Goal: Obtain resource: Obtain resource

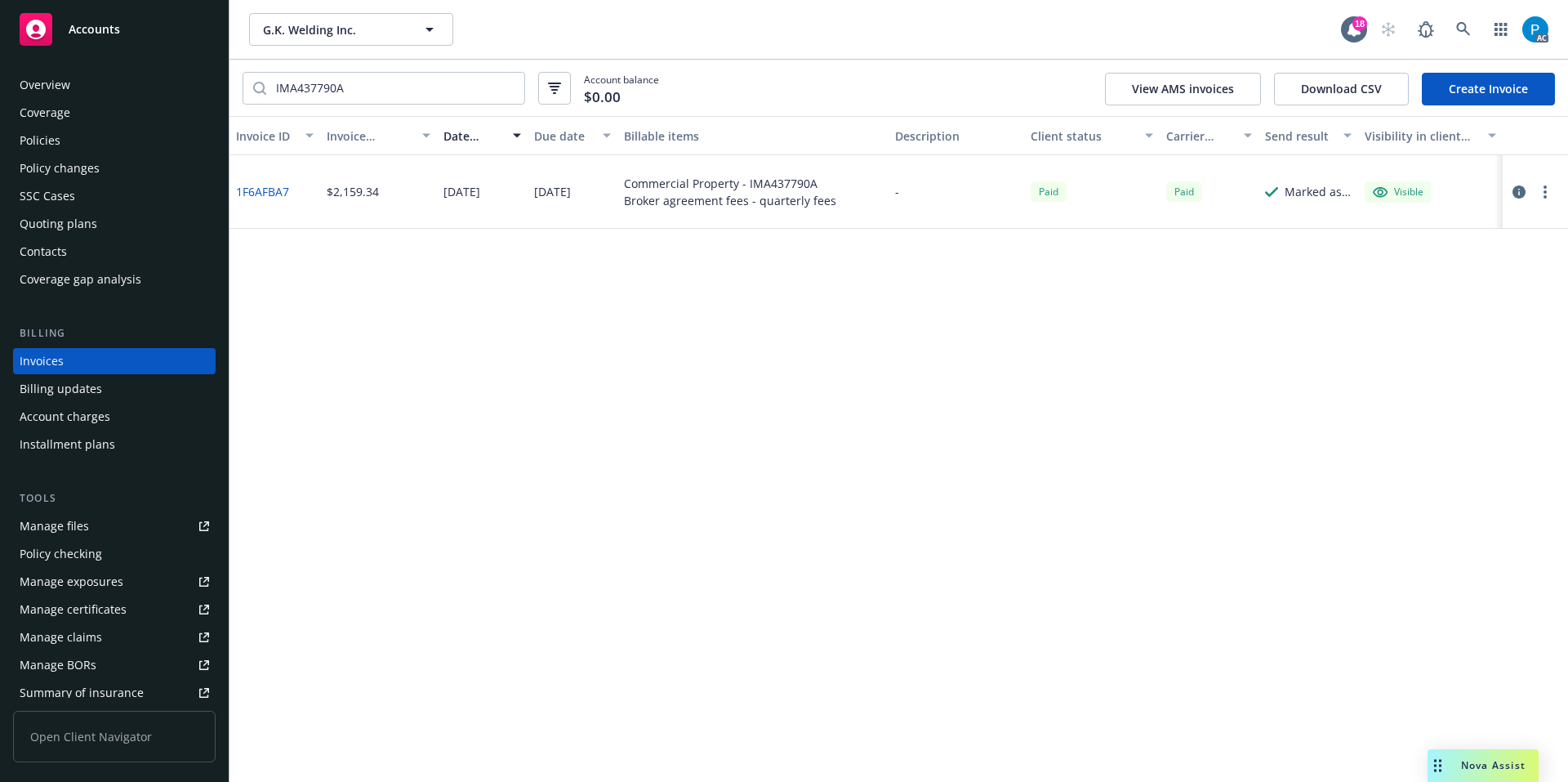
click at [132, 36] on div "Accounts" at bounding box center [114, 29] width 190 height 33
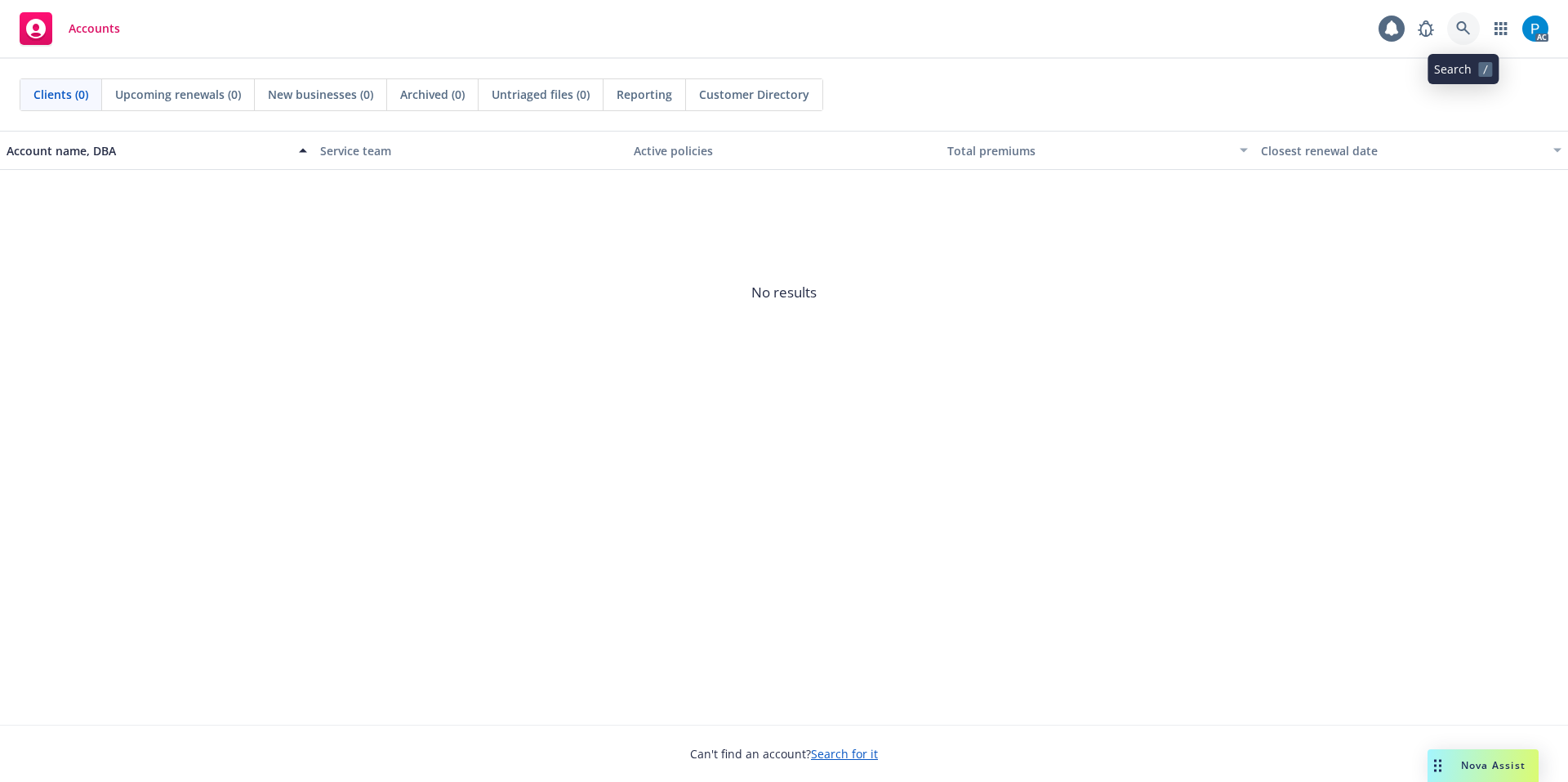
click at [1456, 31] on icon at bounding box center [1463, 29] width 15 height 15
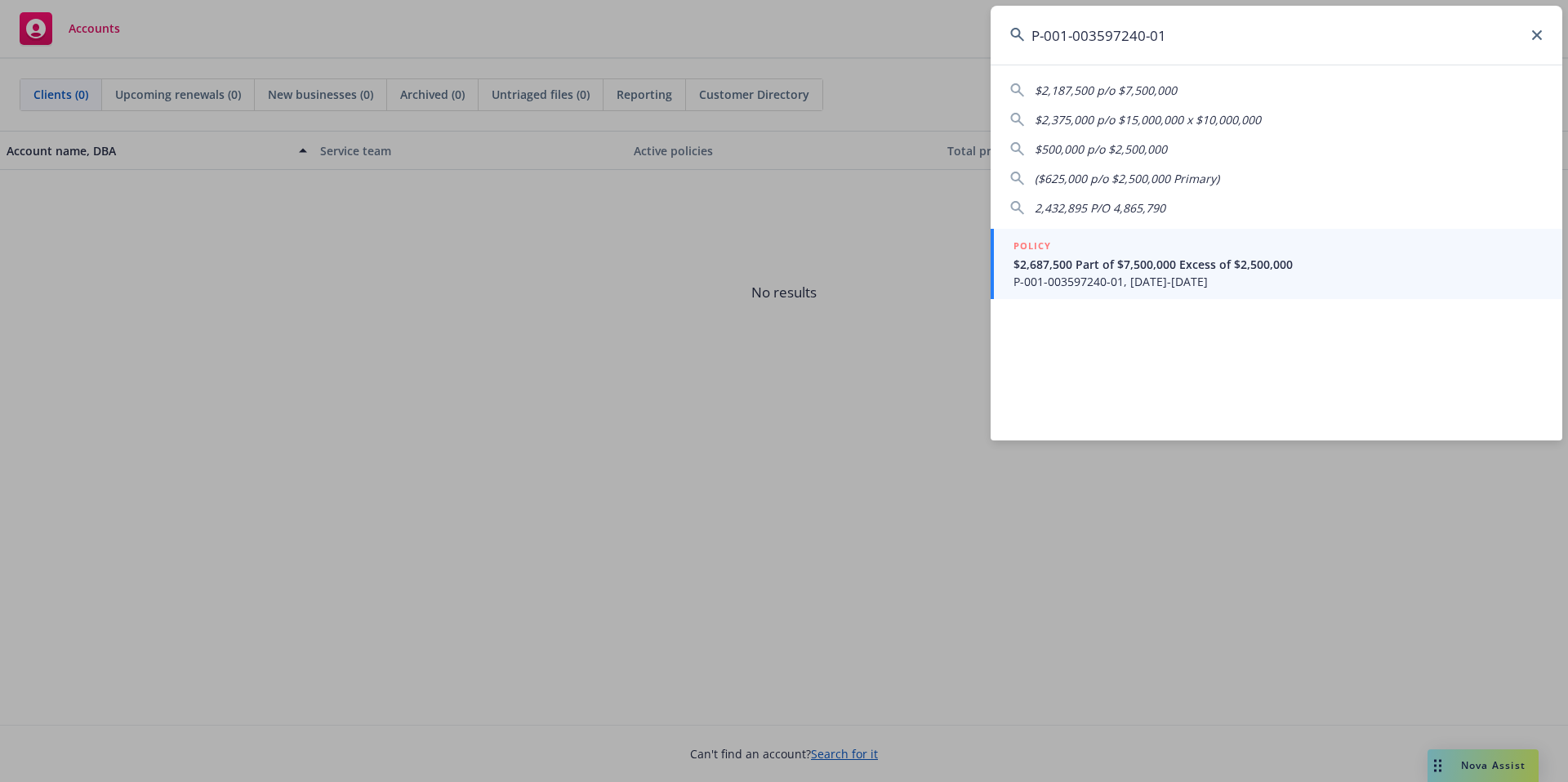
type input "P-001-003597240-01"
click at [1165, 242] on div "POLICY" at bounding box center [1278, 247] width 529 height 18
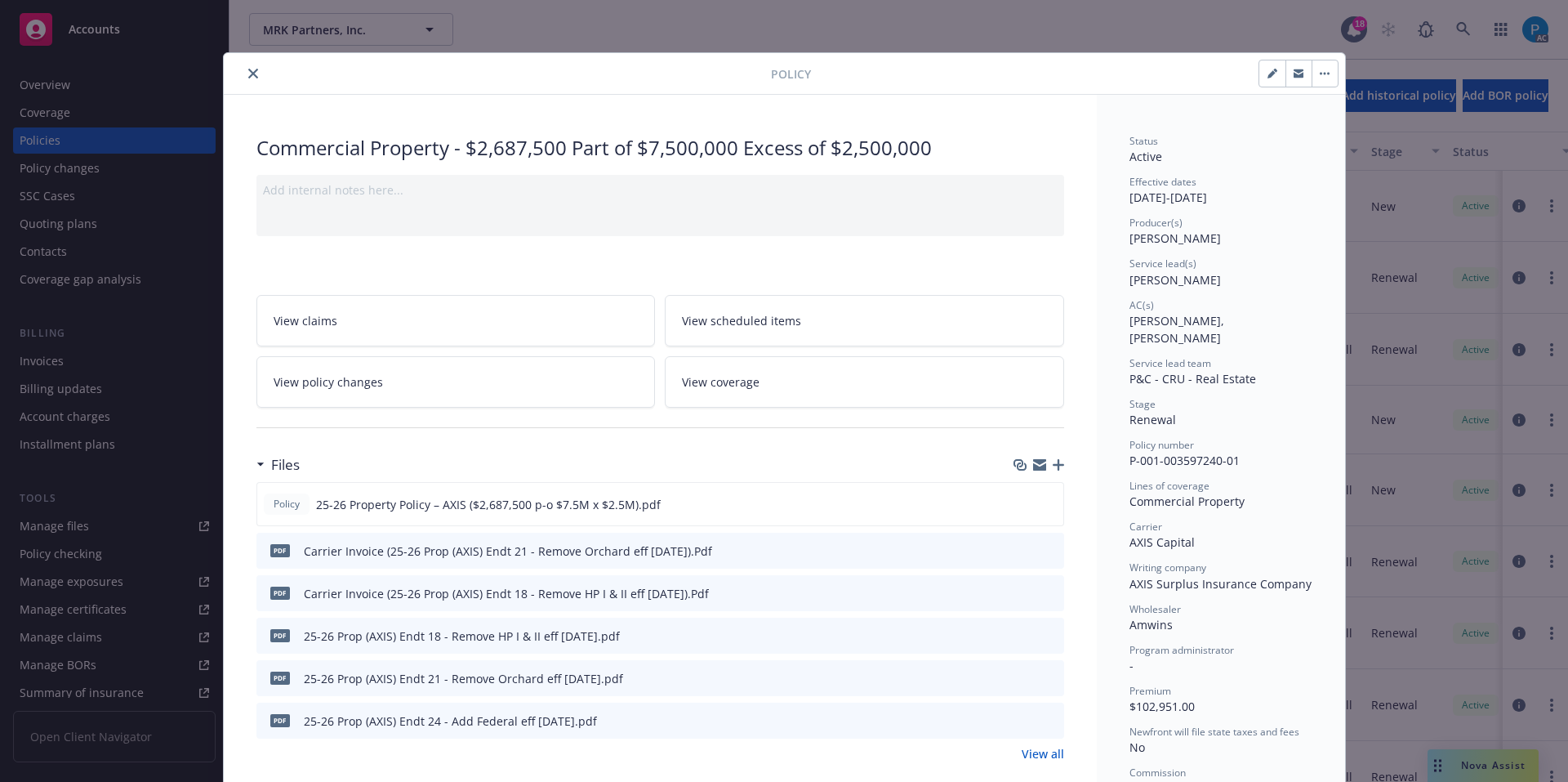
click at [248, 71] on icon "close" at bounding box center [253, 73] width 10 height 10
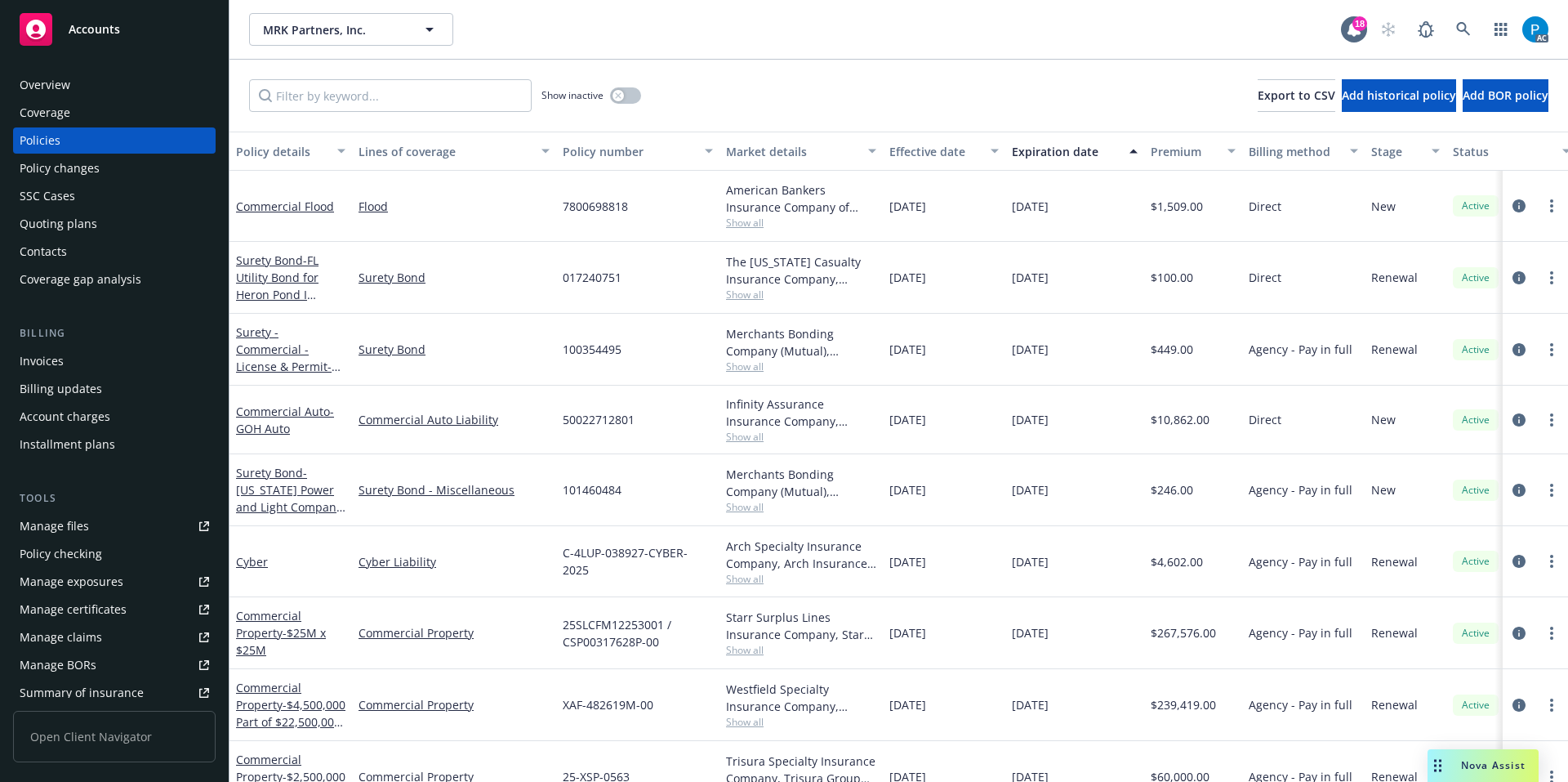
click at [76, 356] on div "Invoices" at bounding box center [114, 361] width 190 height 26
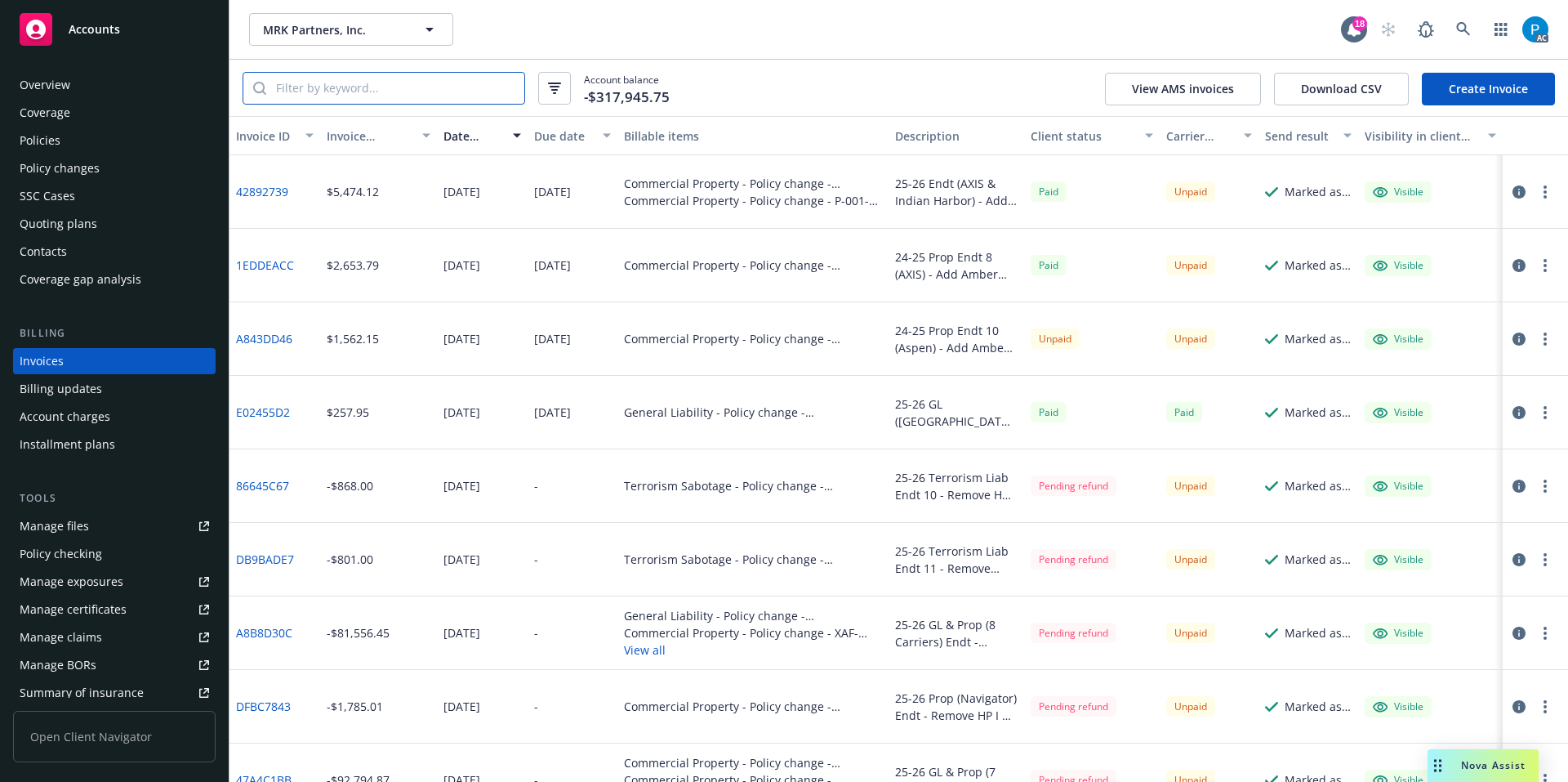
click at [407, 88] on input "search" at bounding box center [396, 88] width 258 height 31
paste input "P-001-003597240-01"
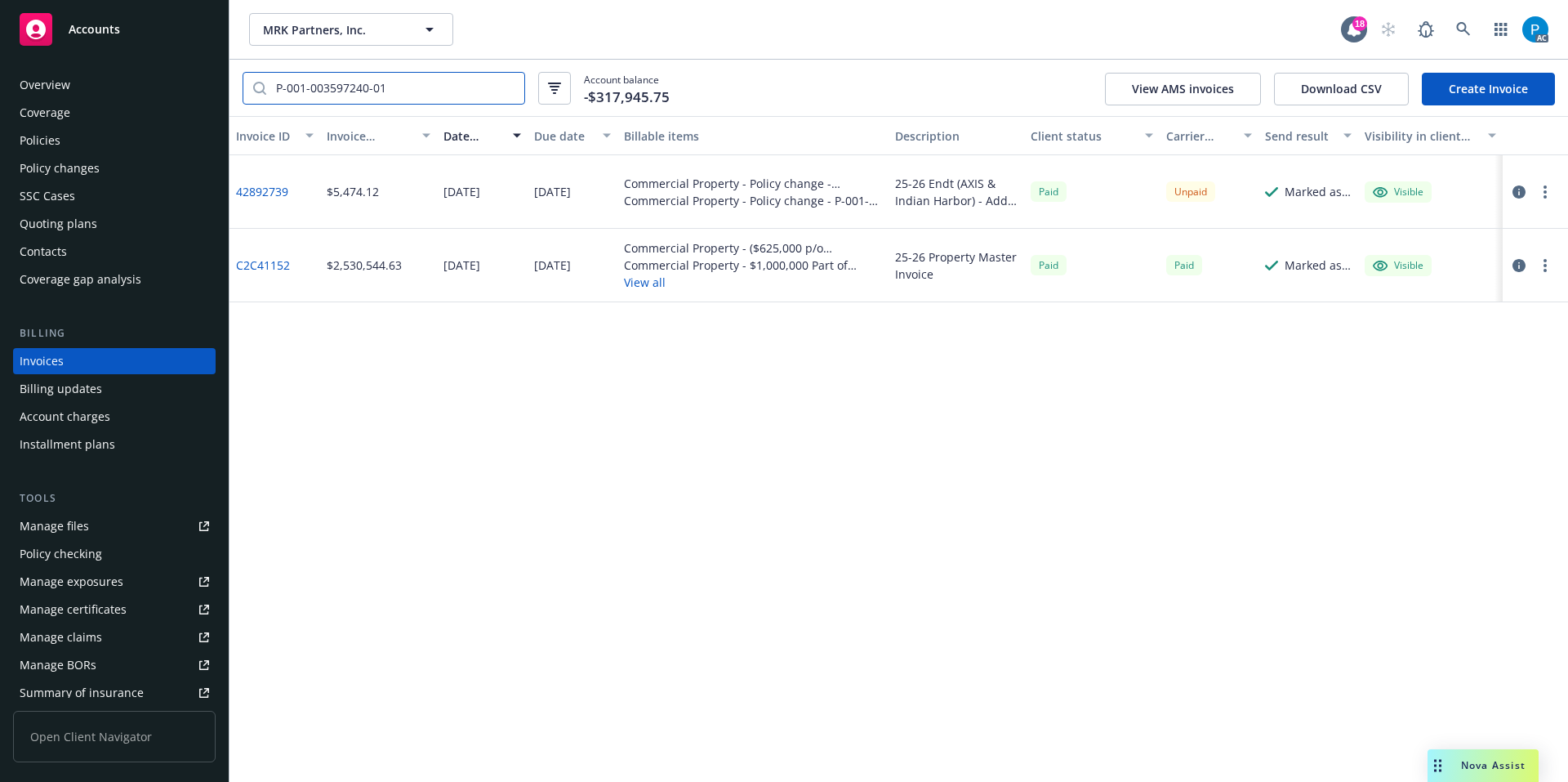
type input "P-001-003597240-01"
click at [1520, 189] on icon "button" at bounding box center [1519, 191] width 13 height 13
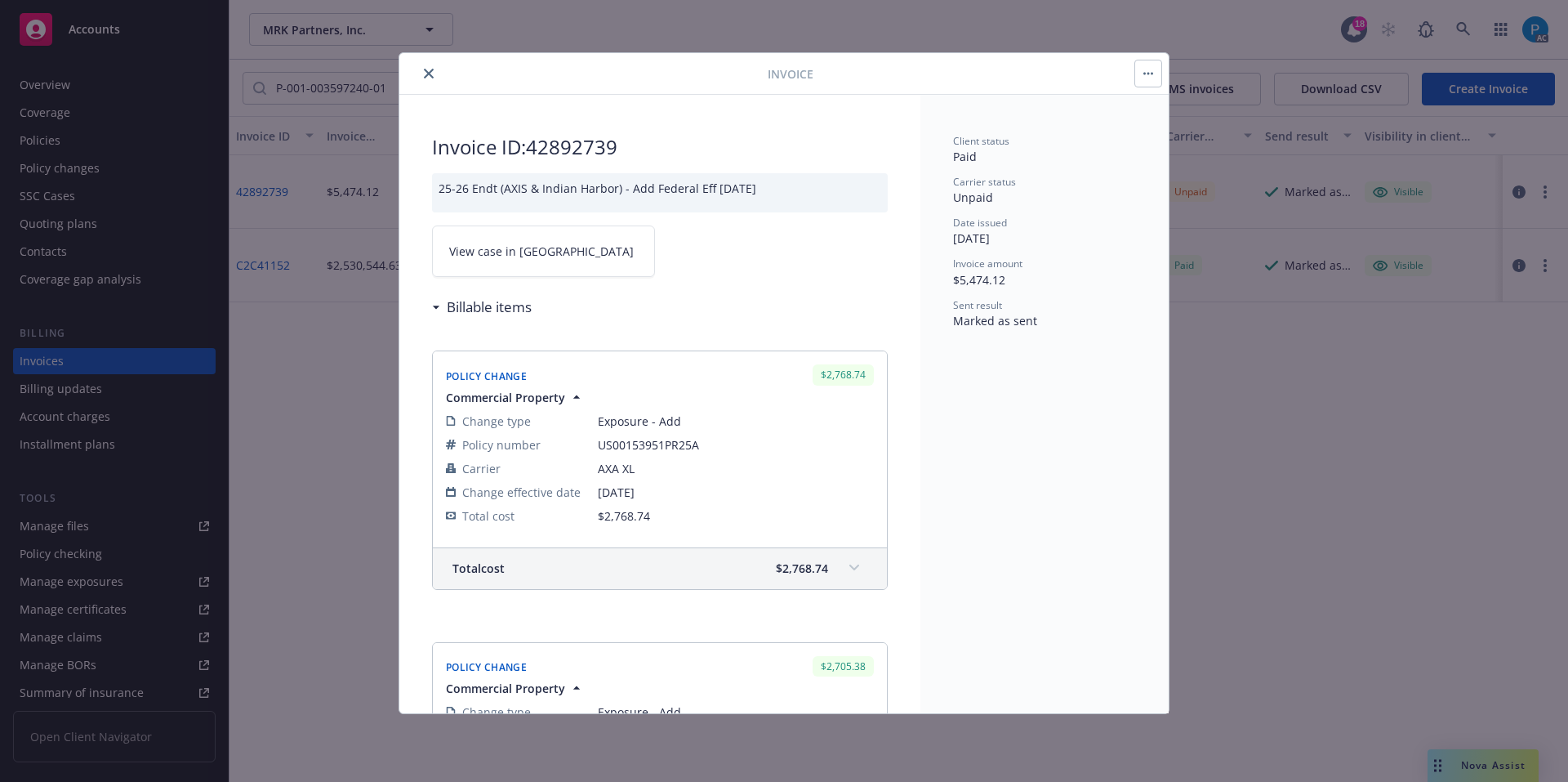
click at [577, 257] on link "View case in SSC" at bounding box center [544, 250] width 223 height 51
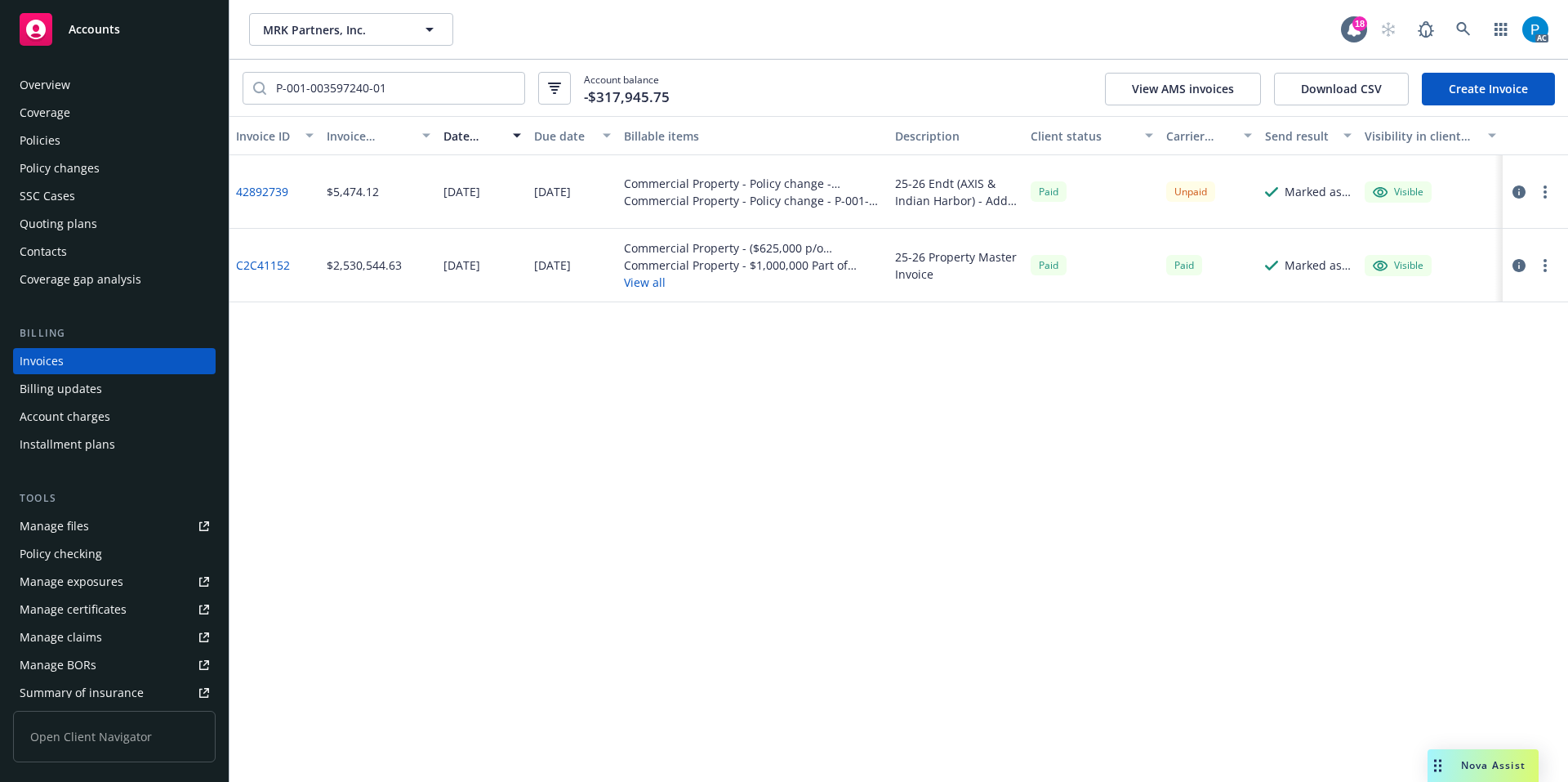
click at [117, 34] on span "Accounts" at bounding box center [94, 29] width 51 height 13
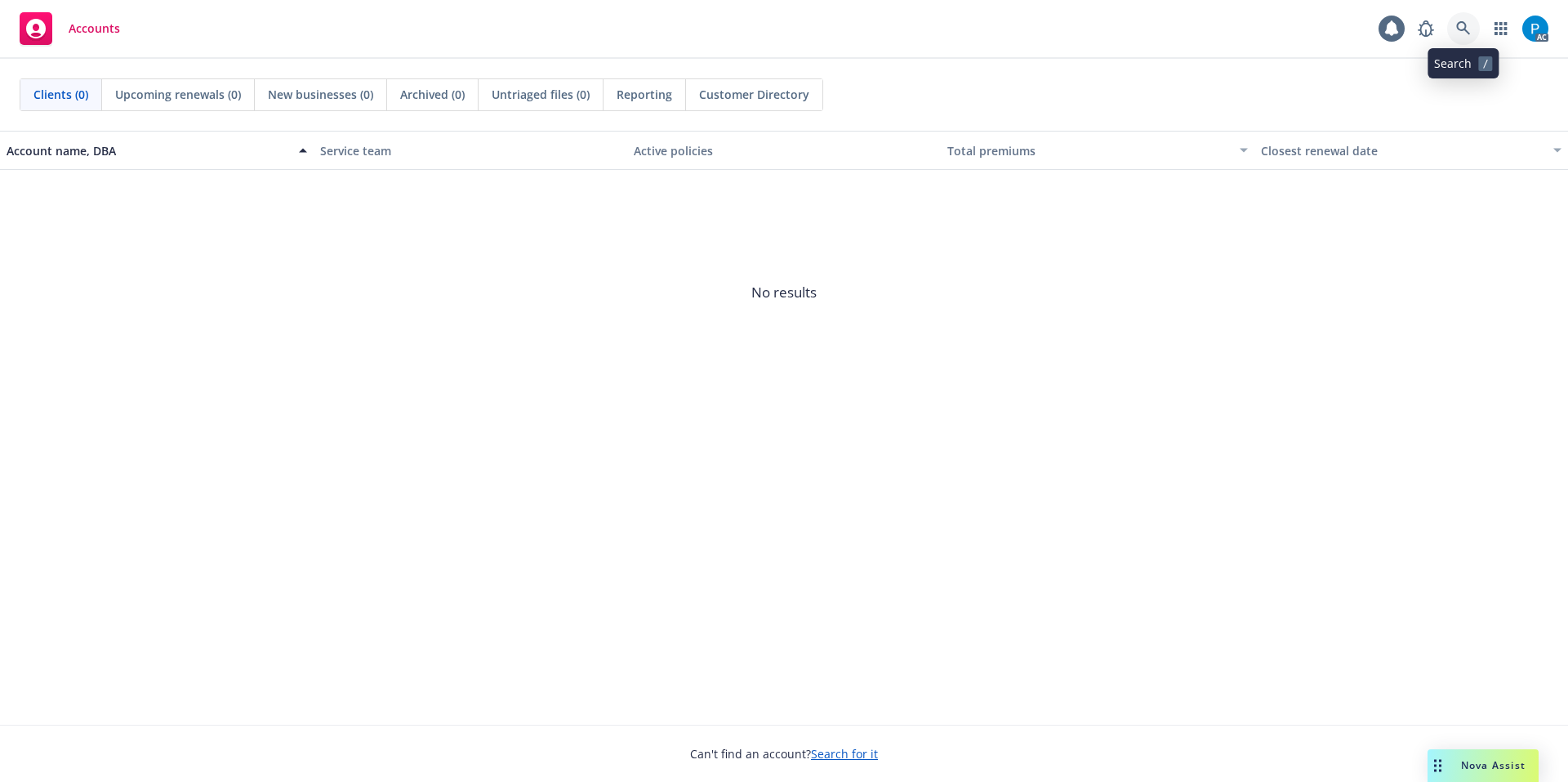
click at [1451, 23] on link at bounding box center [1464, 29] width 33 height 33
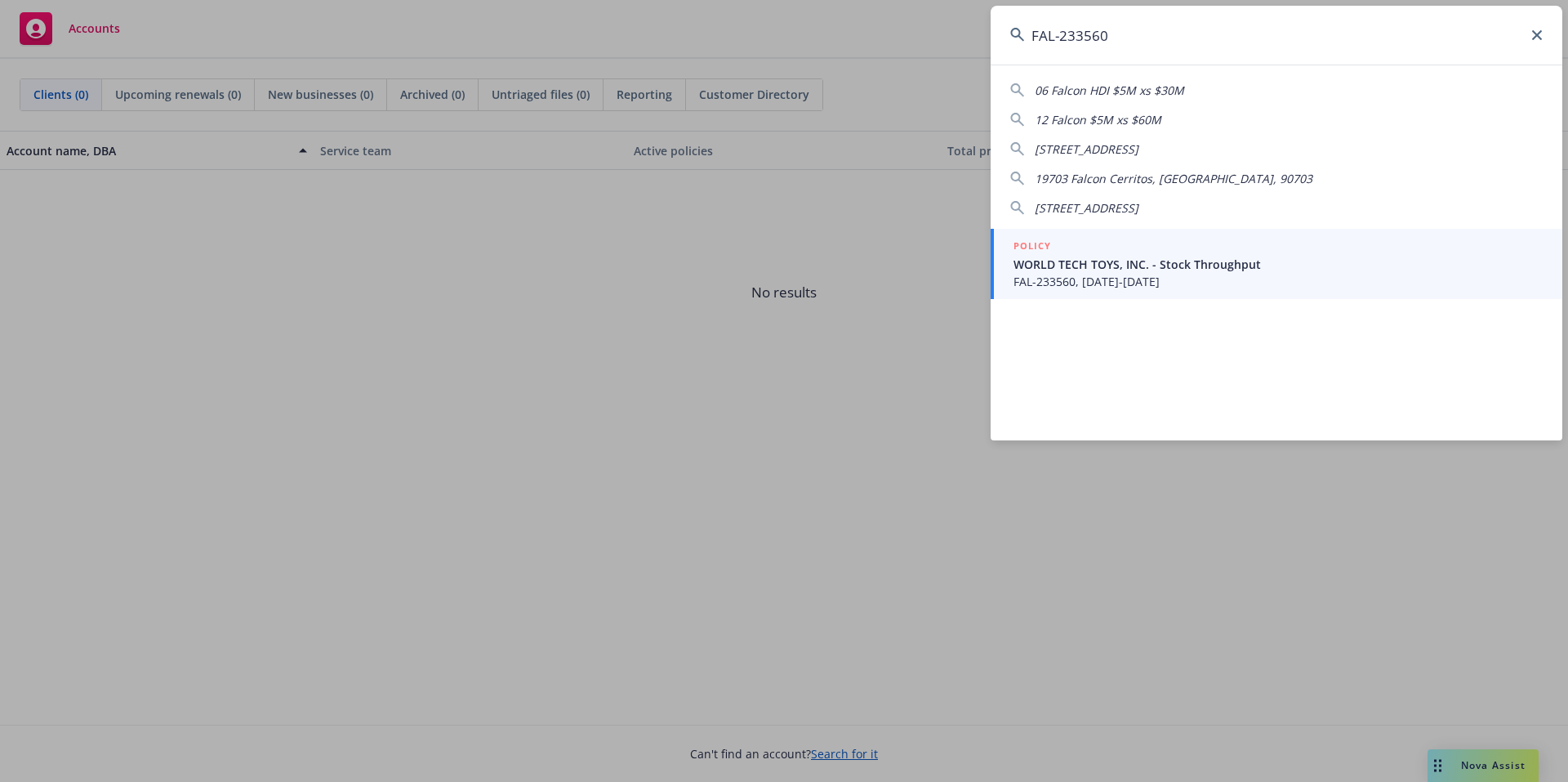
type input "FAL-233560"
click at [1134, 244] on div "POLICY" at bounding box center [1278, 247] width 529 height 18
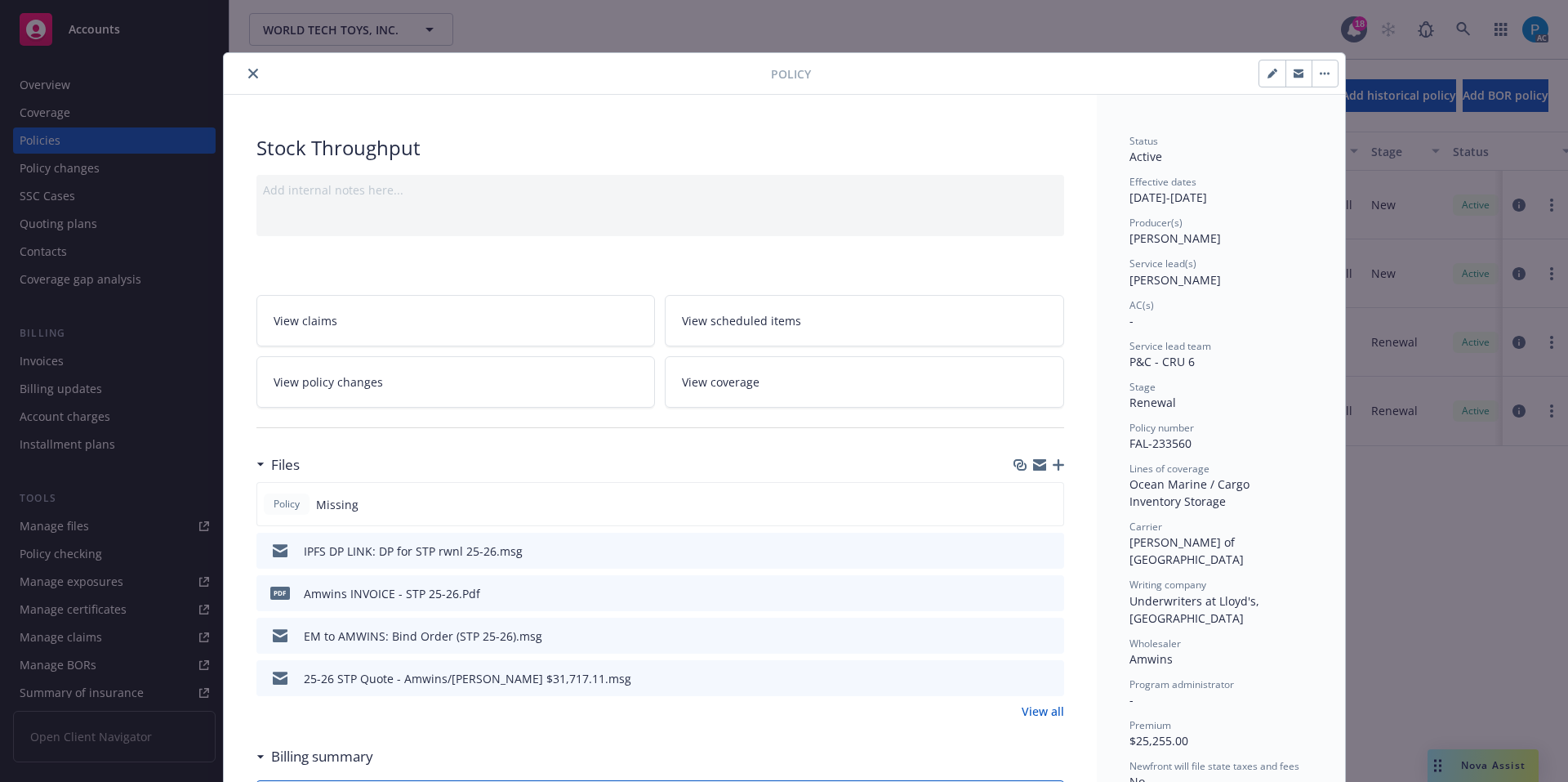
click at [248, 73] on icon "close" at bounding box center [253, 73] width 10 height 10
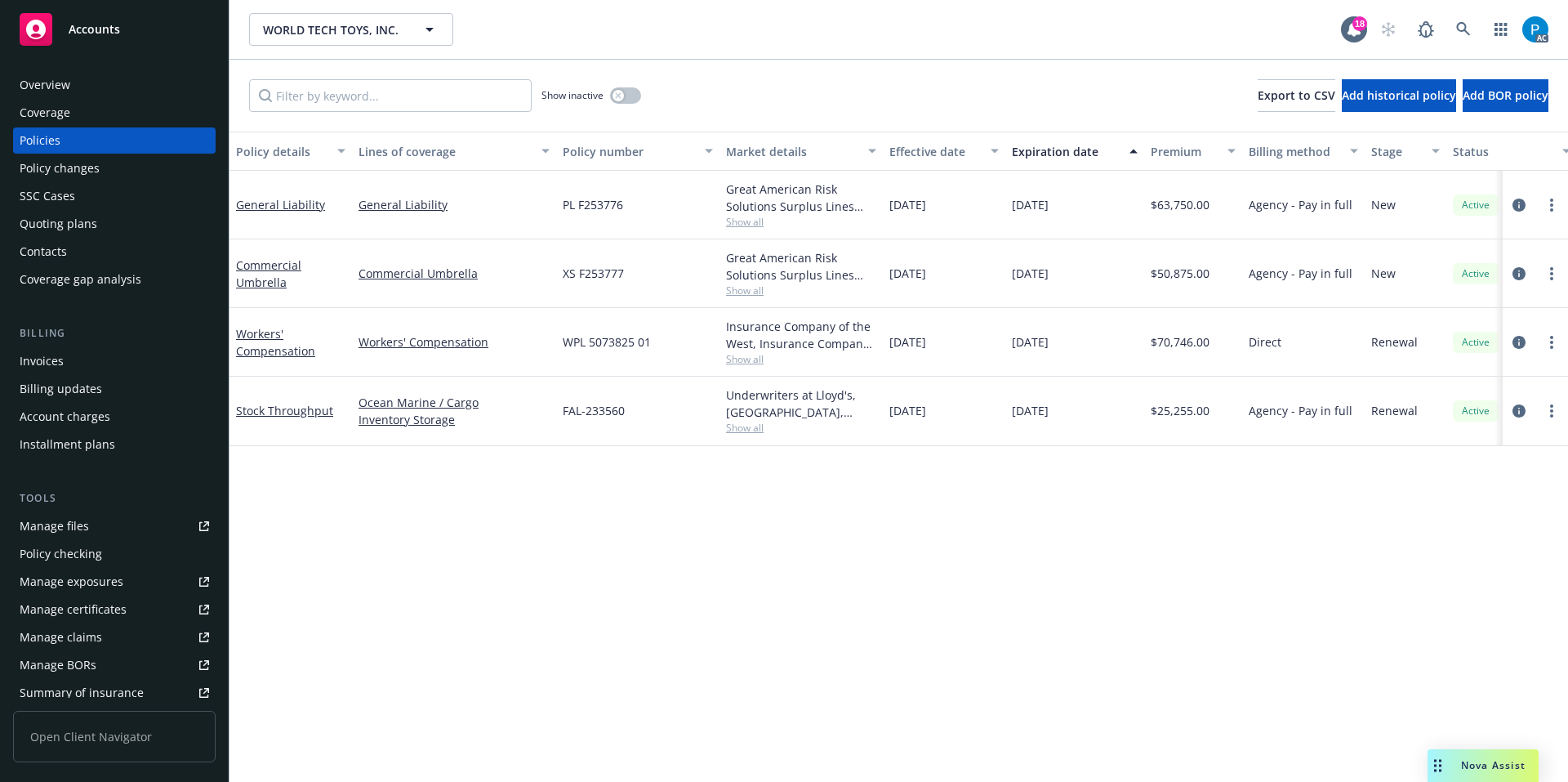
click at [82, 359] on div "Invoices" at bounding box center [114, 361] width 190 height 26
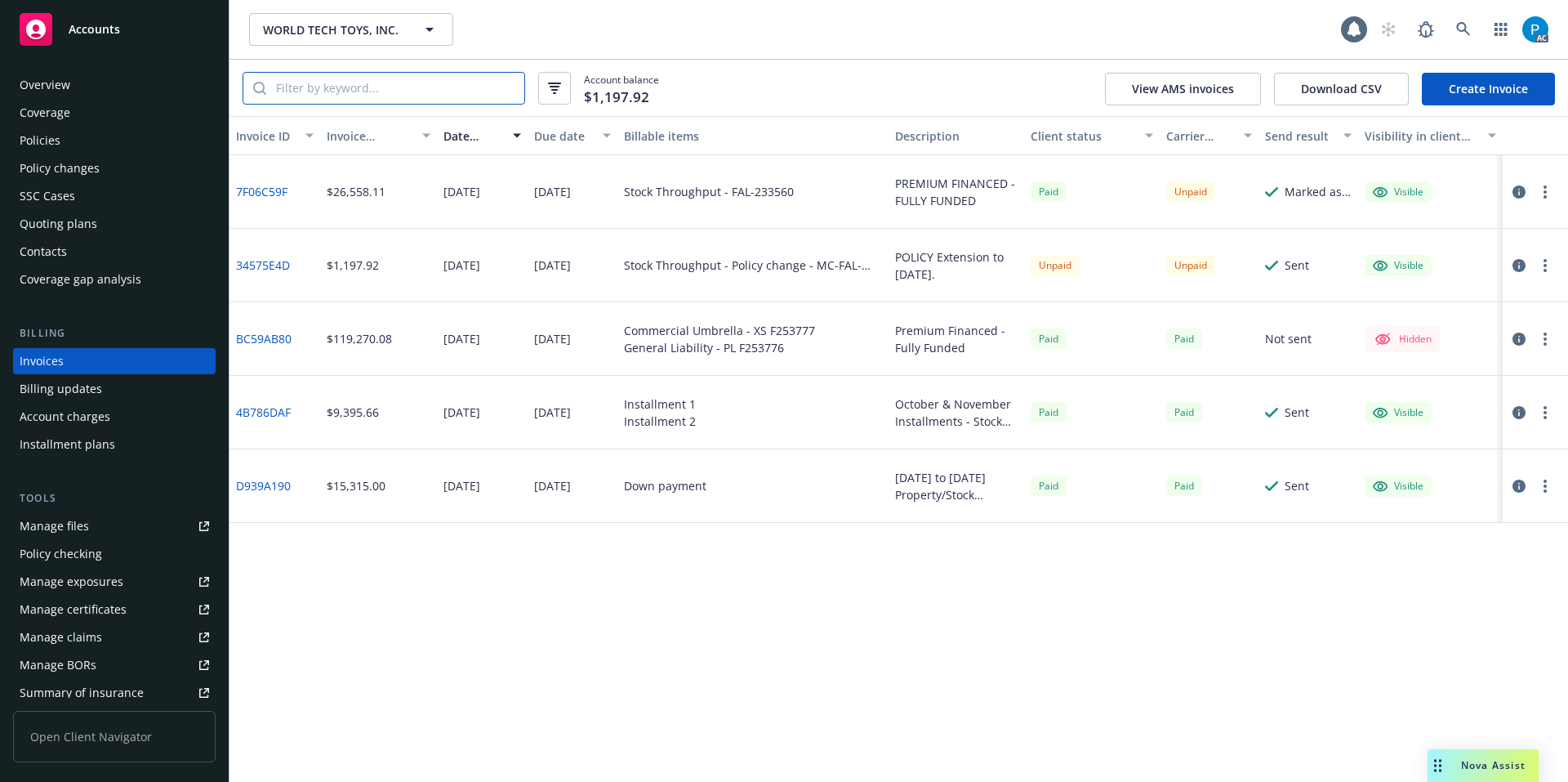
click at [336, 89] on input "search" at bounding box center [396, 88] width 258 height 31
paste input "FAL-233560"
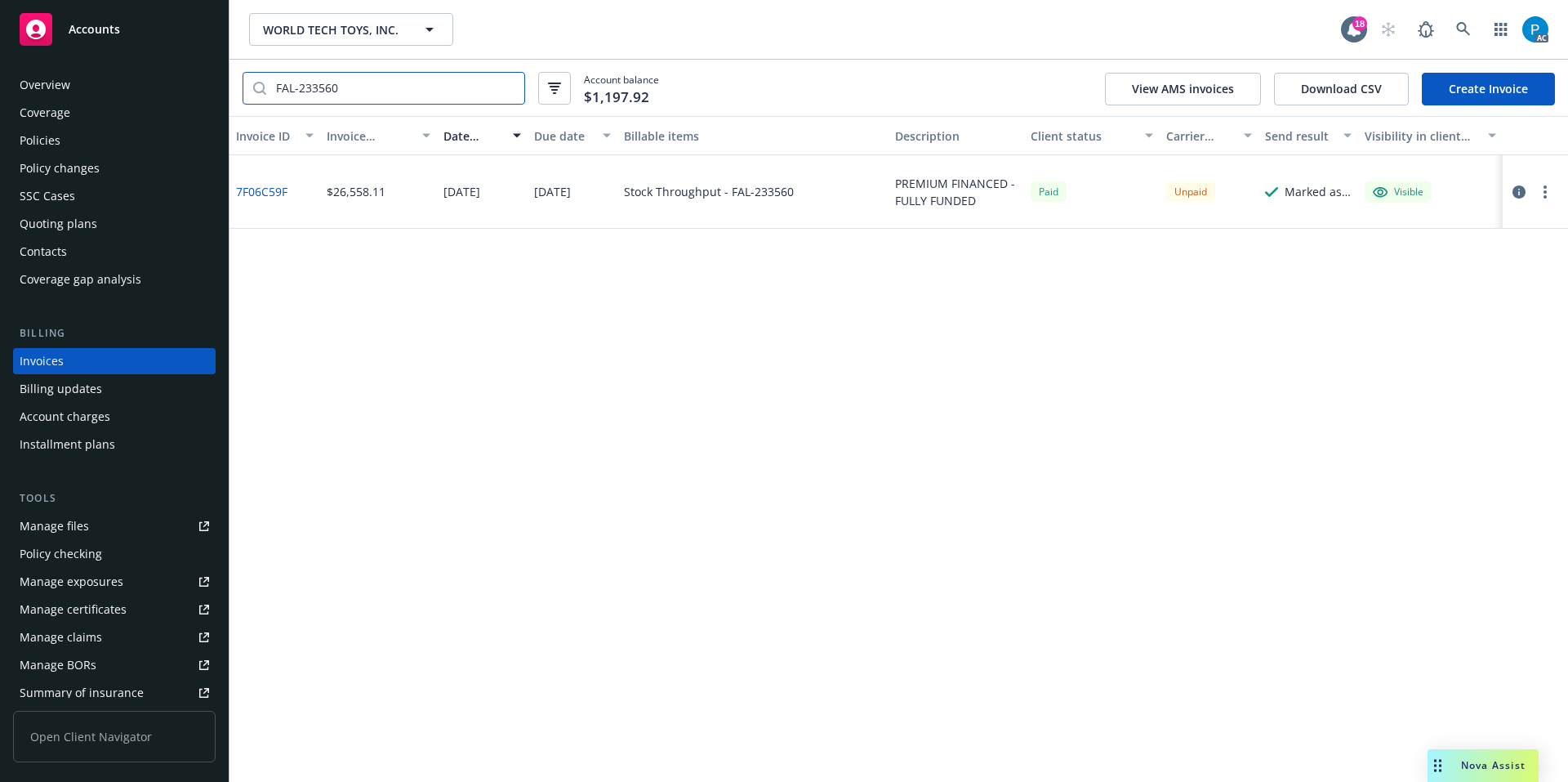
type input "FAL-233560"
click at [1517, 185] on icon "button" at bounding box center [1519, 191] width 13 height 13
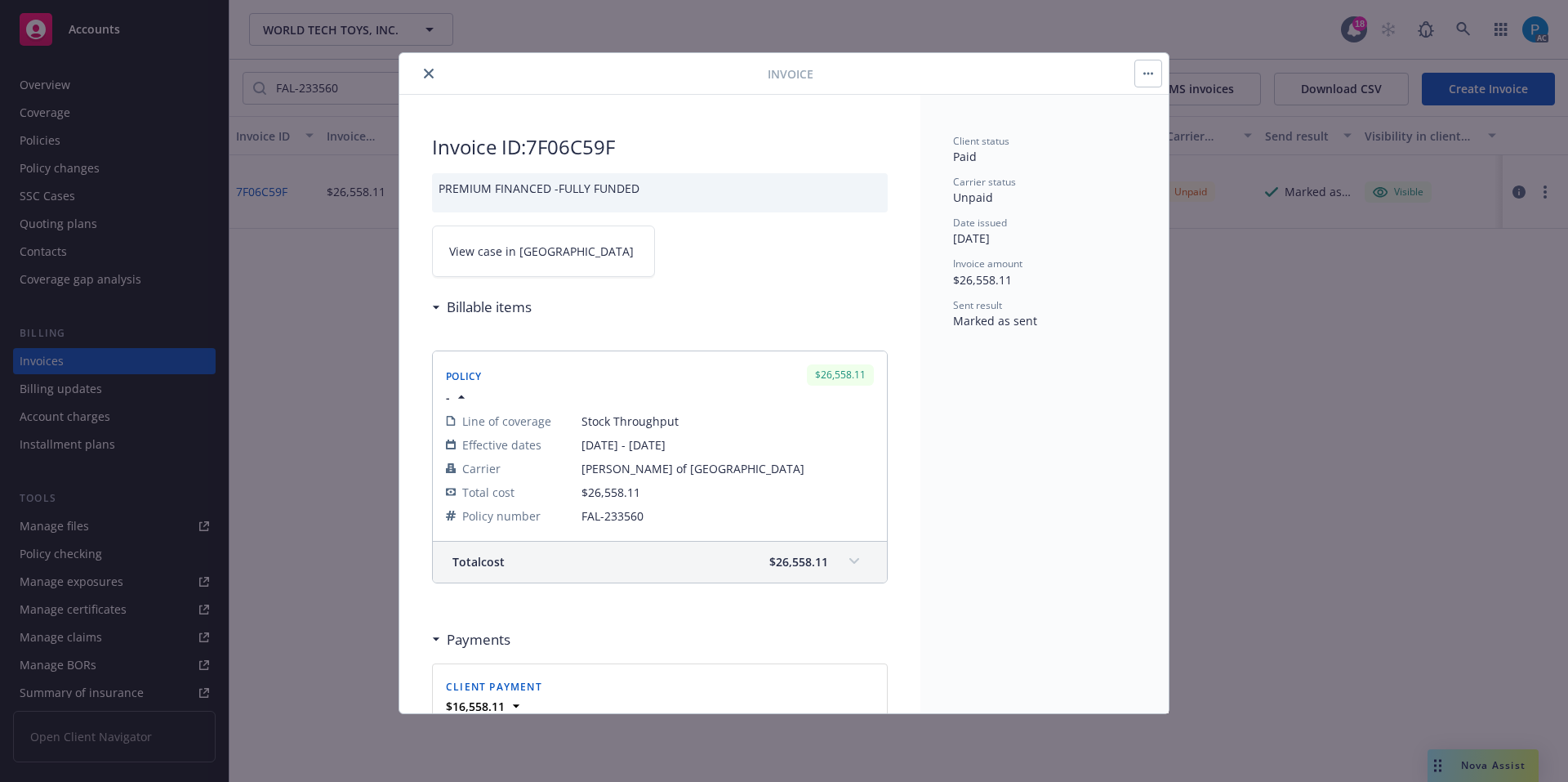
click at [543, 241] on link "View case in SSC" at bounding box center [544, 250] width 223 height 51
click at [431, 70] on icon "close" at bounding box center [429, 73] width 10 height 10
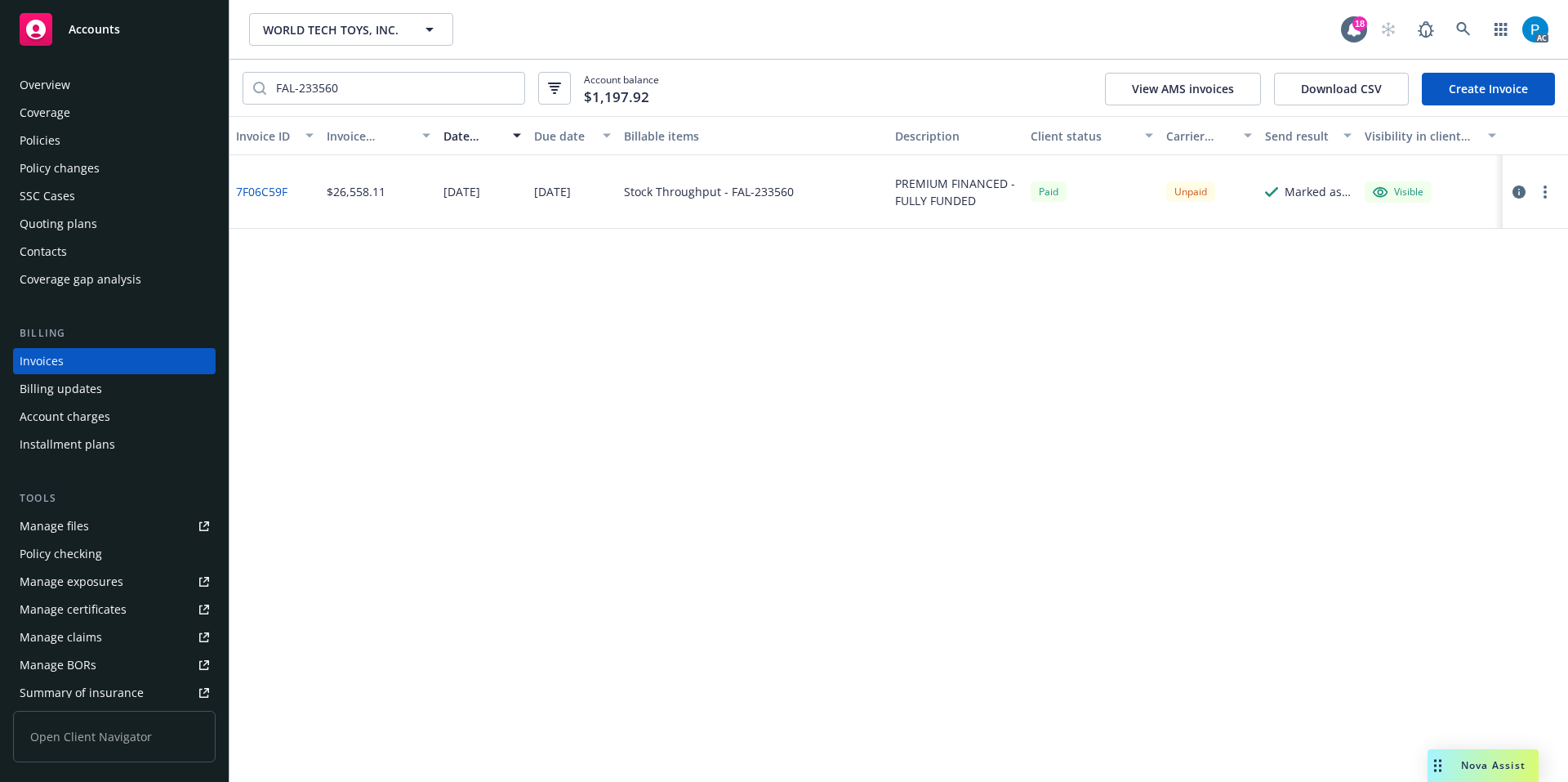
click at [76, 35] on span "Accounts" at bounding box center [94, 29] width 51 height 13
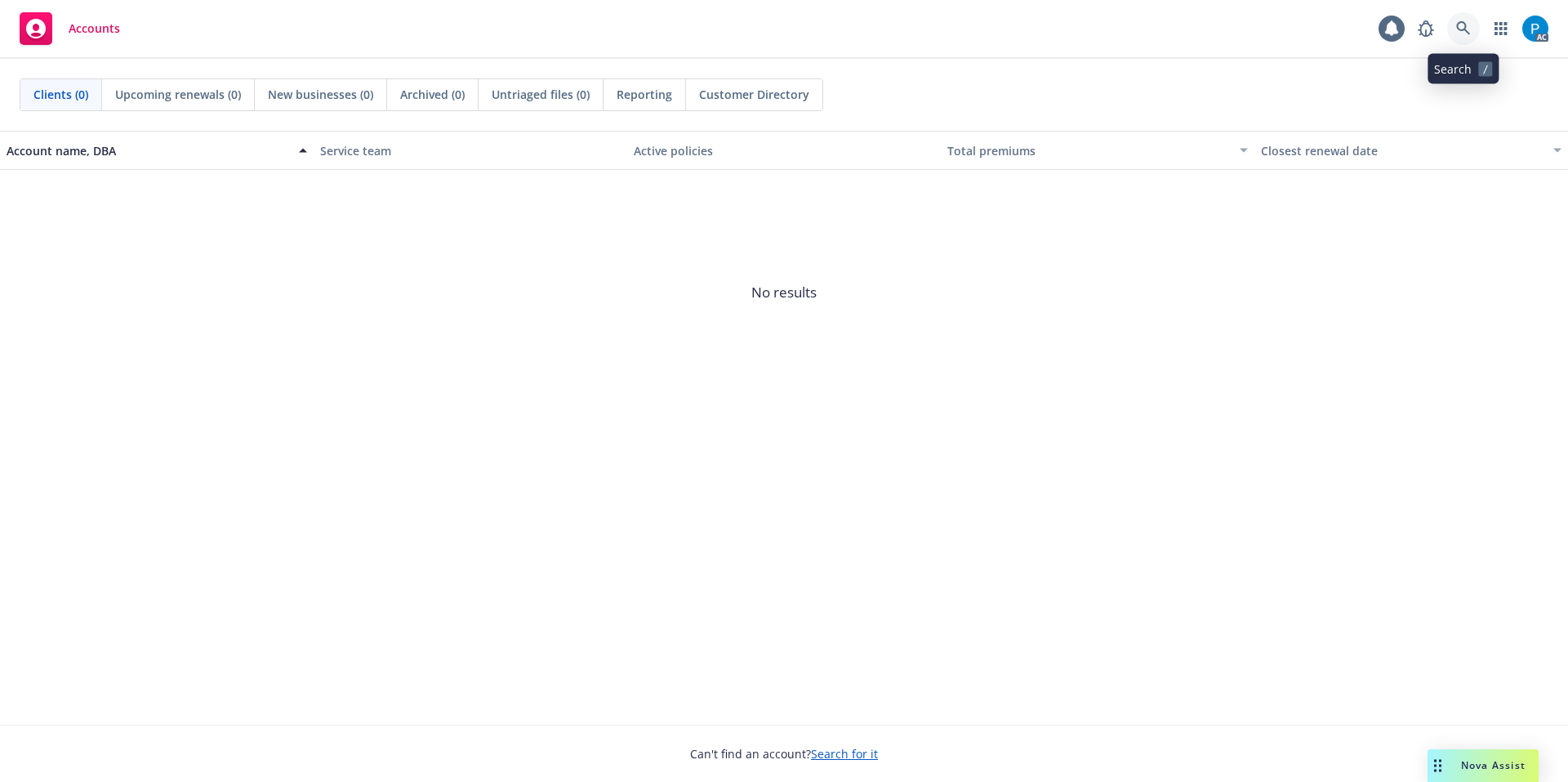
click at [1461, 21] on link at bounding box center [1464, 29] width 33 height 33
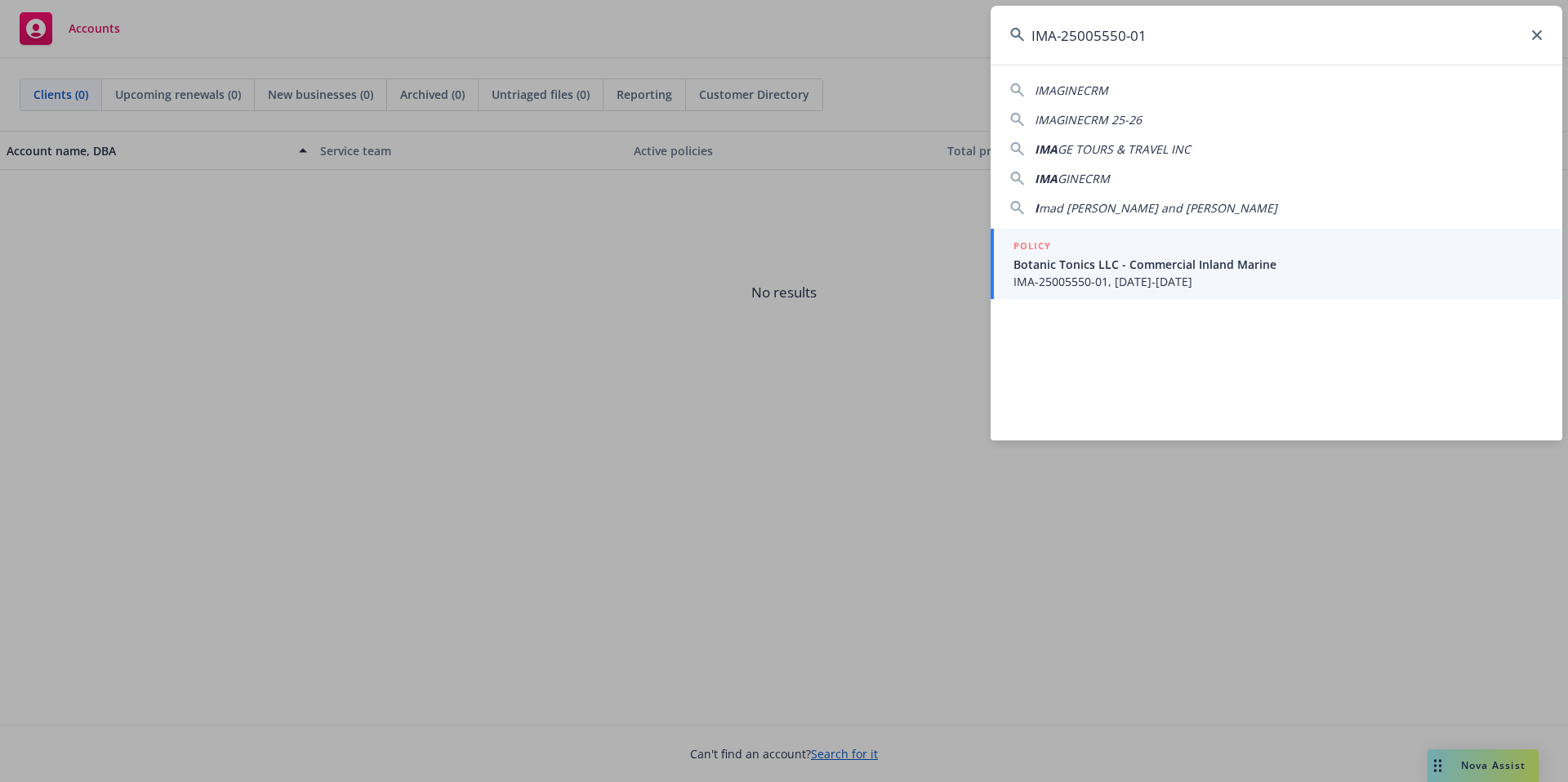
type input "IMA-25005550-01"
click at [1130, 254] on div "POLICY" at bounding box center [1278, 247] width 529 height 18
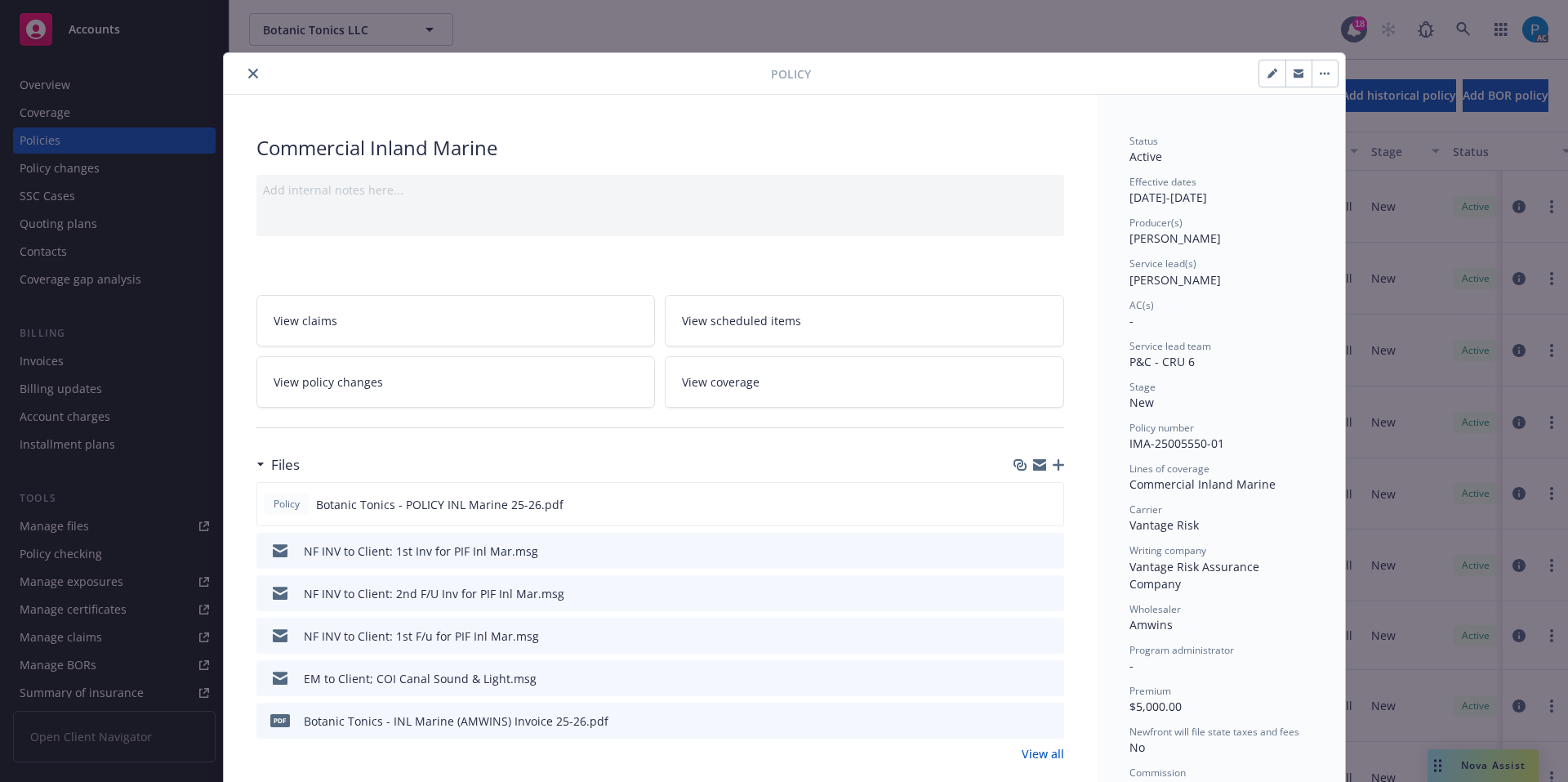
click at [244, 64] on button "close" at bounding box center [253, 74] width 20 height 20
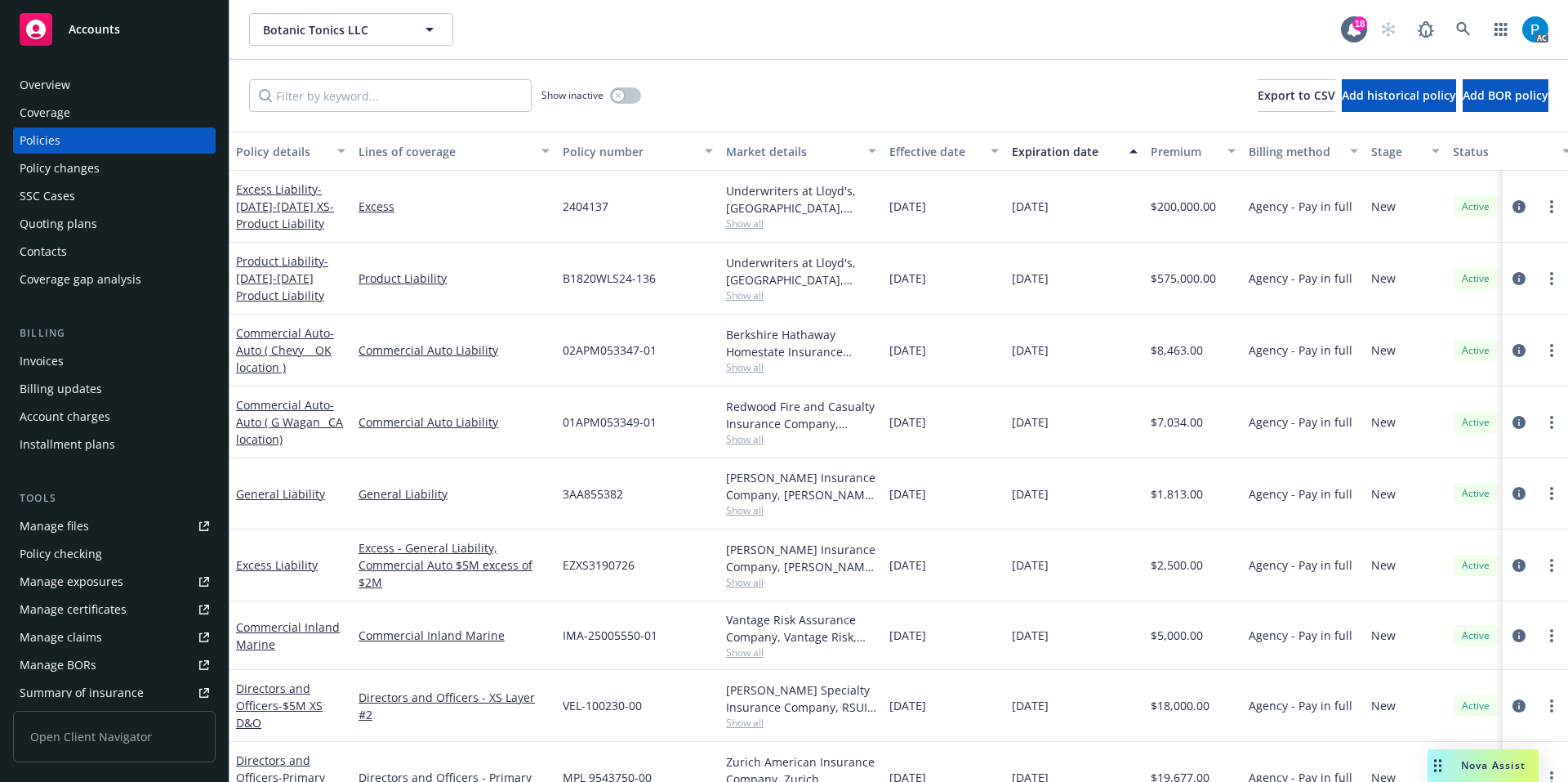
click at [61, 349] on div "Invoices" at bounding box center [42, 361] width 44 height 26
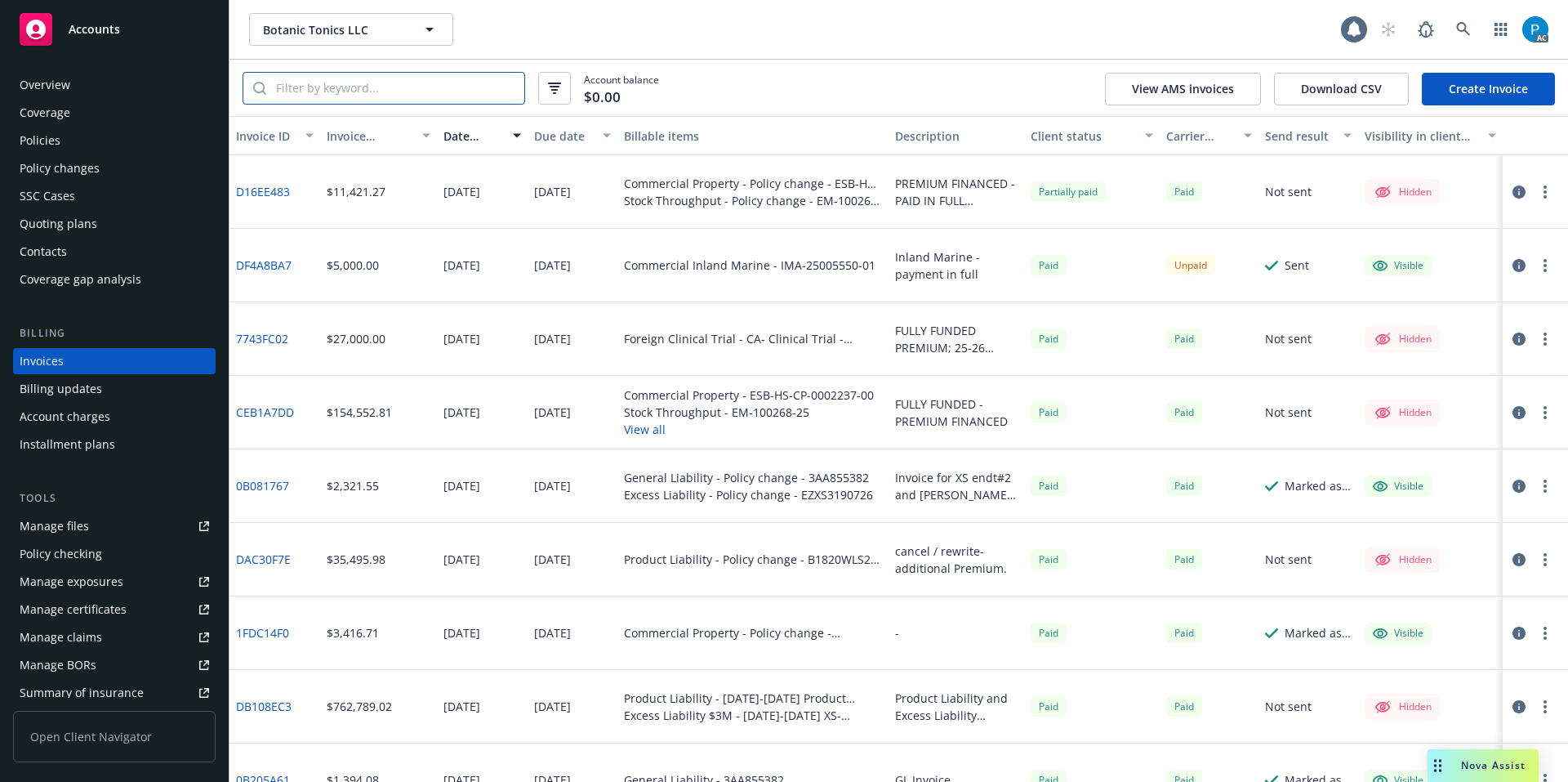
click at [373, 93] on input "search" at bounding box center [396, 88] width 258 height 31
paste input "IMA-25005550-01"
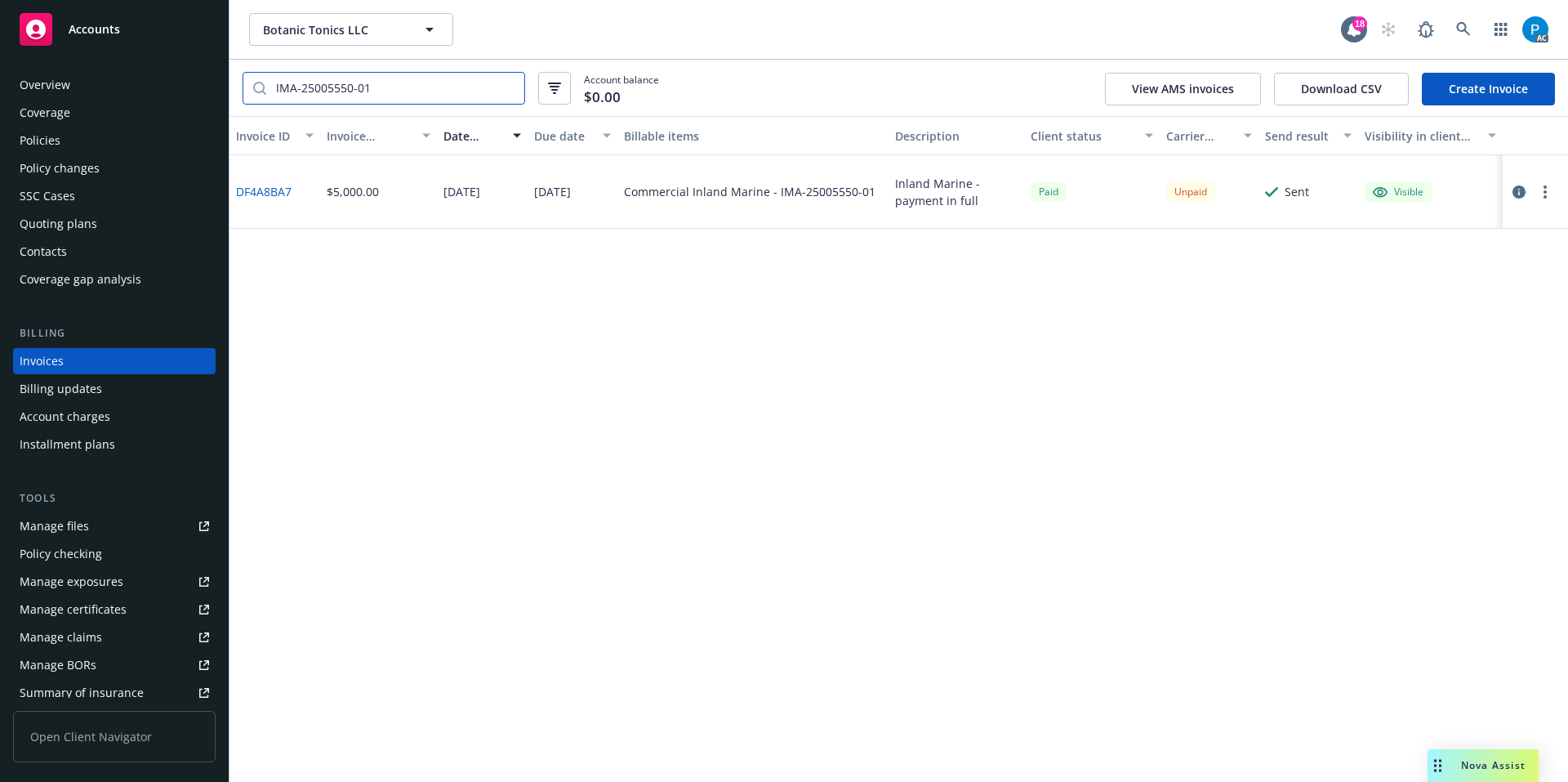
type input "IMA-25005550-01"
click at [1517, 191] on icon "button" at bounding box center [1519, 191] width 13 height 13
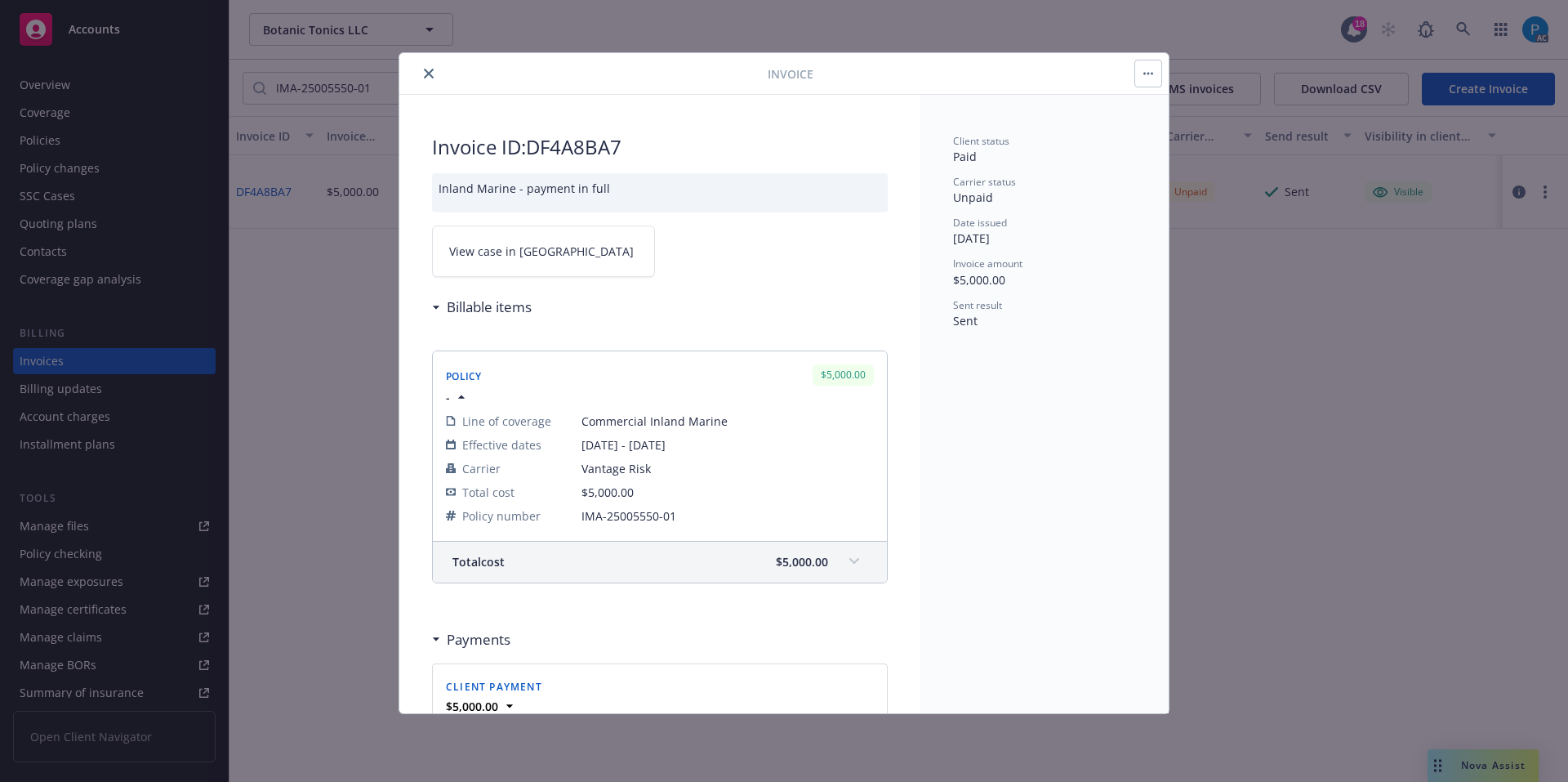
click at [552, 249] on link "View case in SSC" at bounding box center [544, 250] width 223 height 51
click at [423, 75] on button "close" at bounding box center [429, 74] width 20 height 20
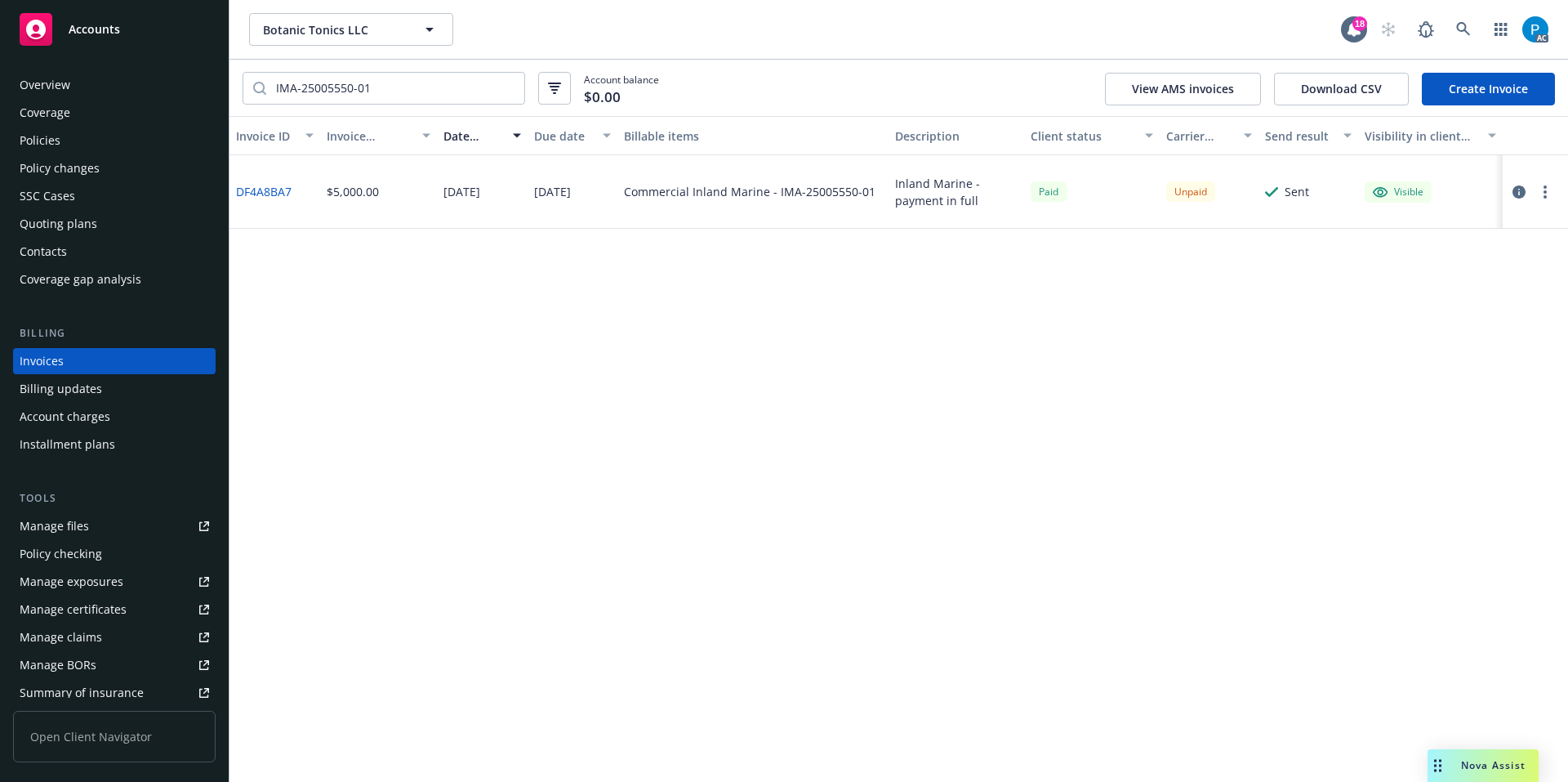
click at [132, 41] on div "Accounts" at bounding box center [114, 29] width 190 height 33
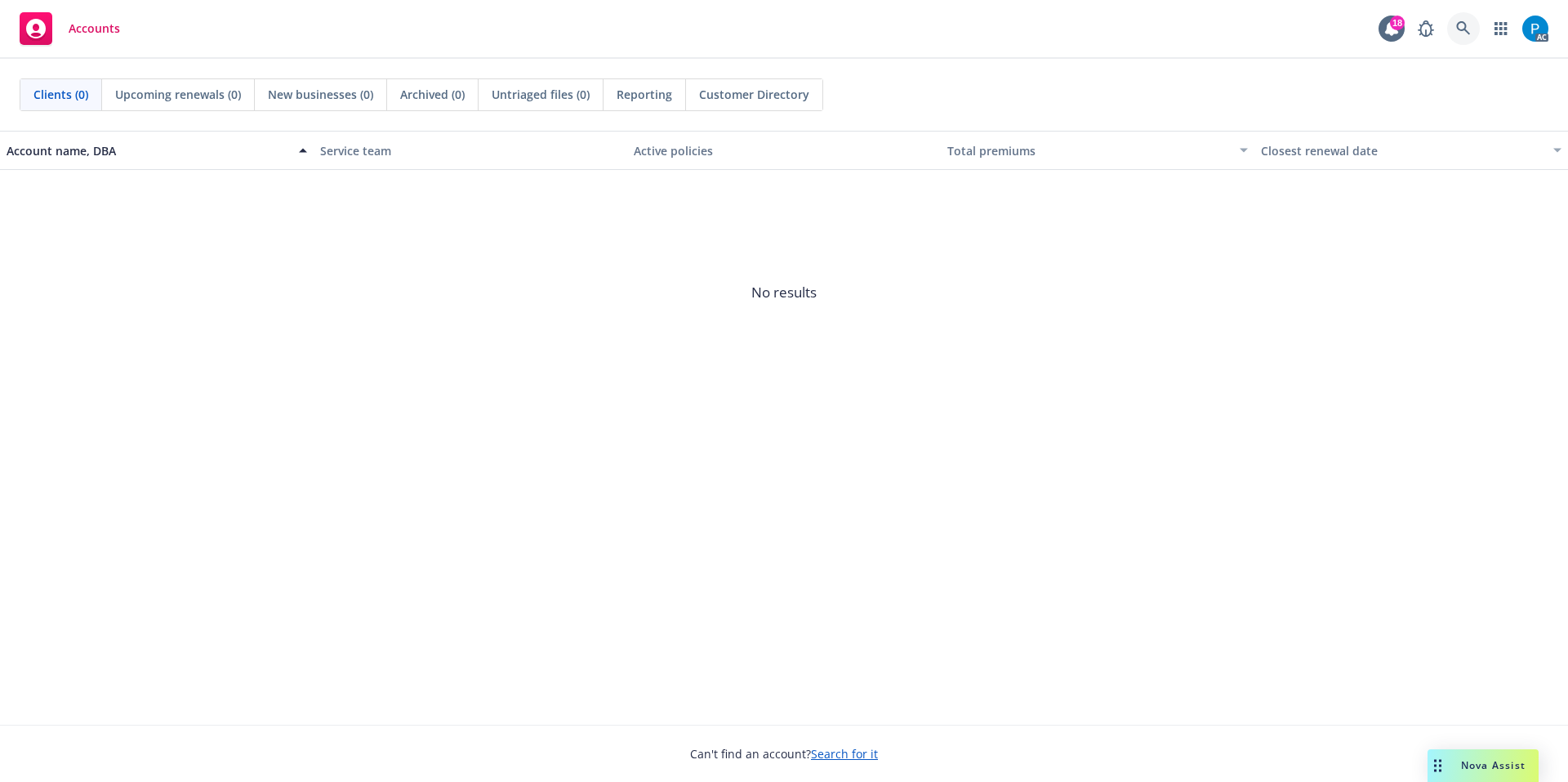
click at [1462, 16] on link at bounding box center [1464, 29] width 33 height 33
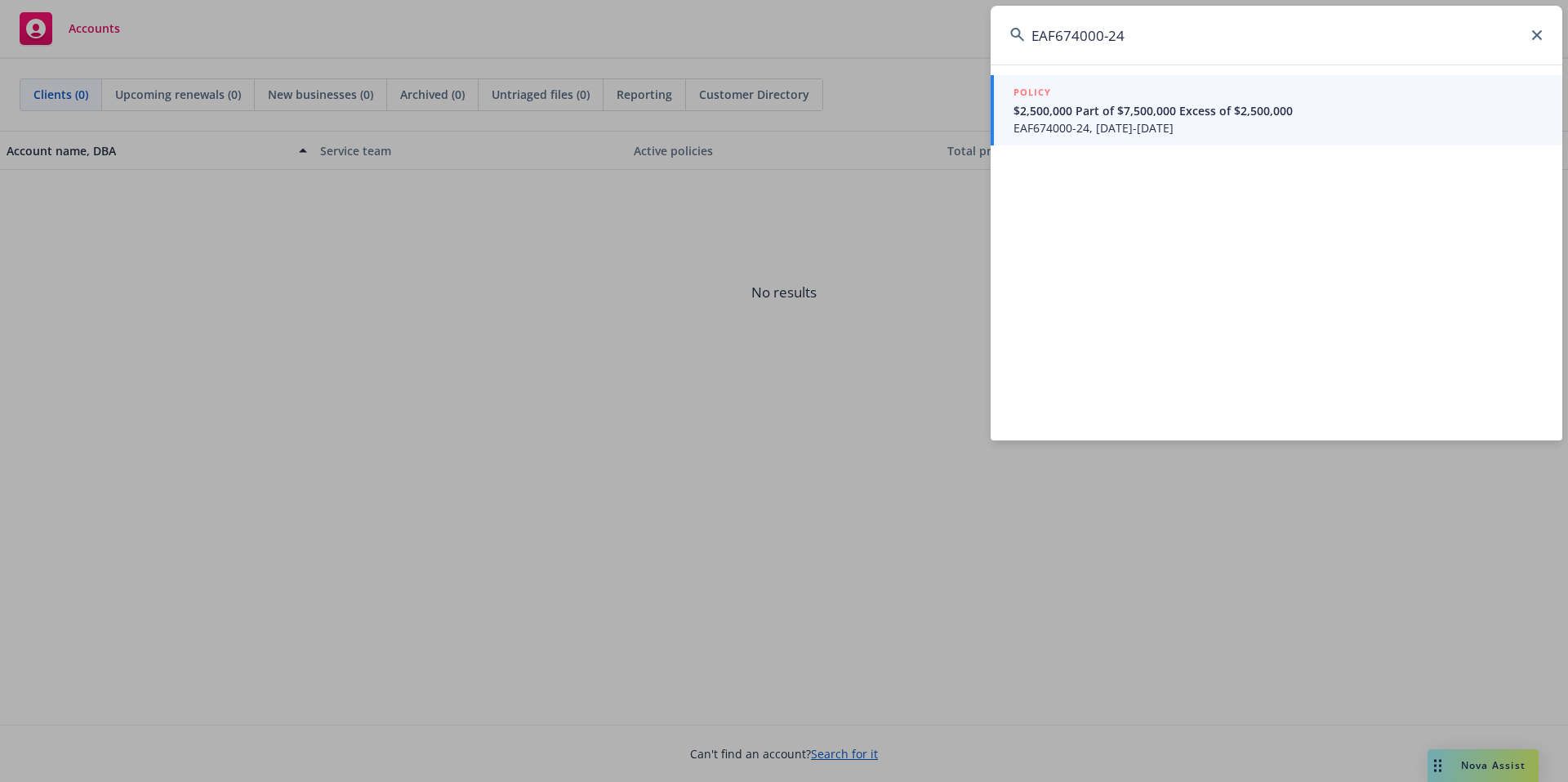
type input "EAF674000-24"
click at [1186, 132] on span "EAF674000-24, 05/15/2024-05/15/2025" at bounding box center [1278, 128] width 529 height 17
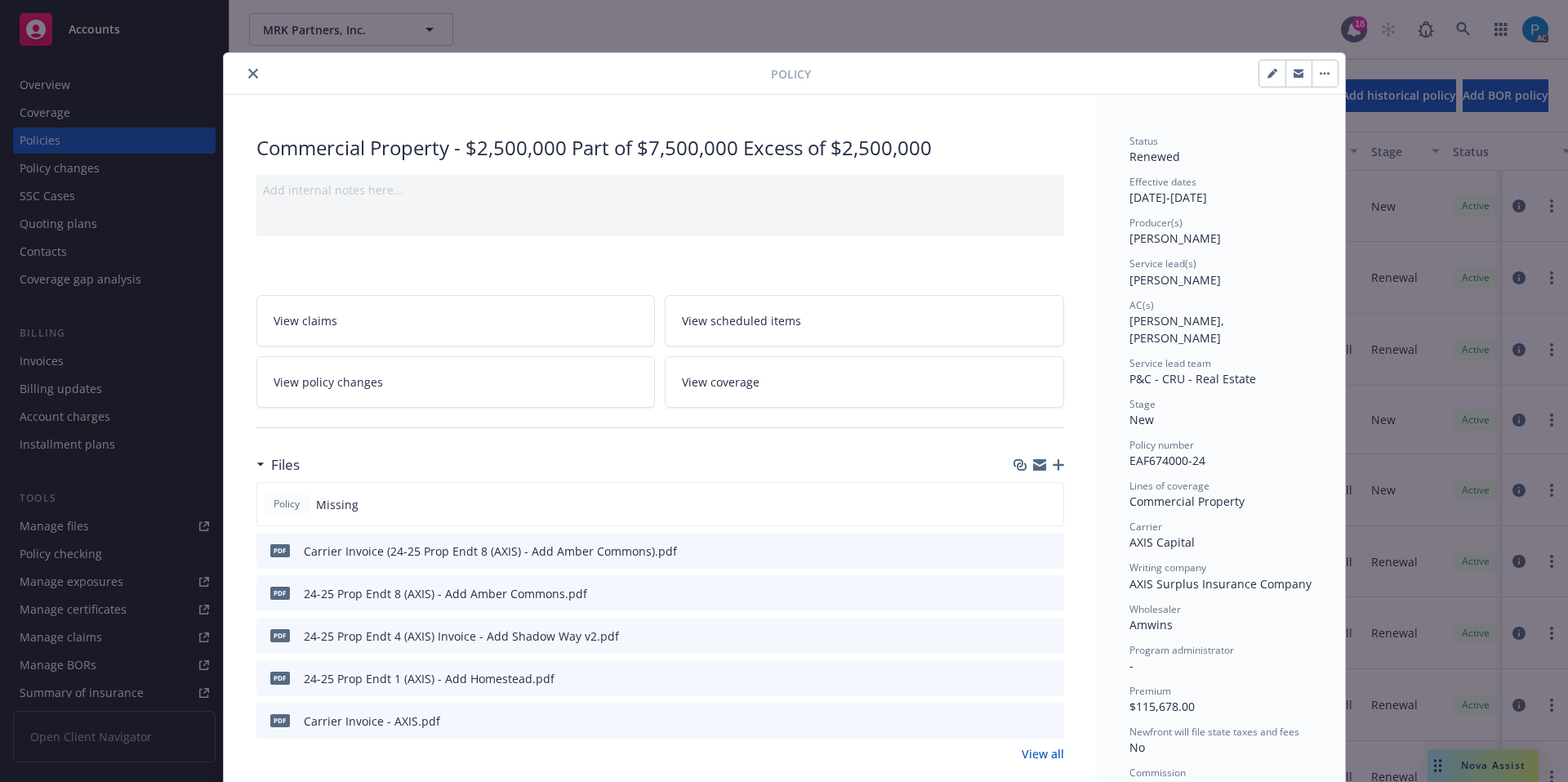
click at [58, 362] on div "Policy Commercial Property - $2,500,000 Part of $7,500,000 Excess of $2,500,000…" at bounding box center [784, 391] width 1568 height 782
click at [250, 66] on button "close" at bounding box center [253, 74] width 20 height 20
click at [55, 361] on div "Invoices" at bounding box center [42, 361] width 44 height 26
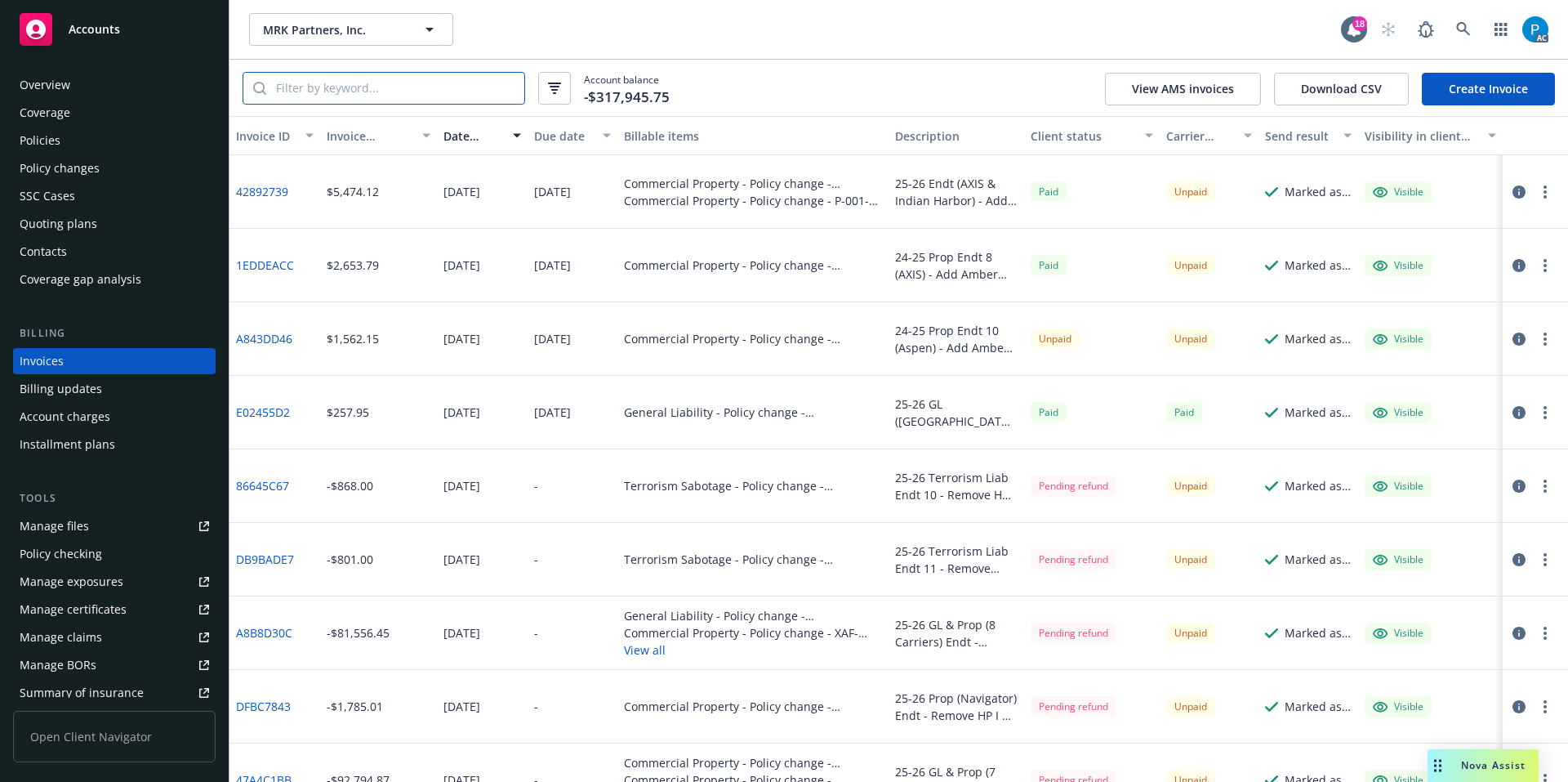
click at [319, 86] on input "search" at bounding box center [396, 88] width 258 height 31
paste input "EAF674000-24"
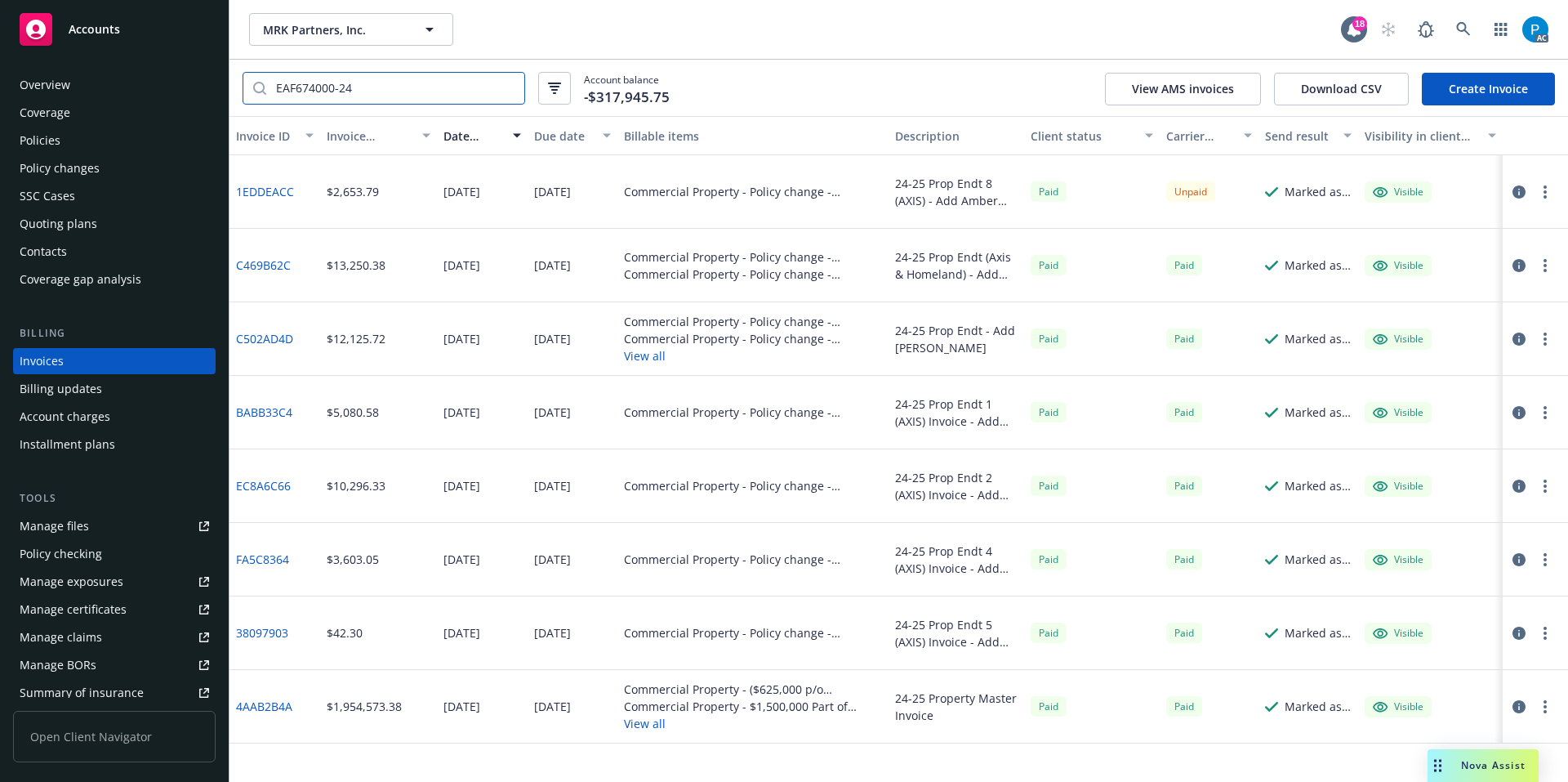
type input "EAF674000-24"
click at [1519, 195] on icon "button" at bounding box center [1519, 191] width 13 height 13
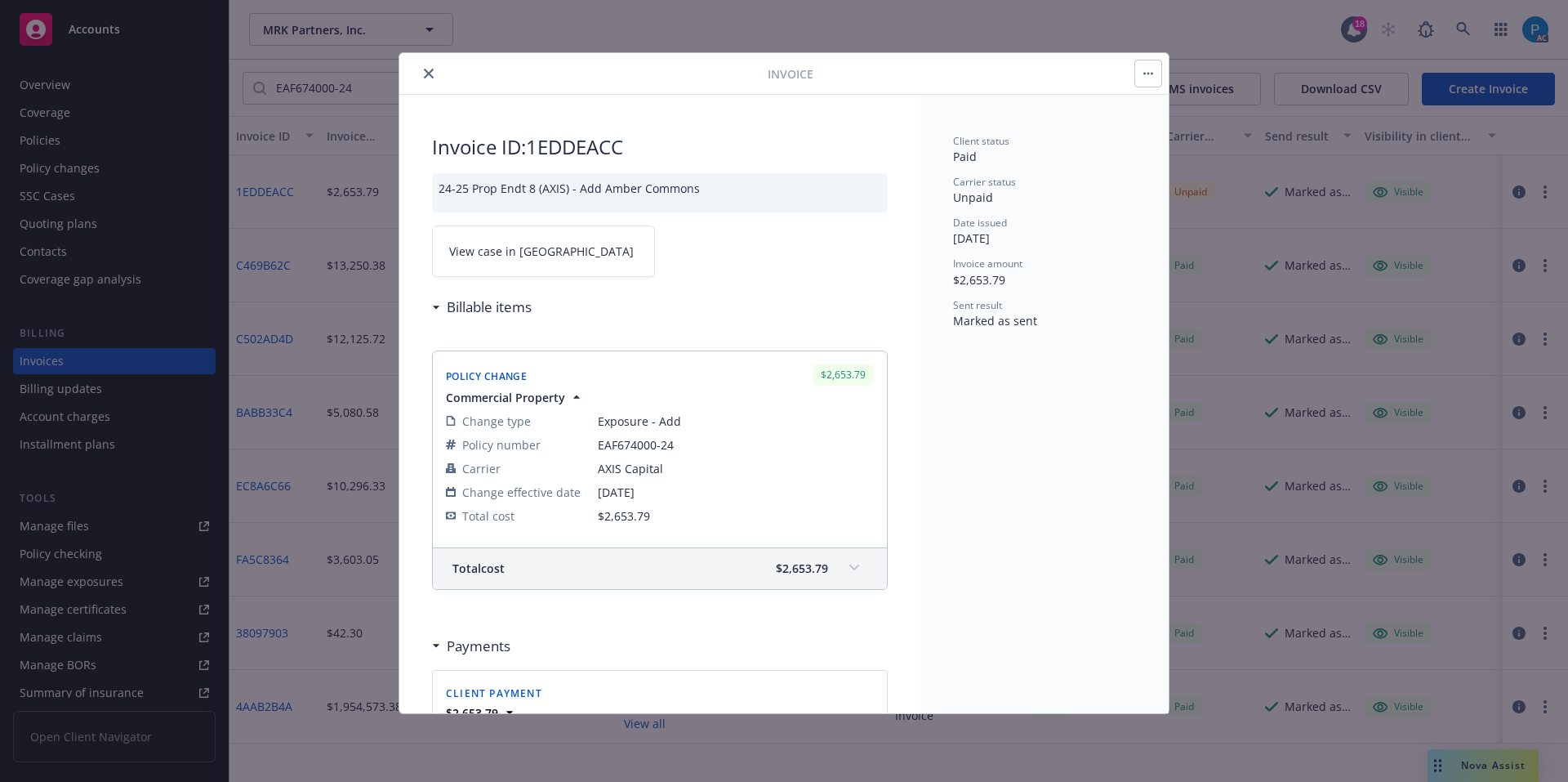
click at [547, 248] on link "View case in SSC" at bounding box center [544, 250] width 223 height 51
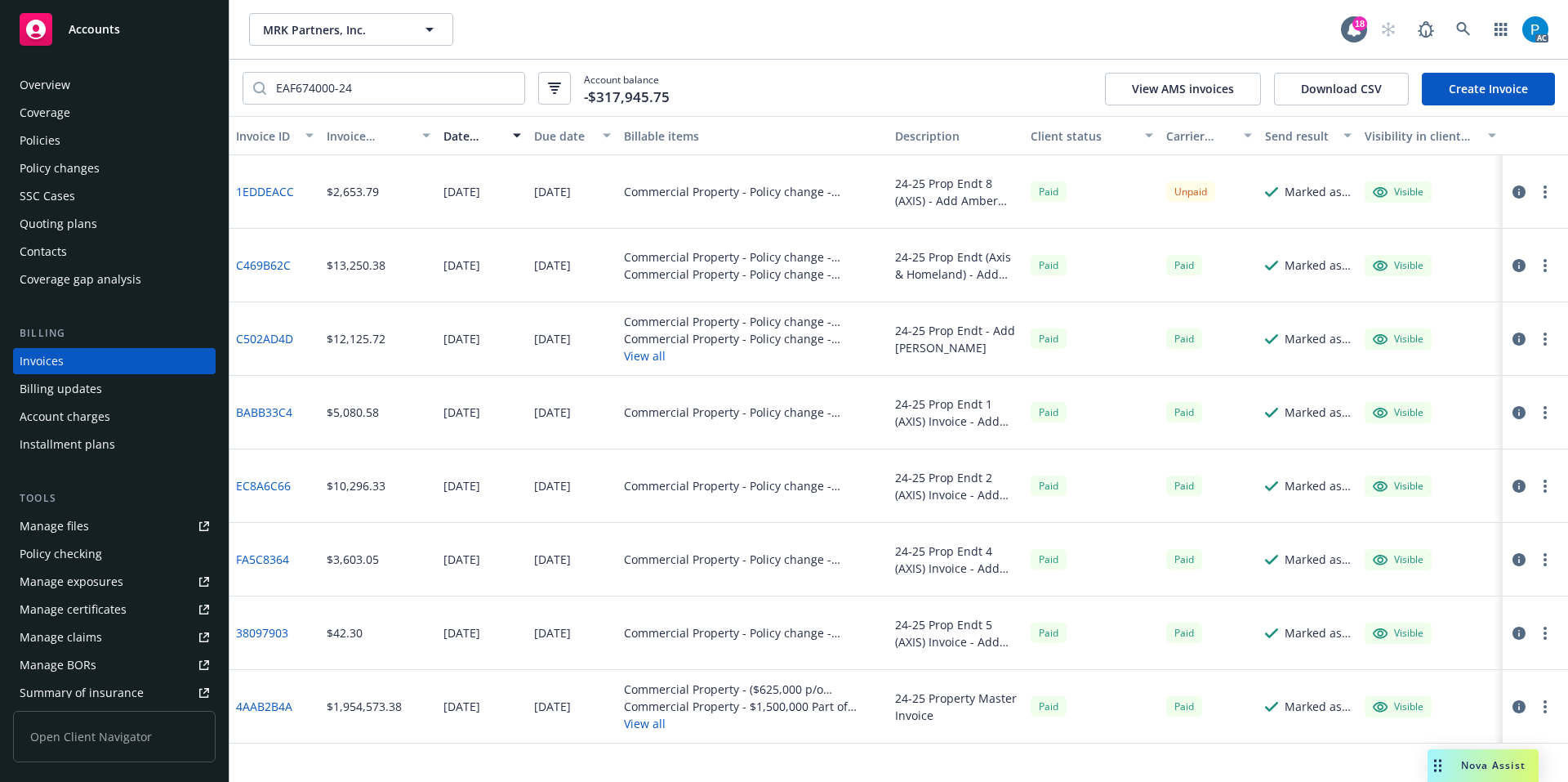
click at [113, 34] on span "Accounts" at bounding box center [94, 29] width 51 height 13
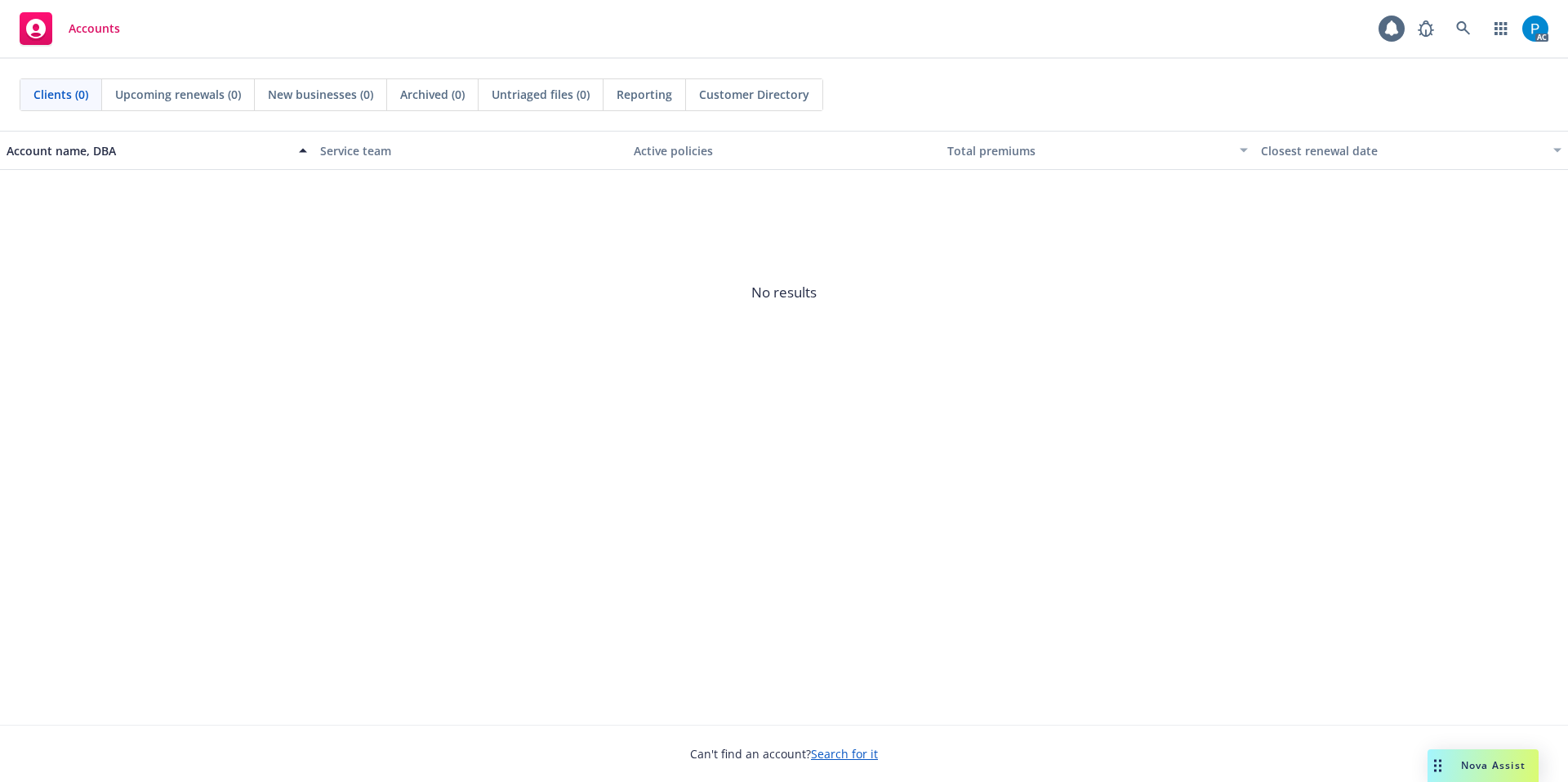
click at [1486, 13] on button "button" at bounding box center [1501, 29] width 33 height 33
click at [1469, 22] on icon at bounding box center [1463, 29] width 15 height 15
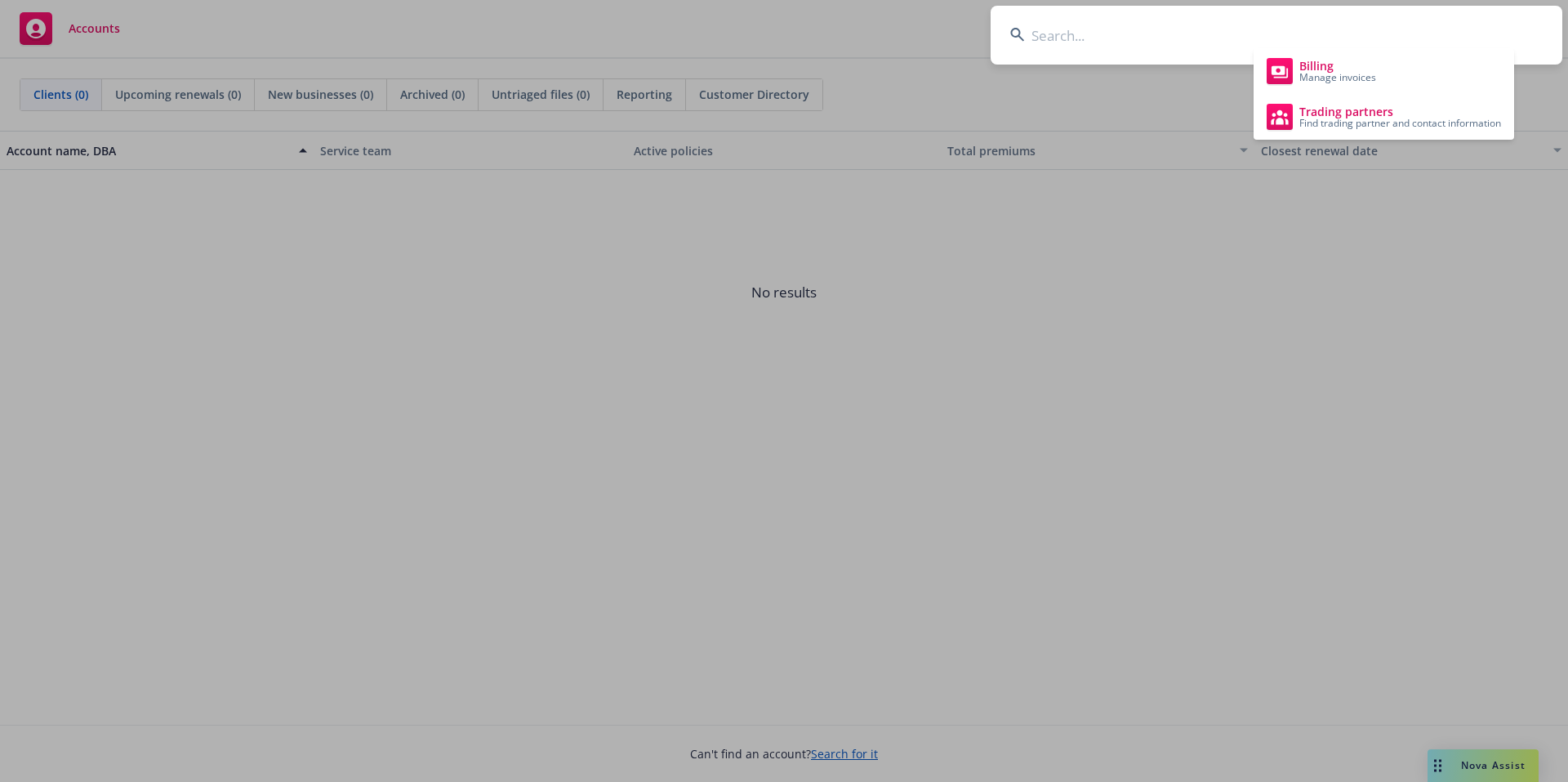
click at [1469, 22] on input at bounding box center [1276, 36] width 571 height 59
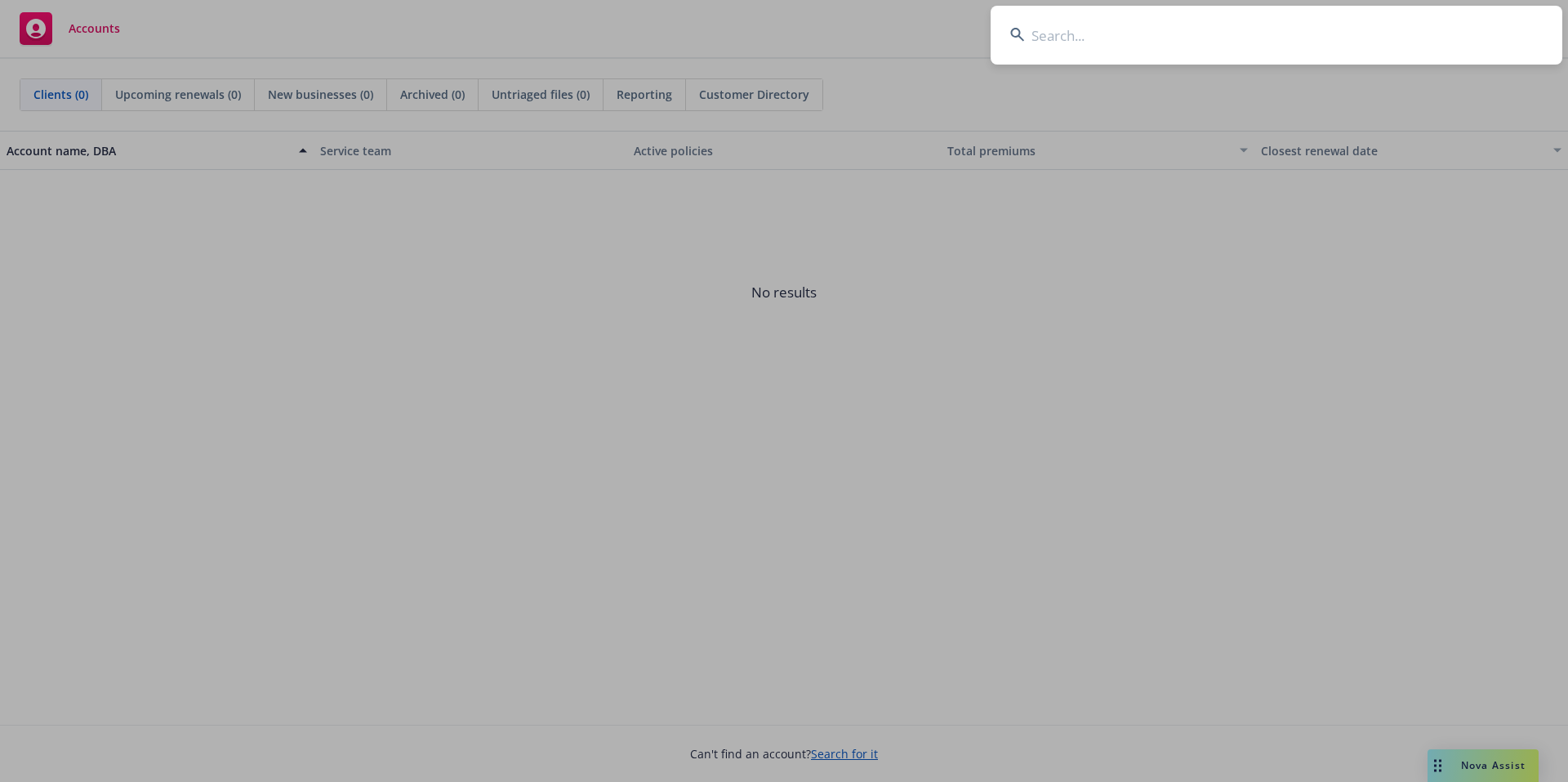
type input "v"
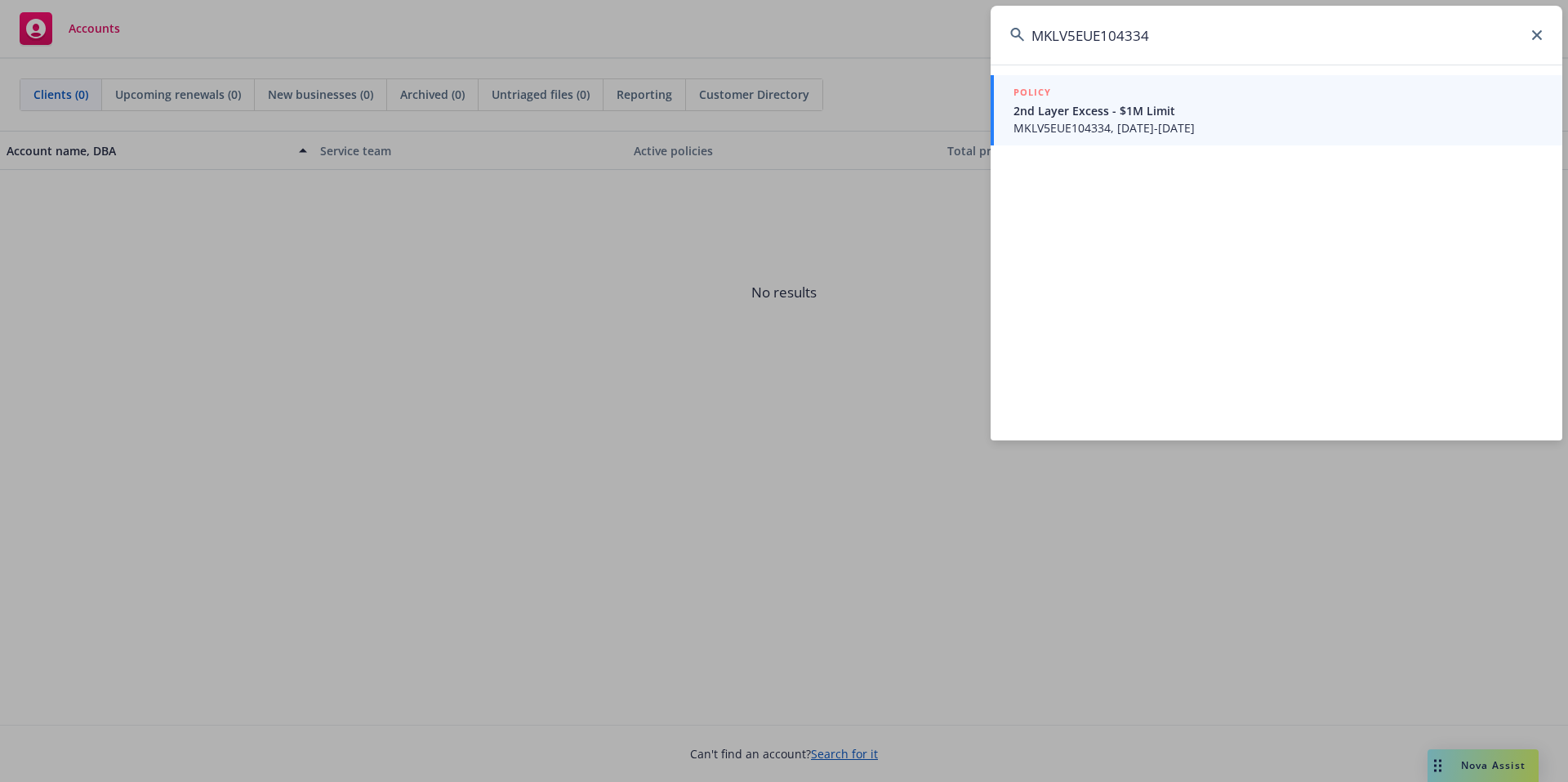
type input "MKLV5EUE104334"
click at [1159, 136] on span "MKLV5EUE104334, 09/05/2025-09/05/2026" at bounding box center [1278, 128] width 529 height 17
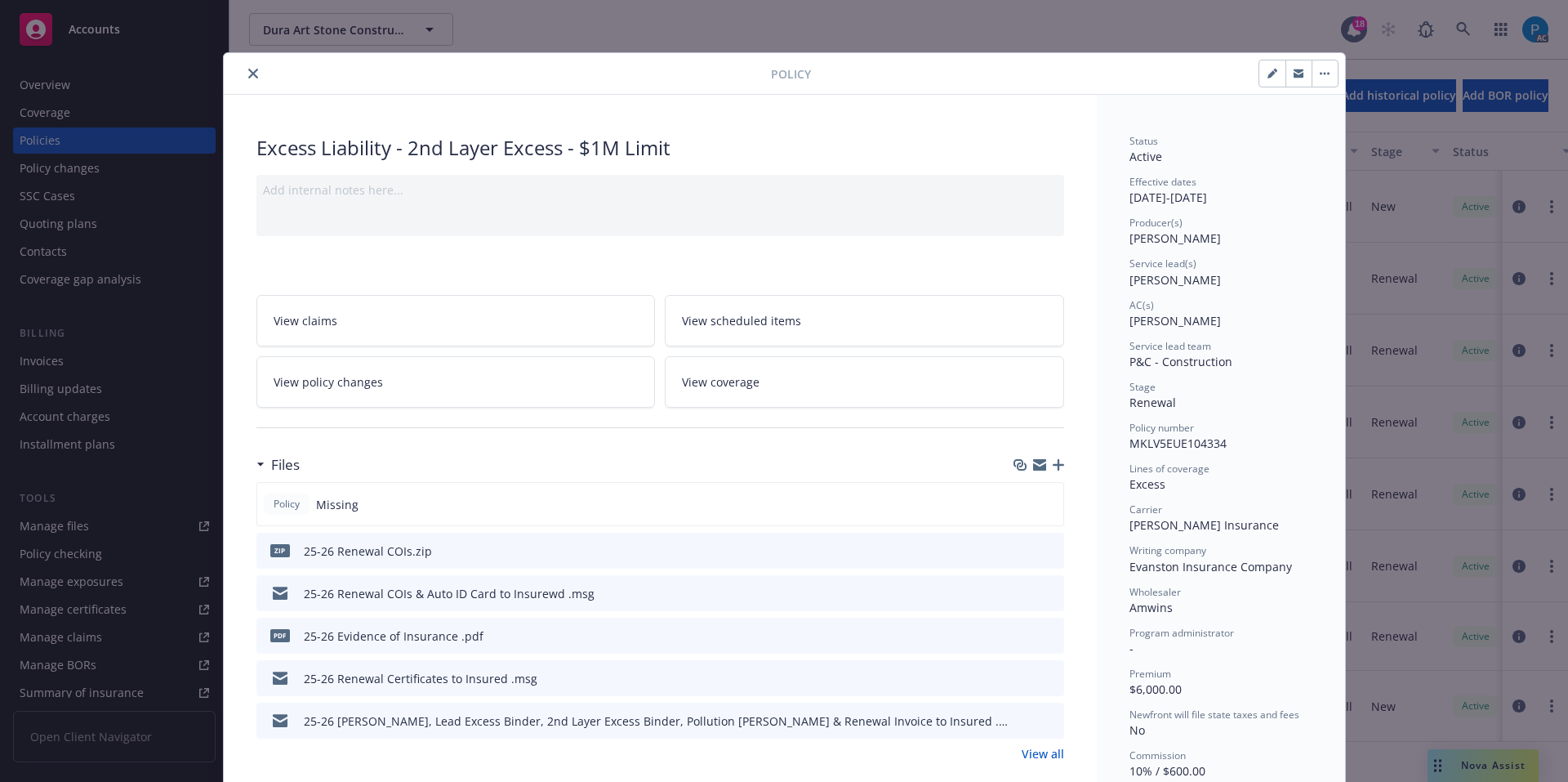
click at [250, 77] on icon "close" at bounding box center [253, 73] width 10 height 10
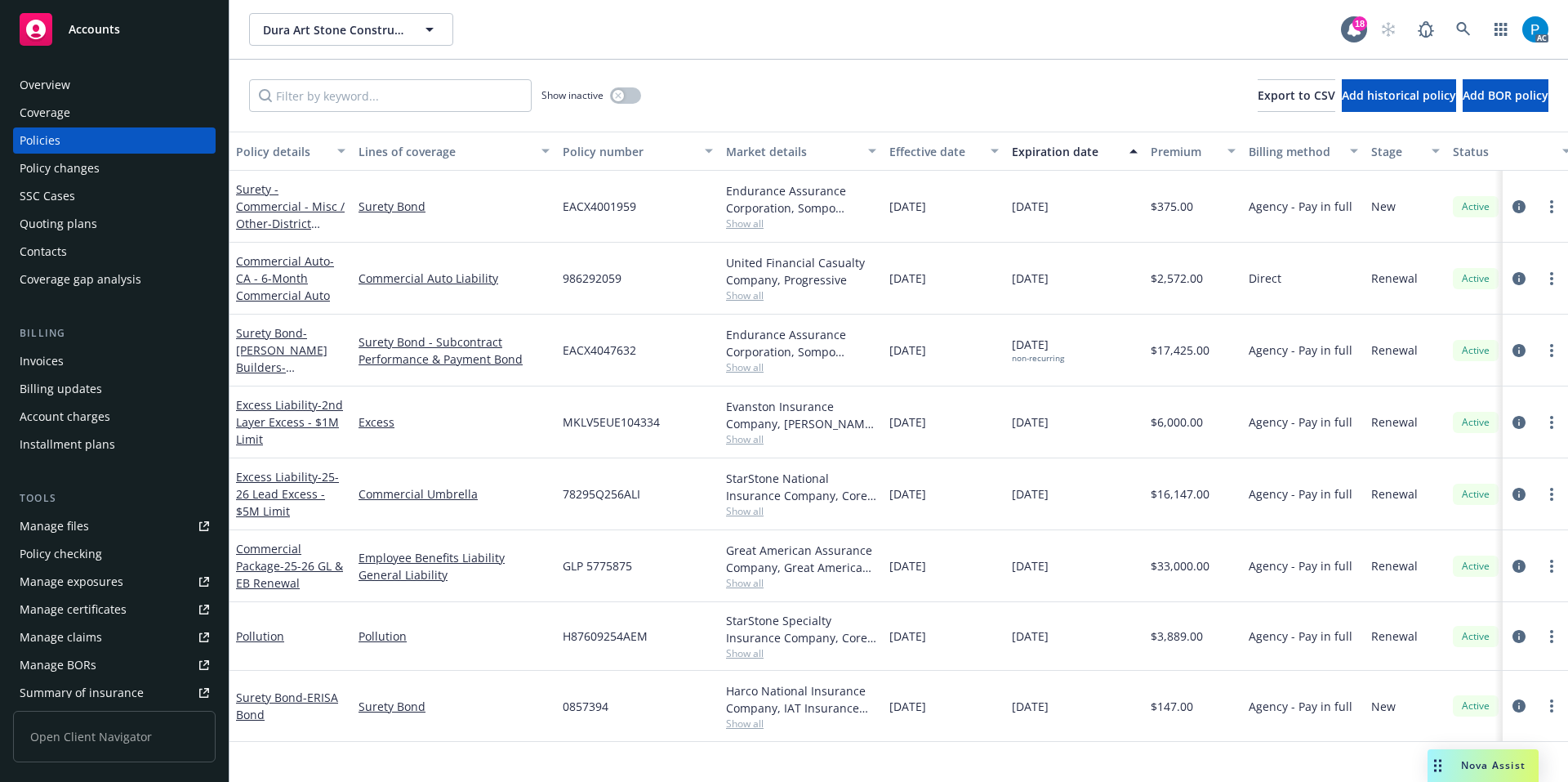
click at [50, 353] on div "Invoices" at bounding box center [42, 361] width 44 height 26
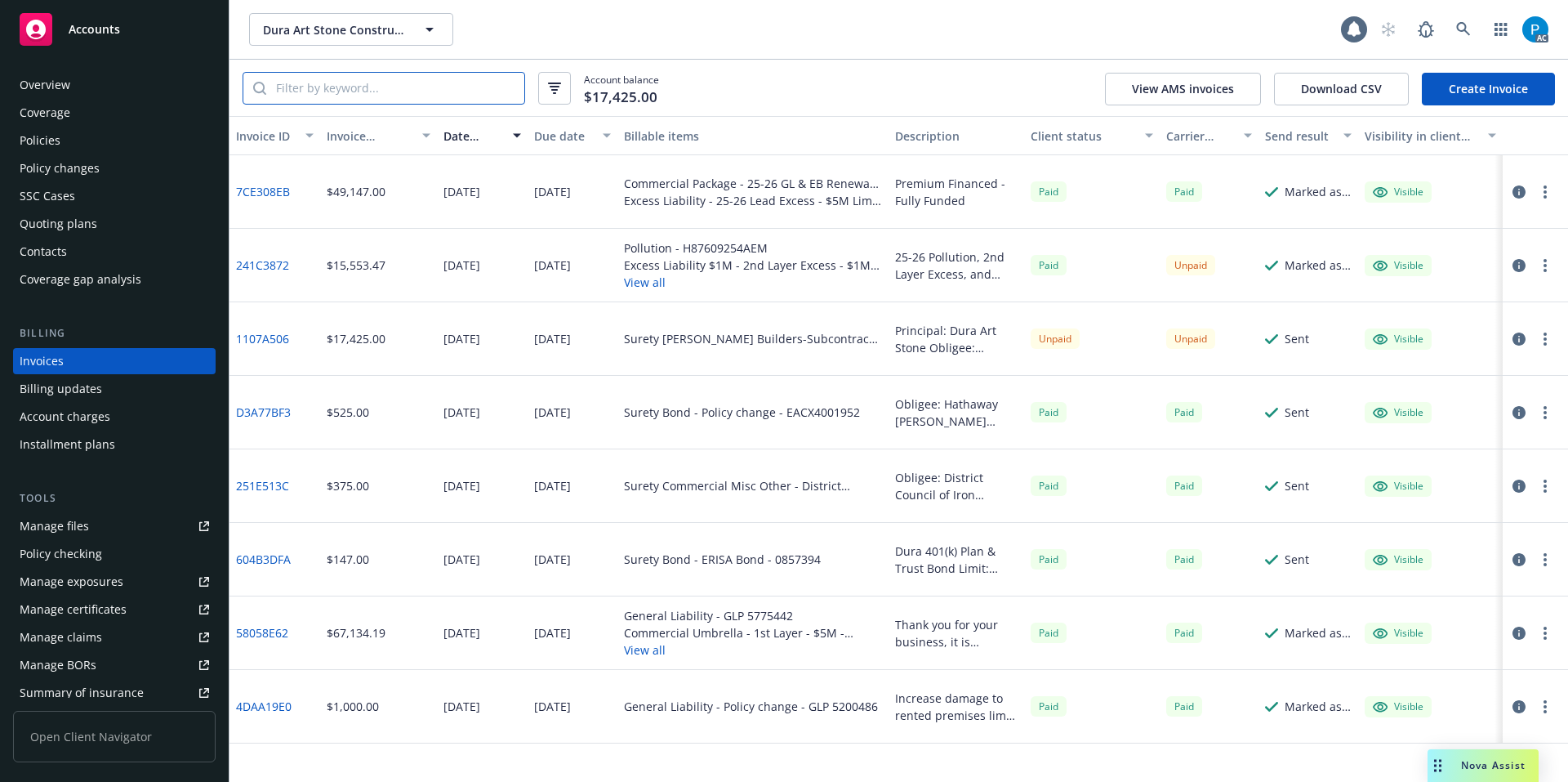
click at [371, 84] on input "search" at bounding box center [396, 88] width 258 height 31
paste input "MKLV5EUE104334"
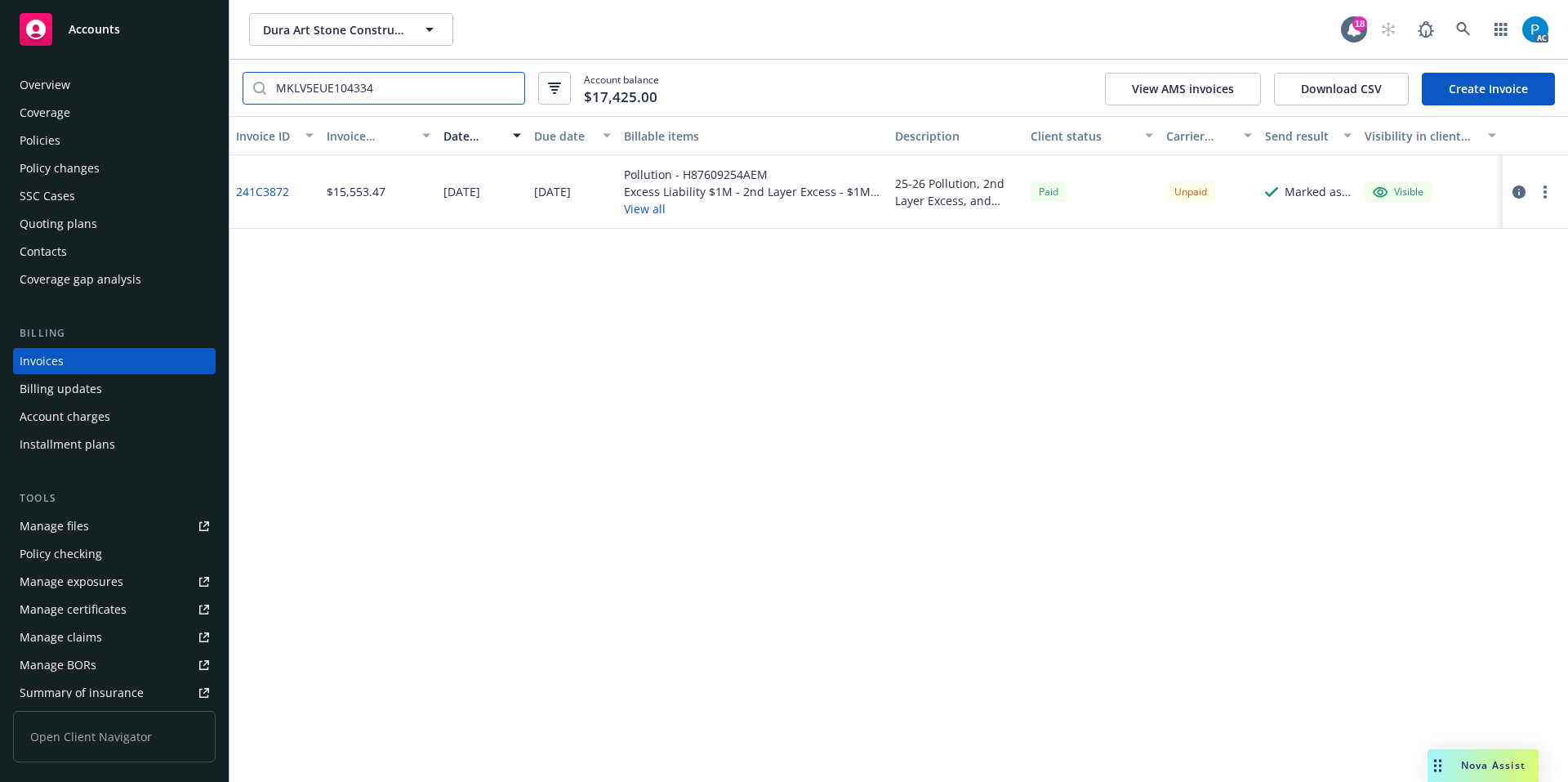
type input "MKLV5EUE104334"
click at [1522, 191] on icon "button" at bounding box center [1519, 191] width 13 height 13
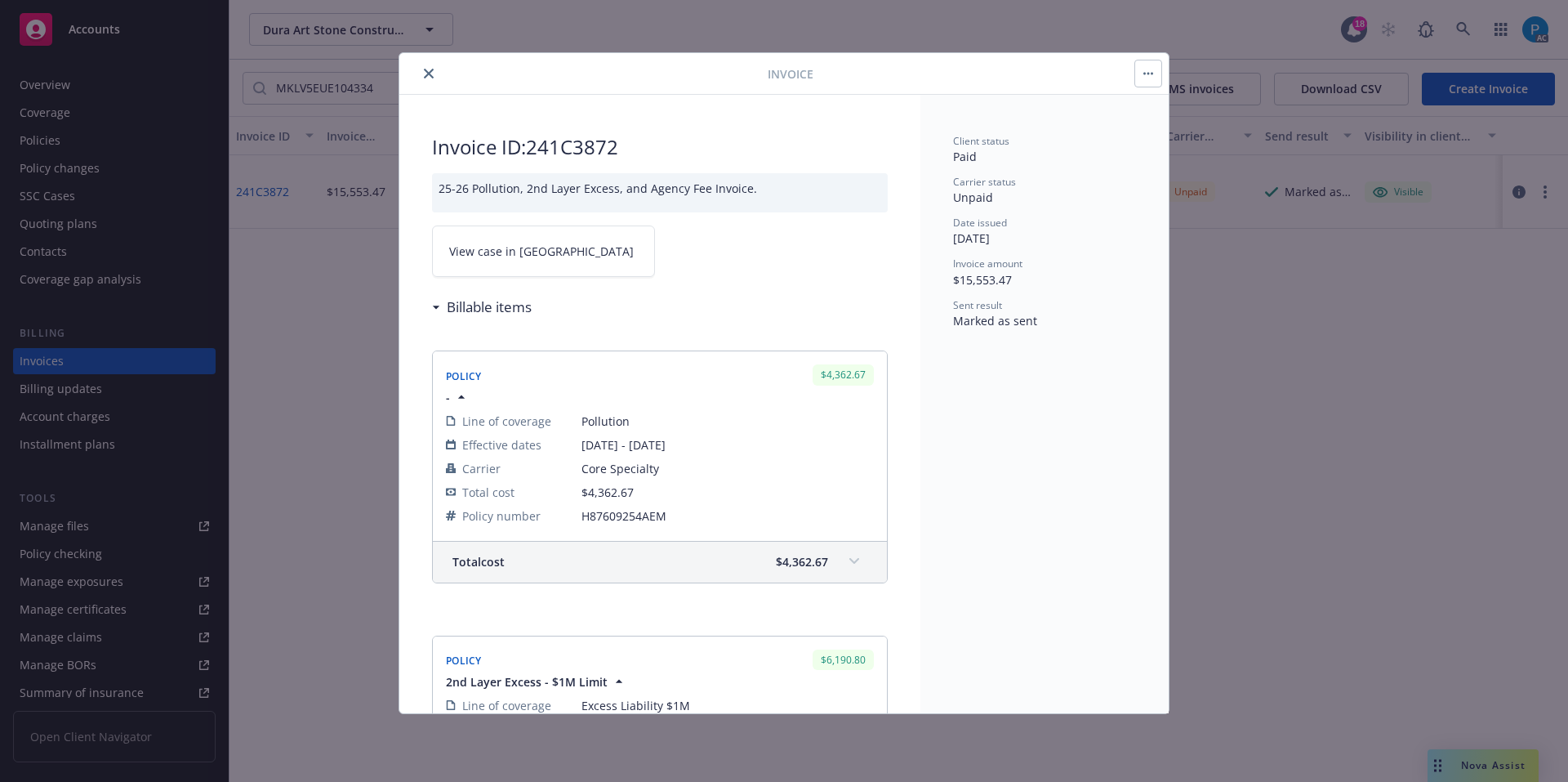
click at [555, 255] on link "View case in SSC" at bounding box center [544, 250] width 223 height 51
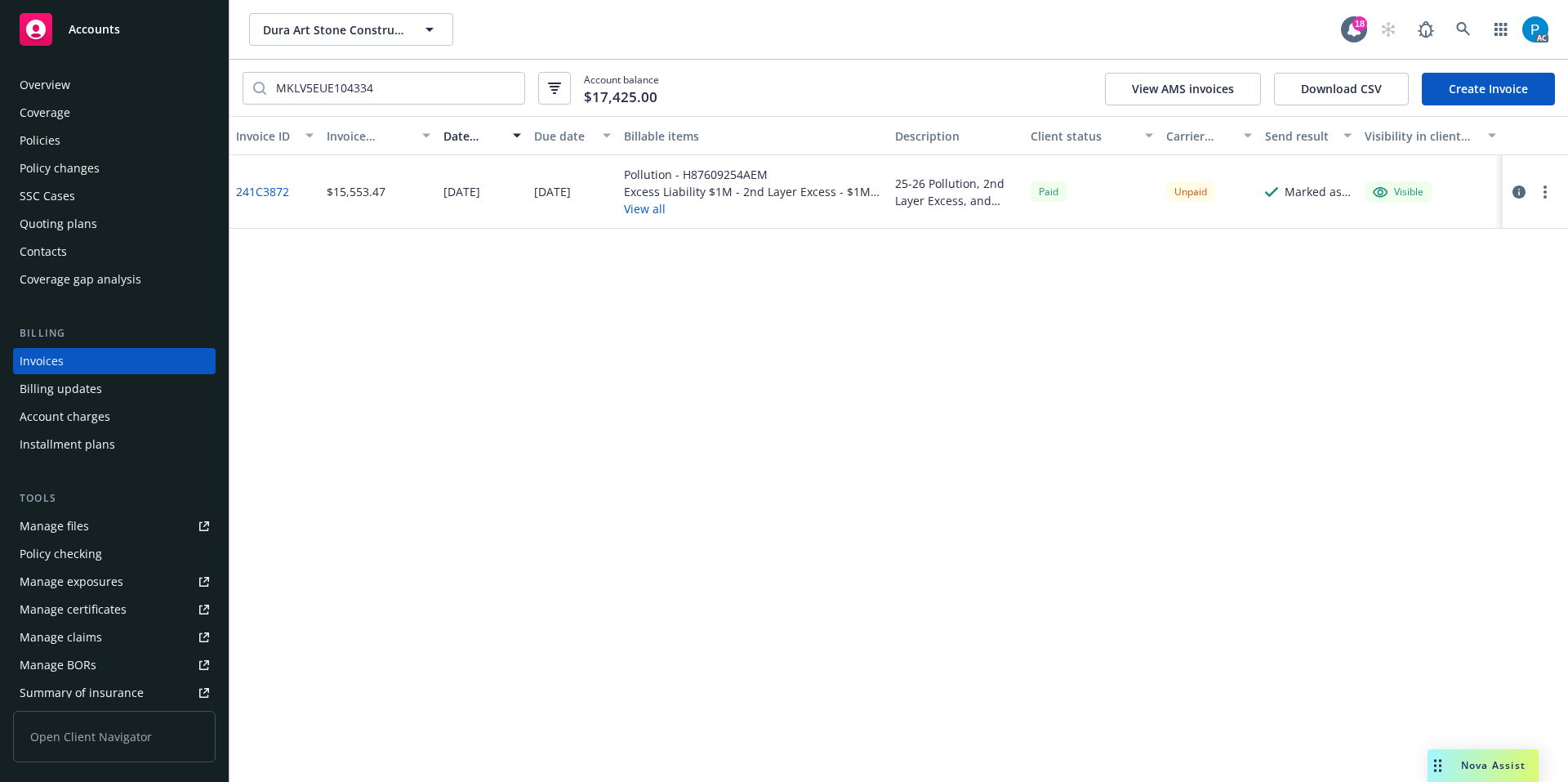
click at [123, 16] on div "Accounts" at bounding box center [114, 29] width 190 height 33
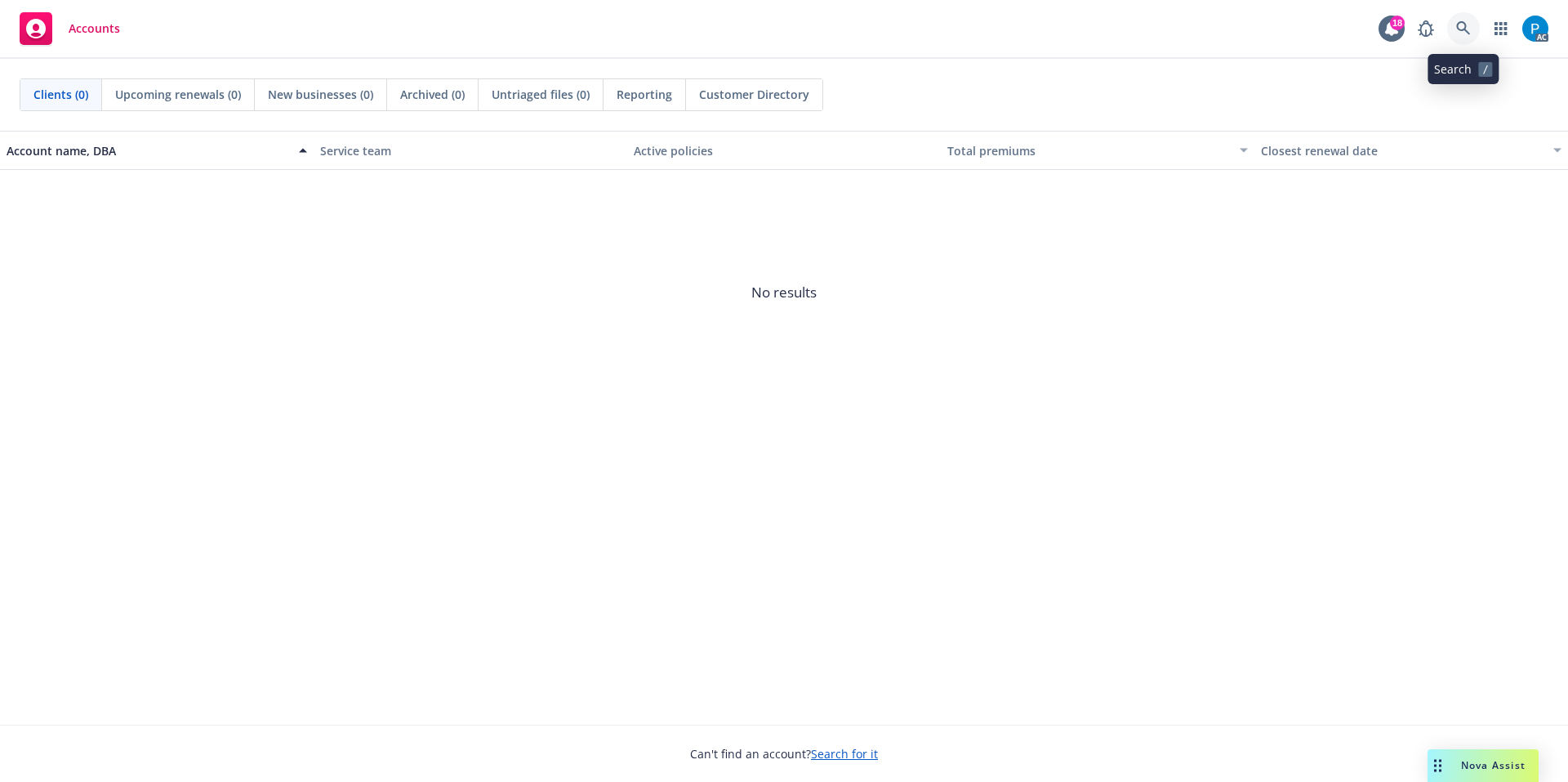
click at [1457, 23] on icon at bounding box center [1463, 29] width 15 height 15
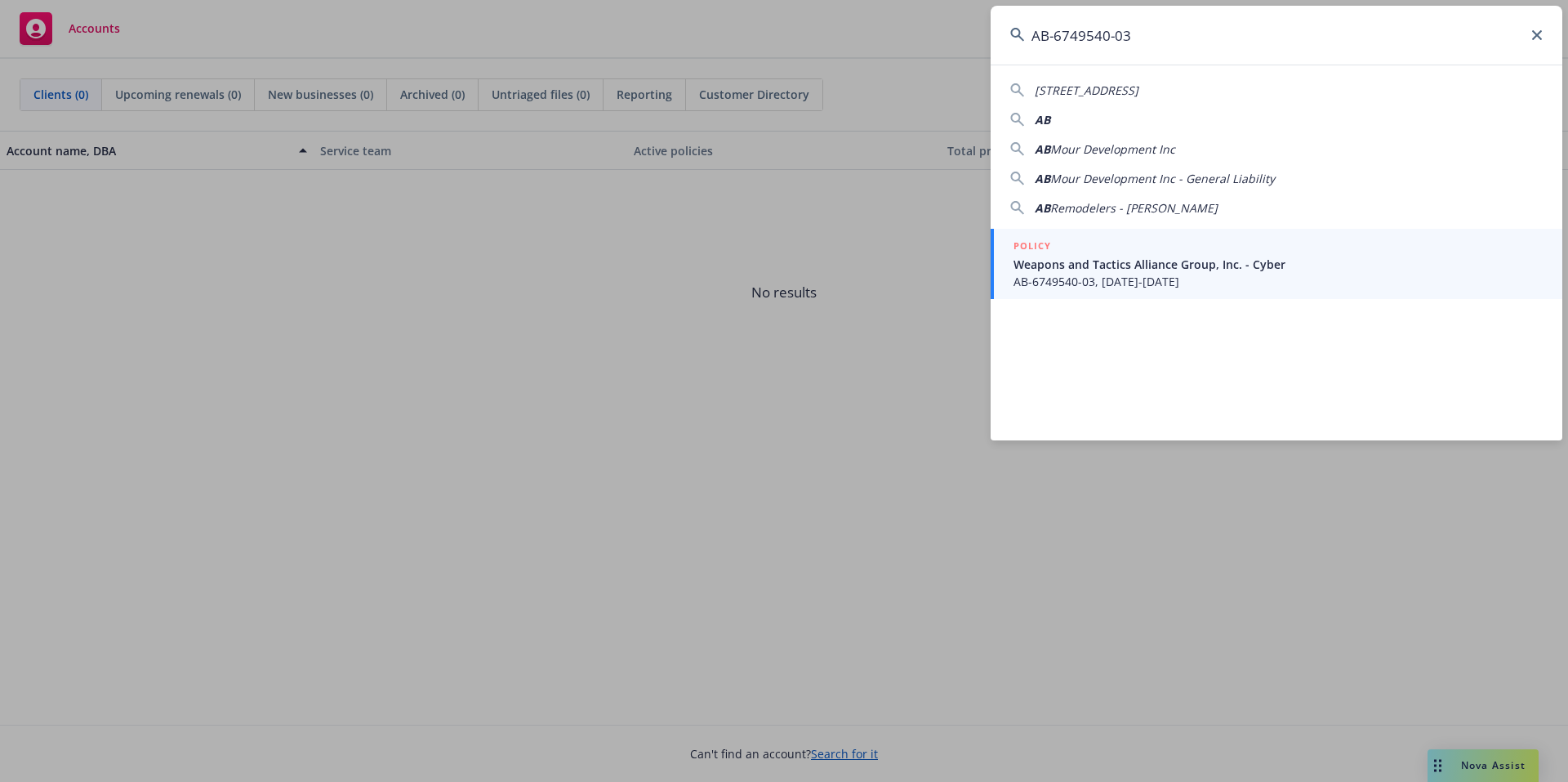
type input "AB-6749540-03"
click at [1134, 257] on span "Weapons and Tactics Alliance Group, Inc. - Cyber" at bounding box center [1278, 264] width 529 height 17
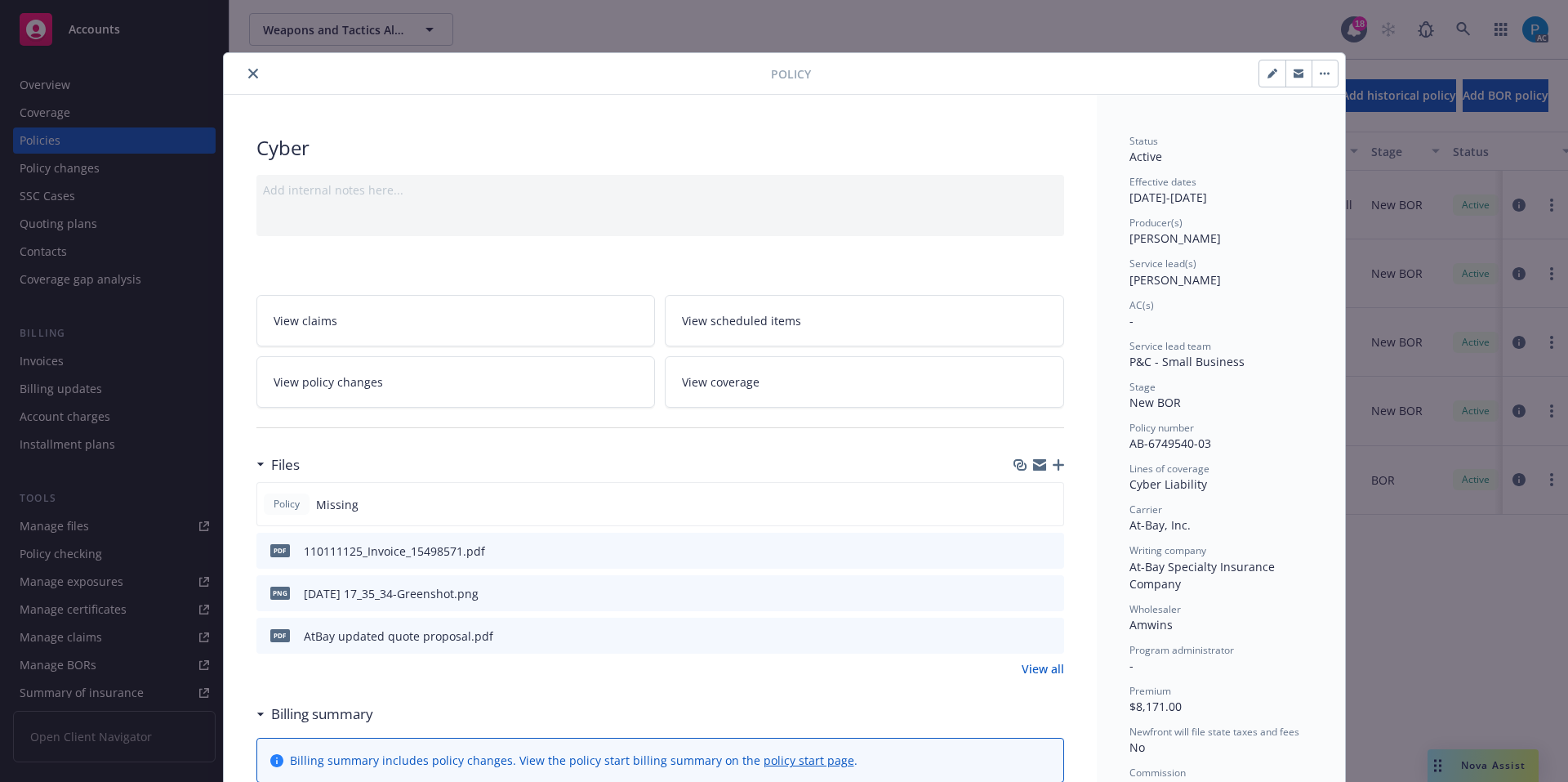
click at [243, 71] on button "close" at bounding box center [253, 74] width 20 height 20
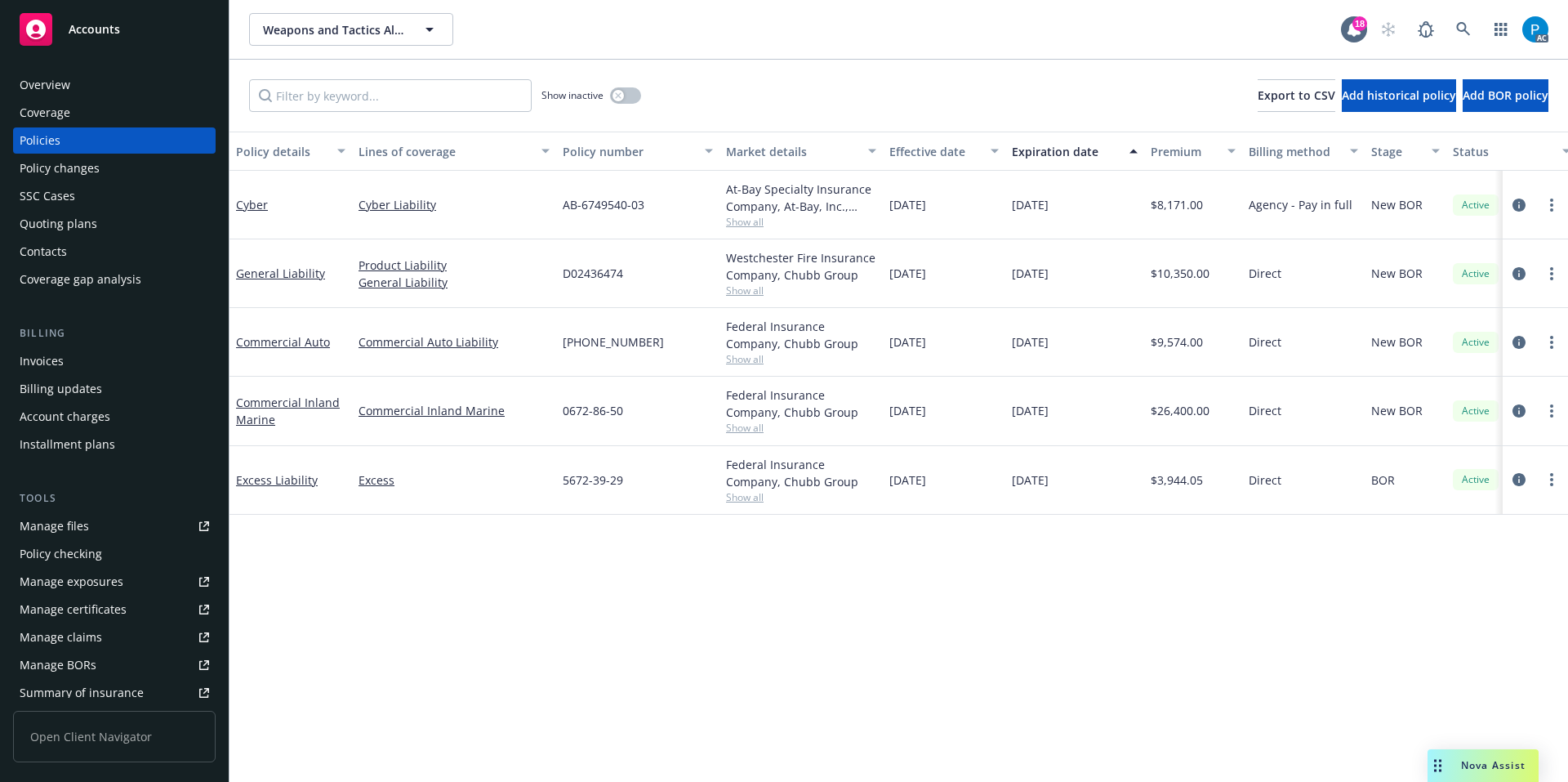
click at [92, 348] on div "Invoices" at bounding box center [114, 361] width 190 height 26
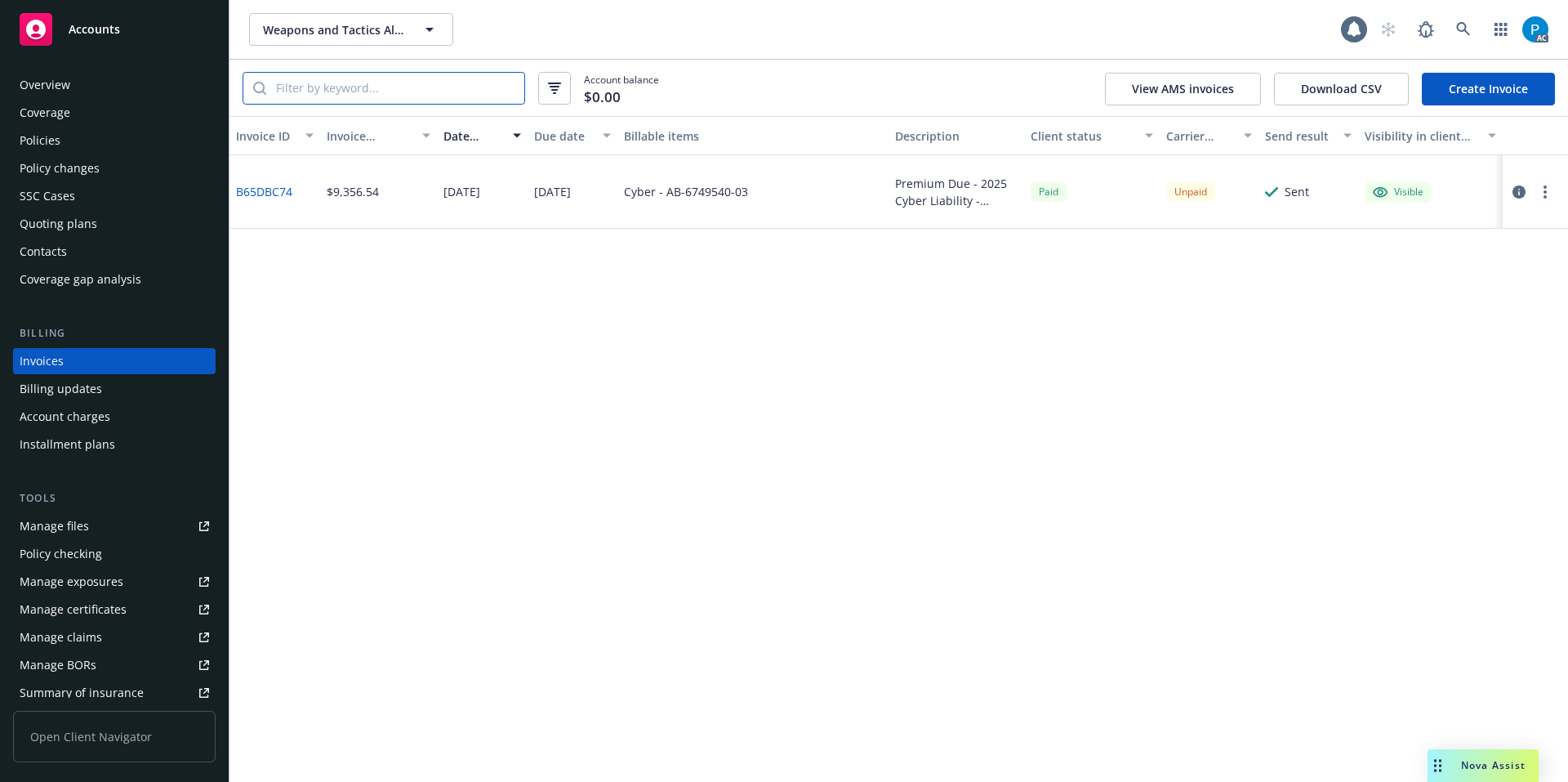
click at [360, 84] on input "search" at bounding box center [396, 88] width 258 height 31
paste input "AB-6749540-03"
type input "AB-6749540-03"
click at [1519, 191] on icon "button" at bounding box center [1519, 191] width 13 height 13
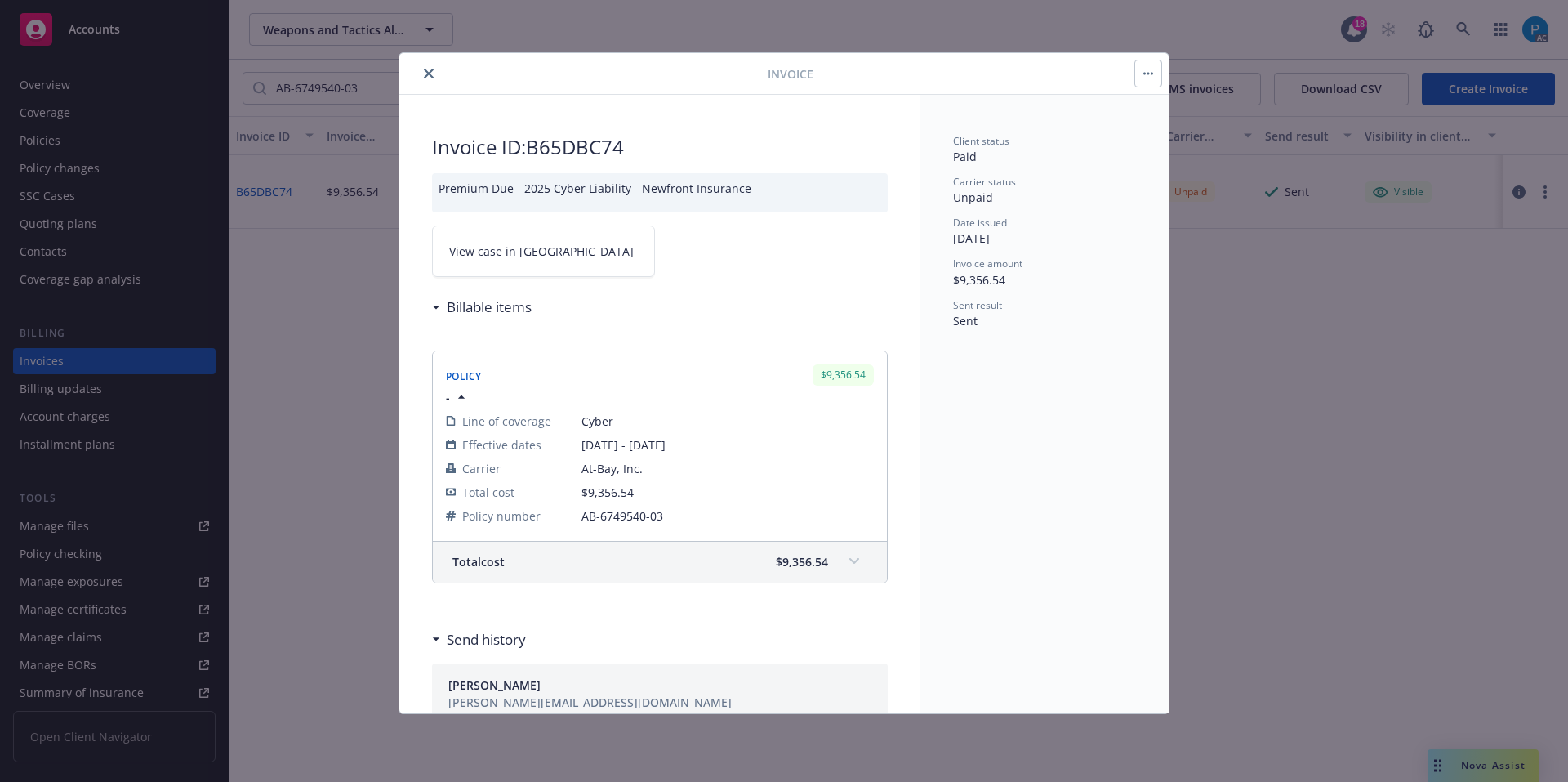
click at [569, 245] on link "View case in SSC" at bounding box center [544, 250] width 223 height 51
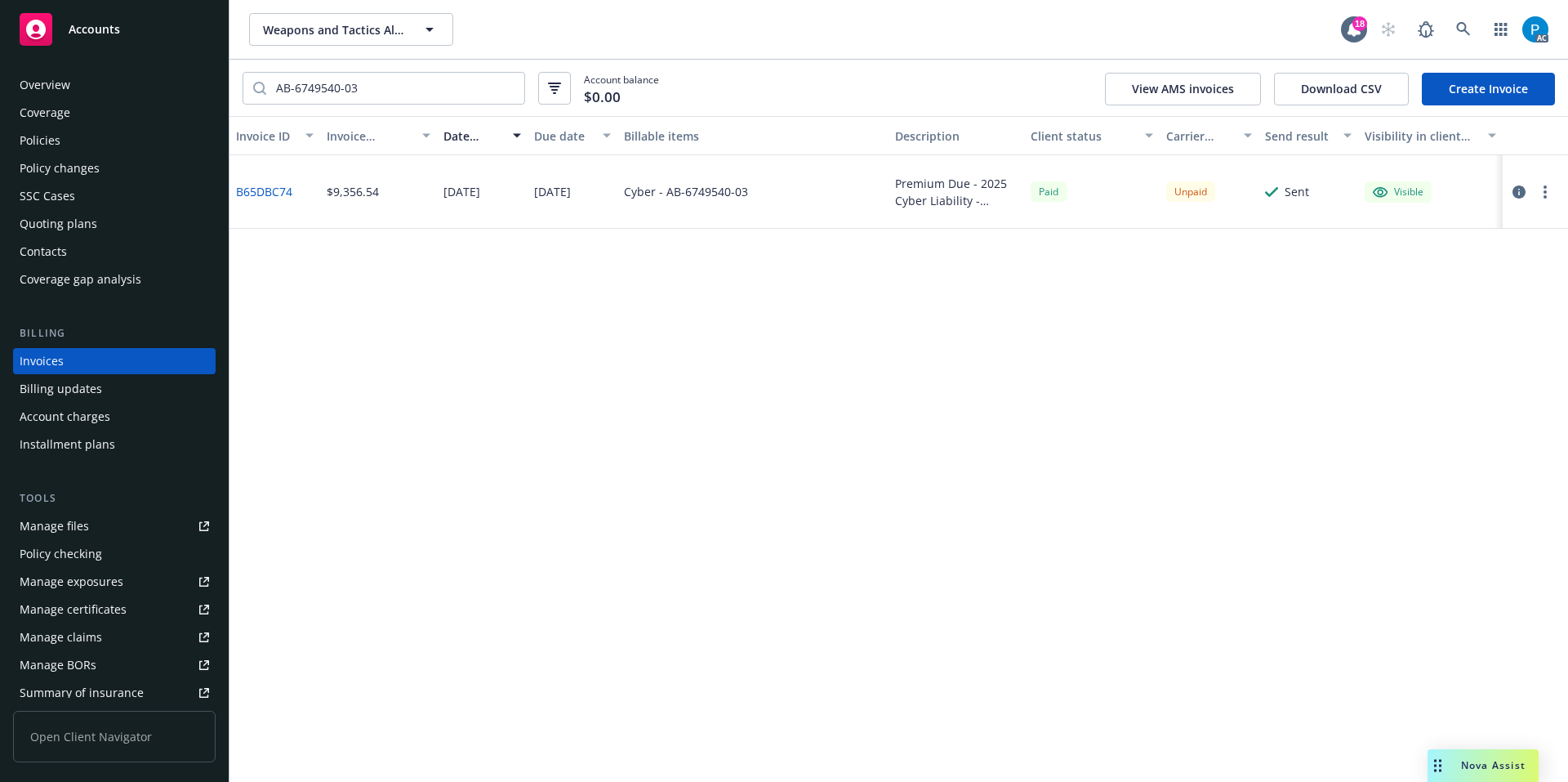
click at [174, 23] on div "Accounts" at bounding box center [114, 29] width 190 height 33
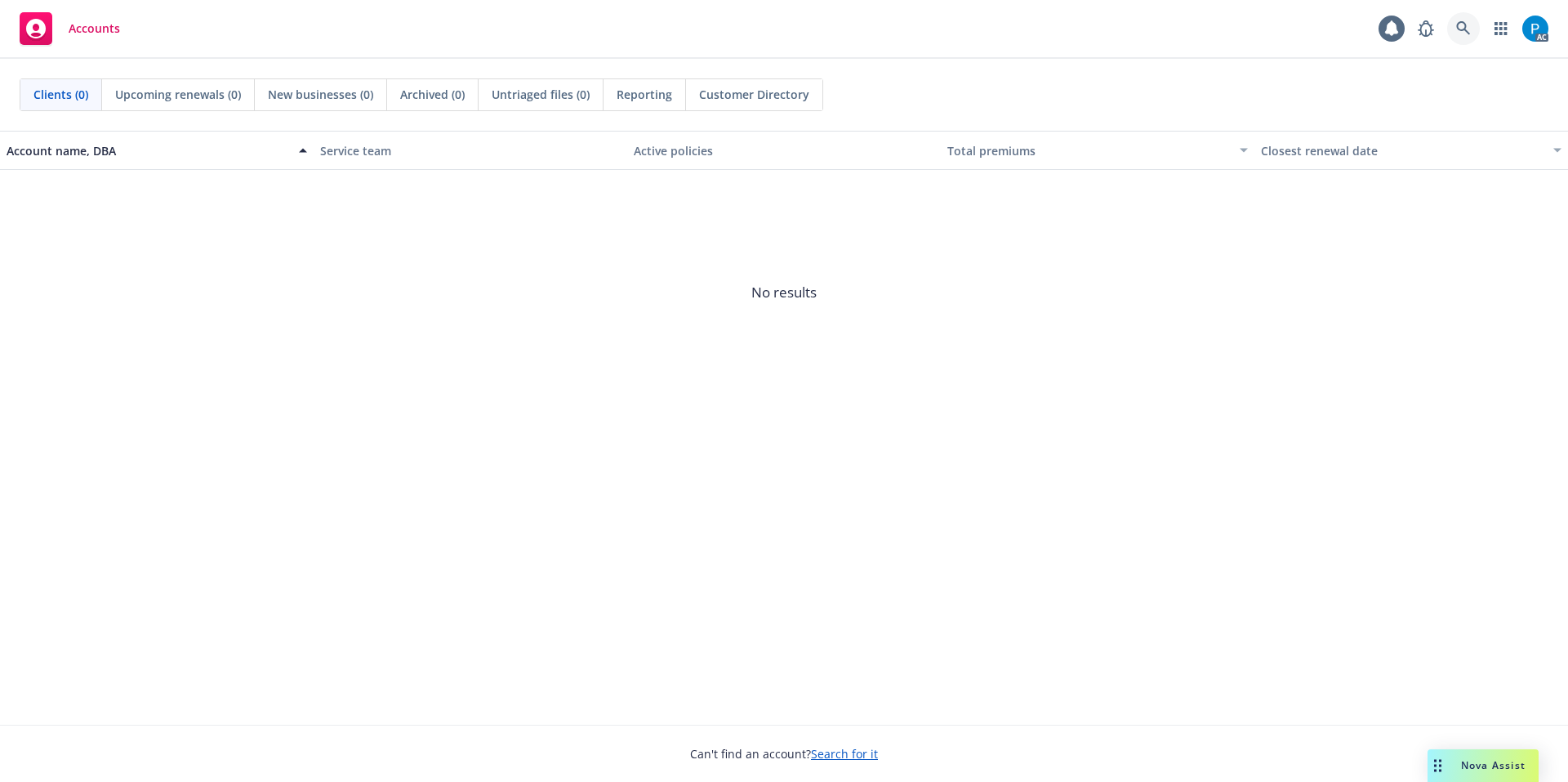
click at [1455, 25] on link at bounding box center [1464, 29] width 33 height 33
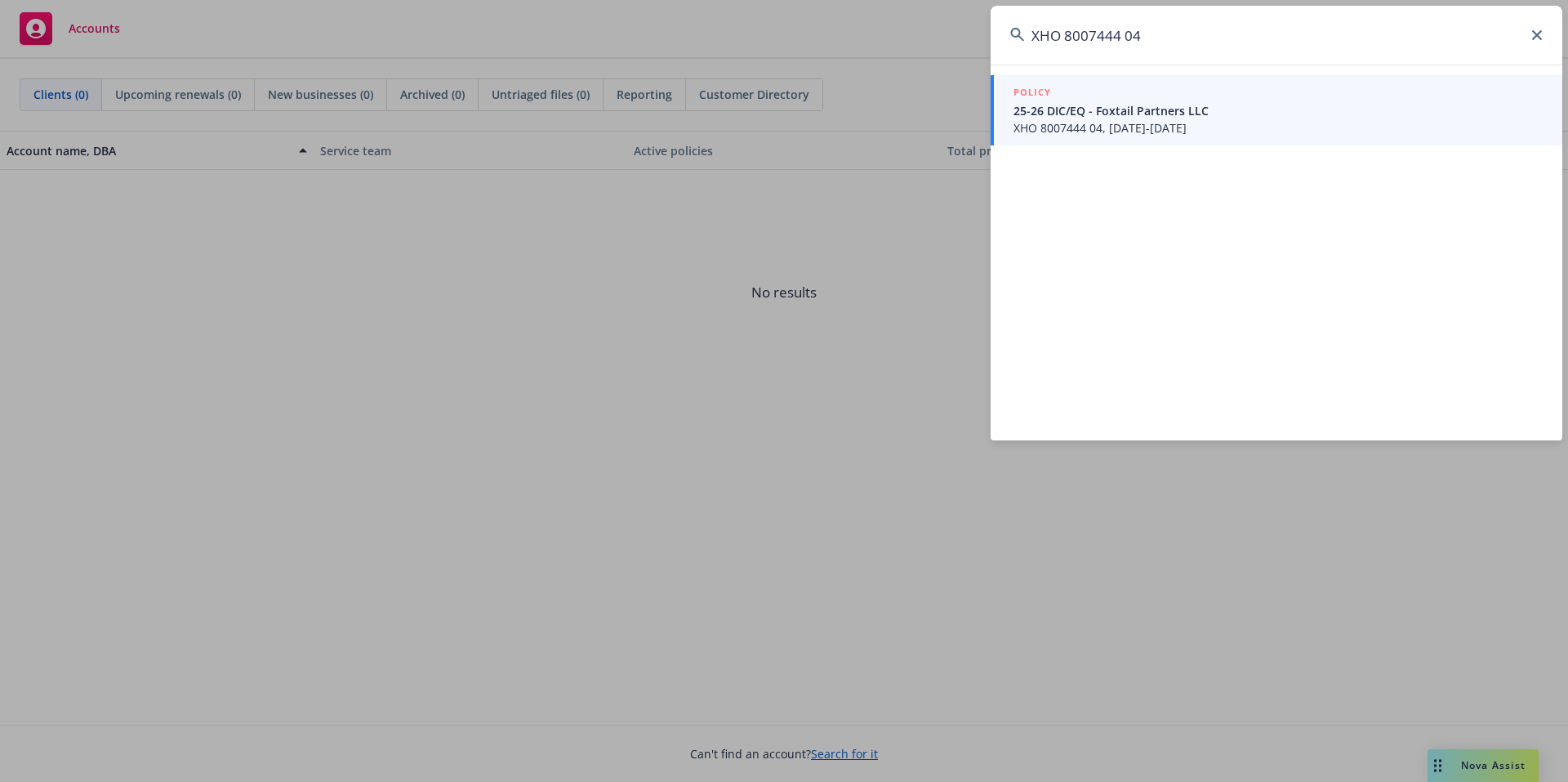
type input "XHO 8007444 04"
click at [1074, 100] on div "POLICY" at bounding box center [1278, 93] width 529 height 18
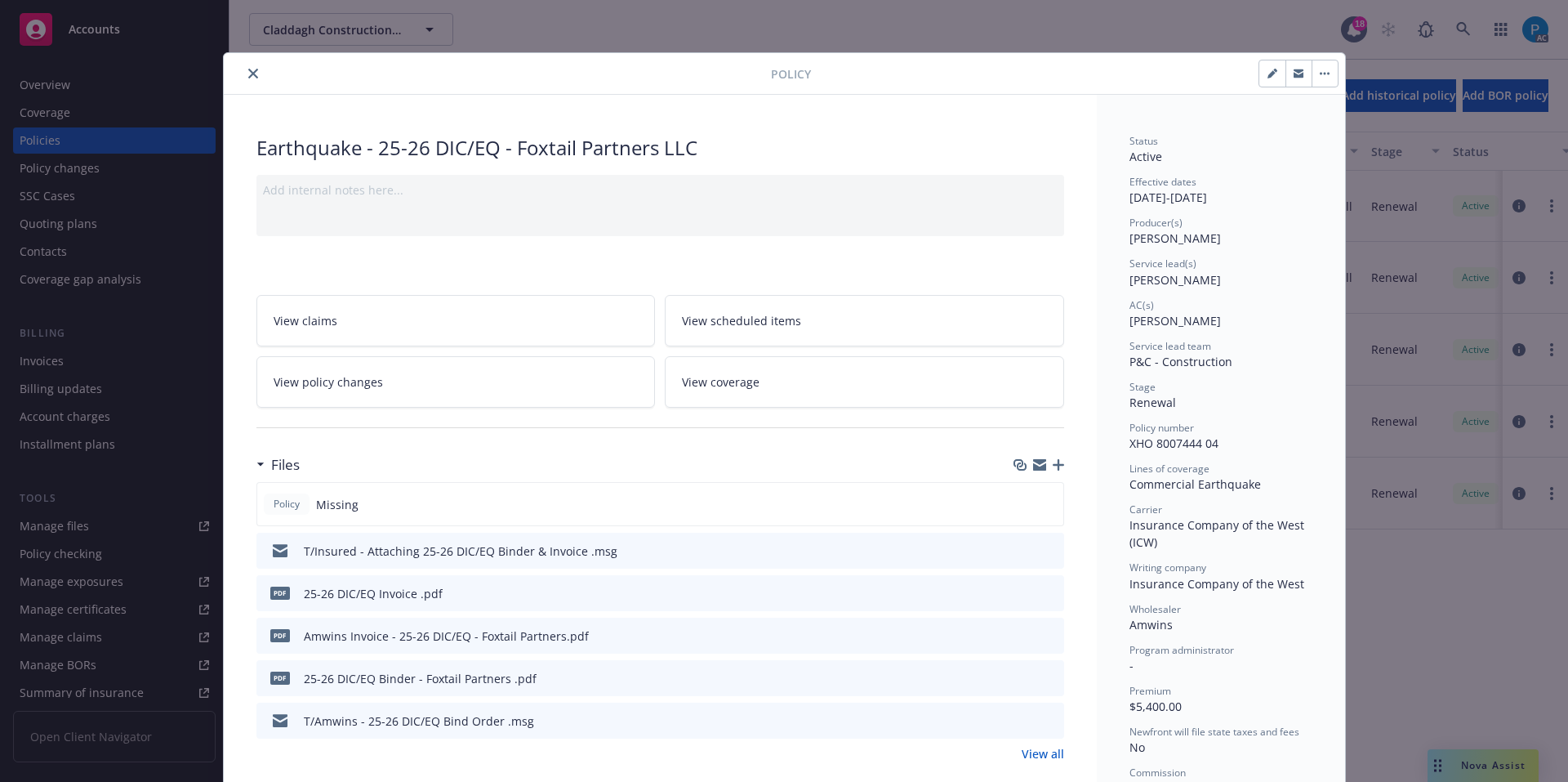
click at [248, 70] on icon "close" at bounding box center [253, 73] width 10 height 10
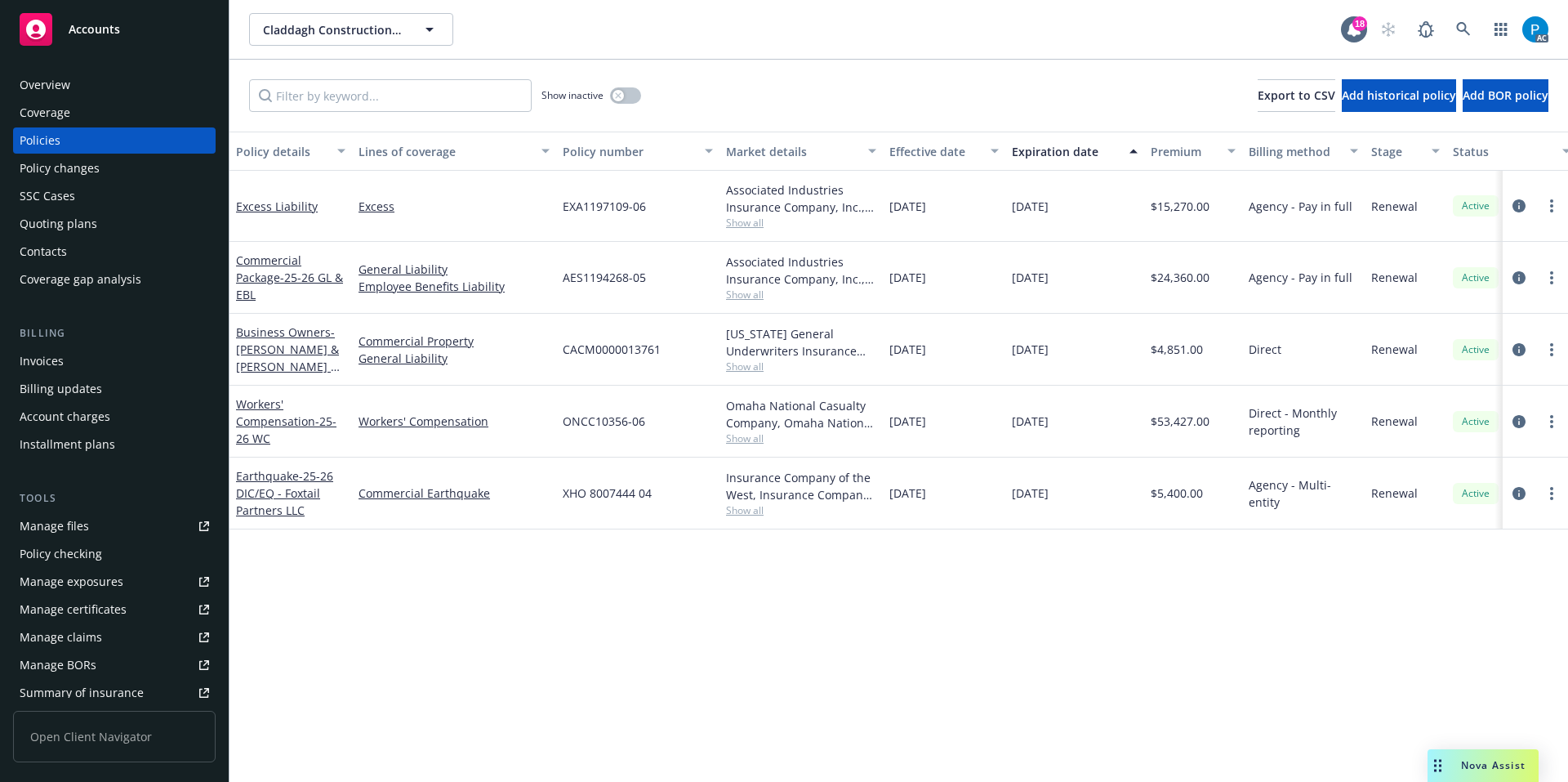
click at [64, 363] on div "Invoices" at bounding box center [114, 361] width 190 height 26
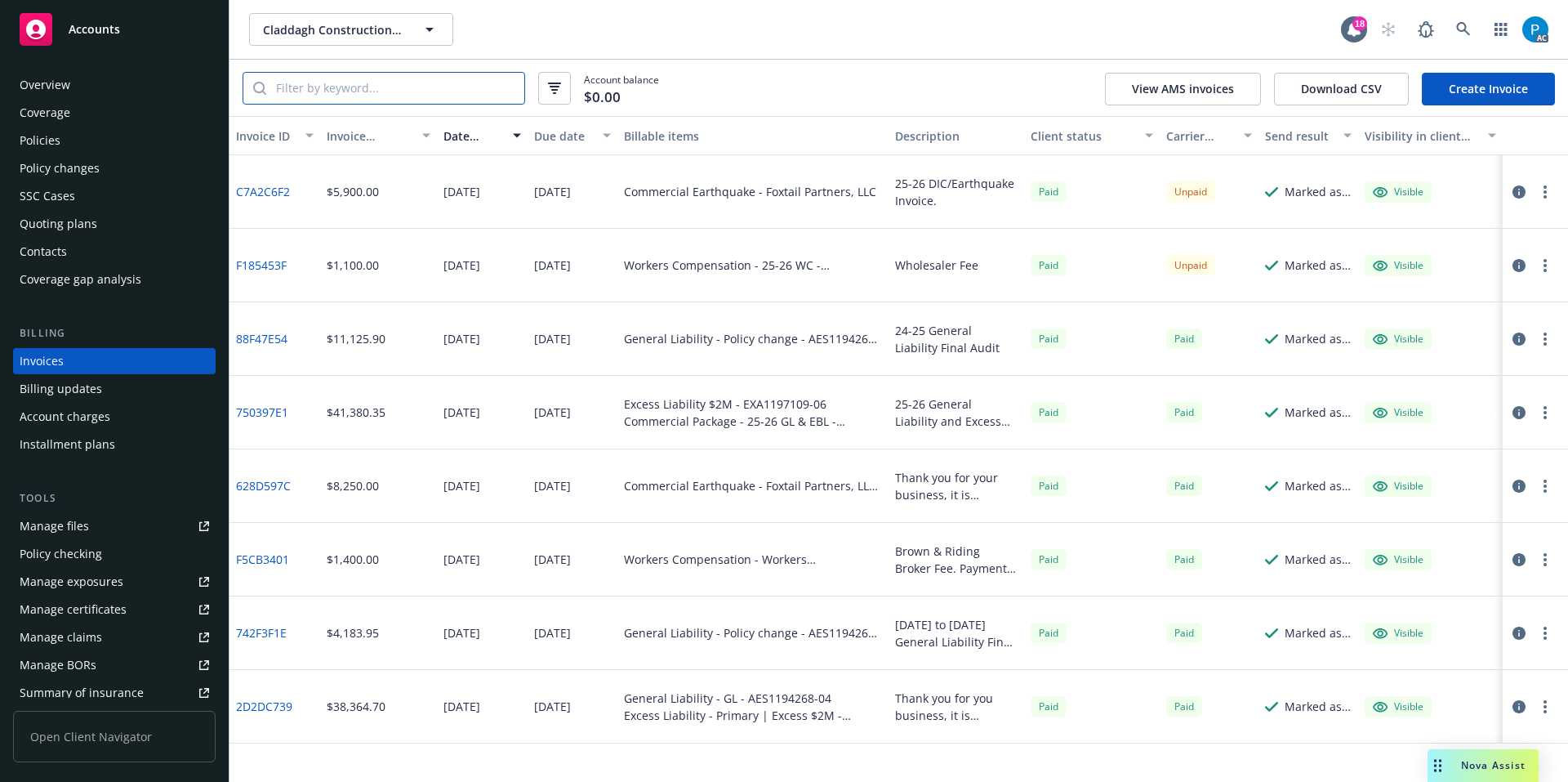
click at [363, 89] on input "search" at bounding box center [396, 88] width 258 height 31
paste input "XHO 8007444 04"
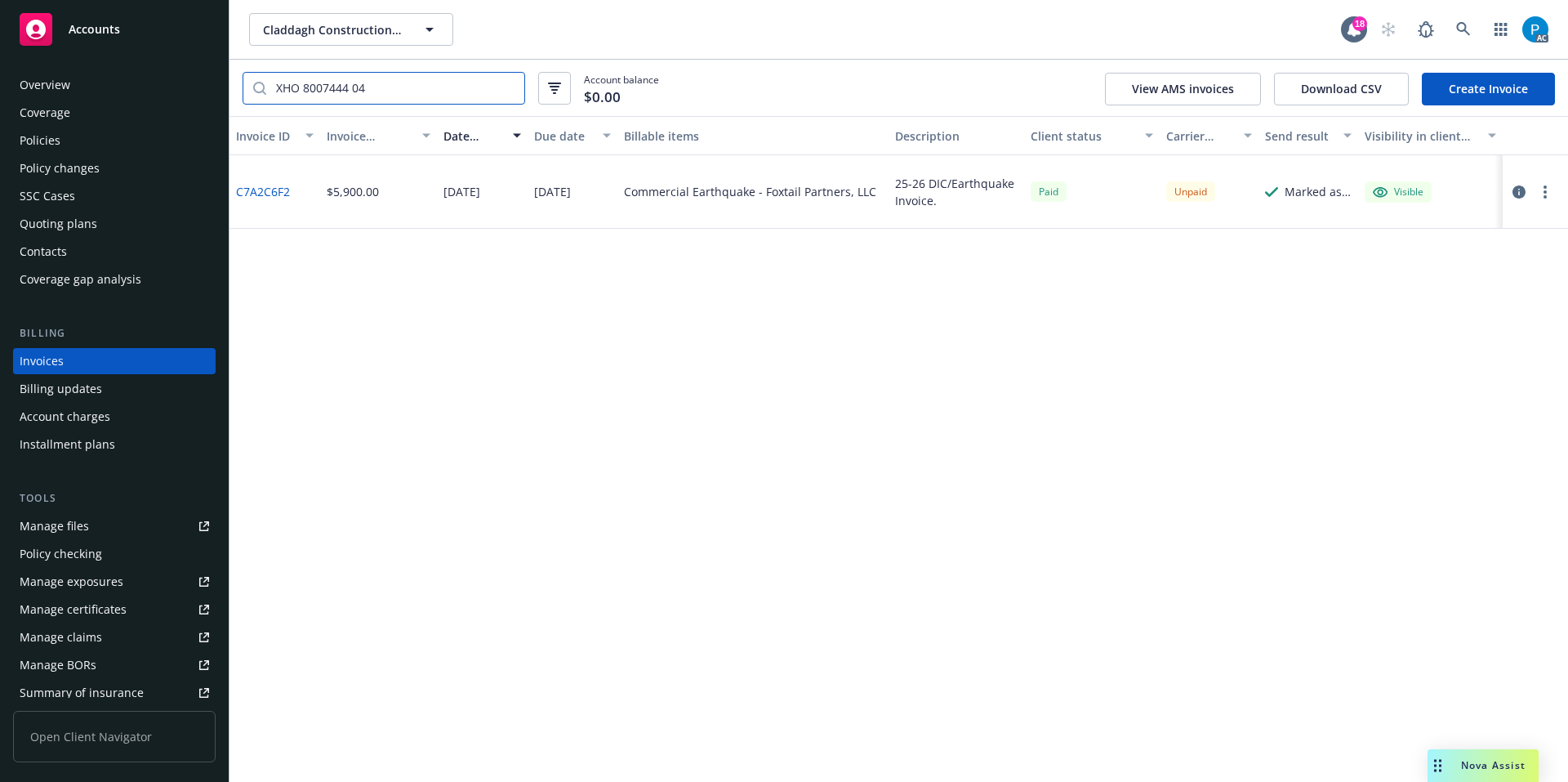
type input "XHO 8007444 04"
click at [1520, 191] on icon "button" at bounding box center [1519, 191] width 13 height 13
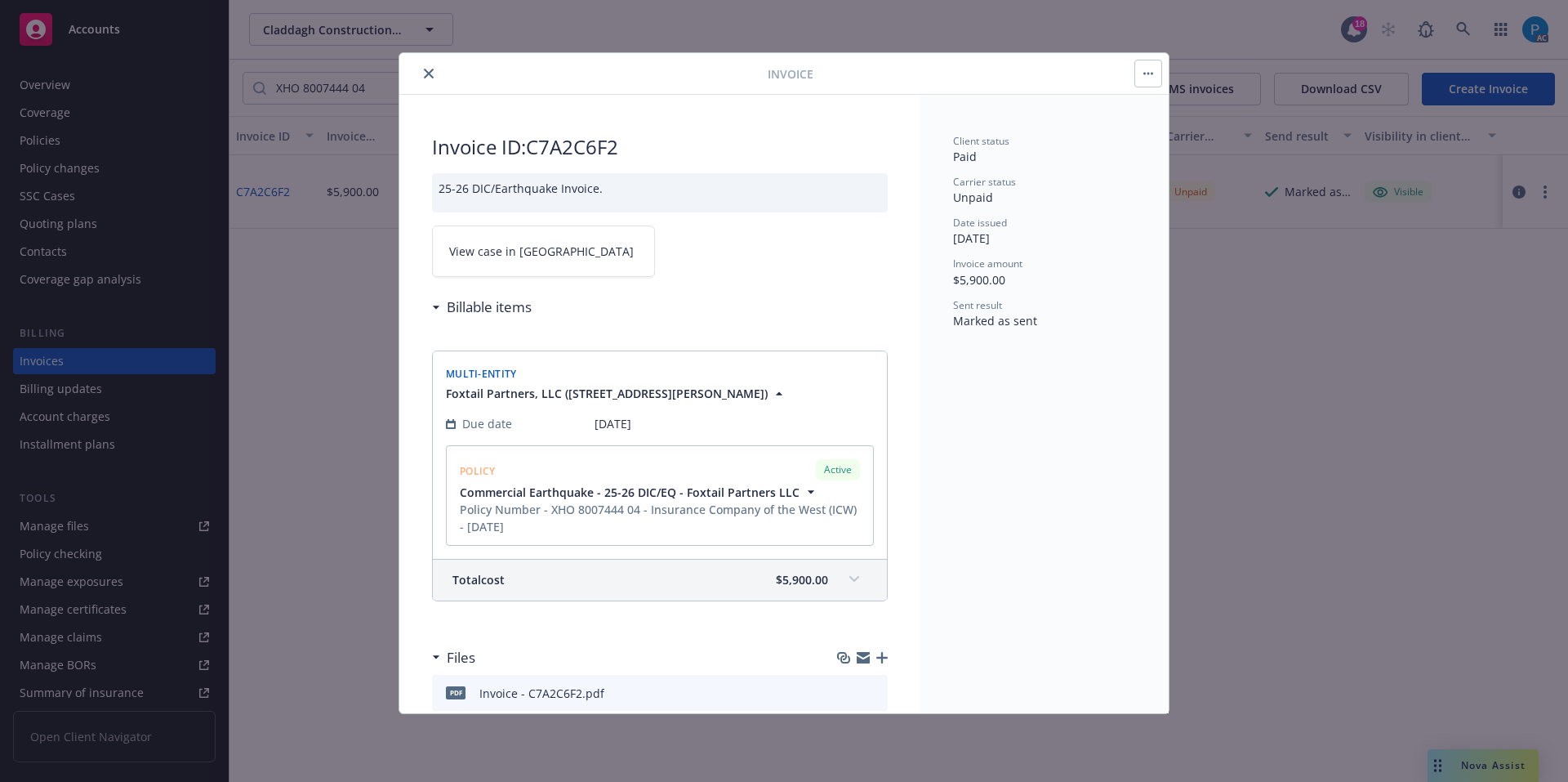
click at [569, 251] on link "View case in SSC" at bounding box center [544, 250] width 223 height 51
click at [429, 68] on icon "close" at bounding box center [429, 73] width 10 height 10
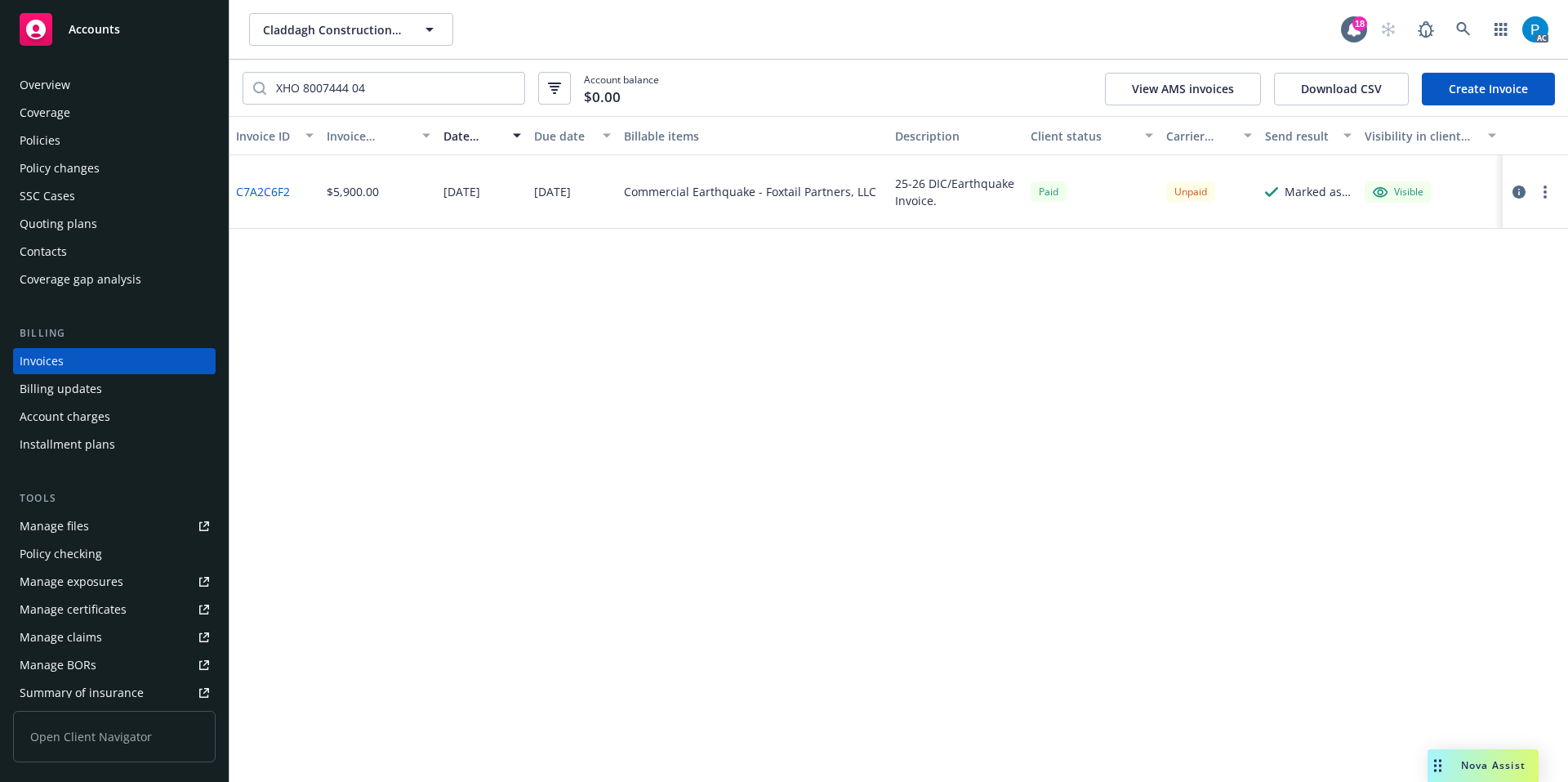
click at [152, 36] on div "Accounts" at bounding box center [114, 29] width 190 height 33
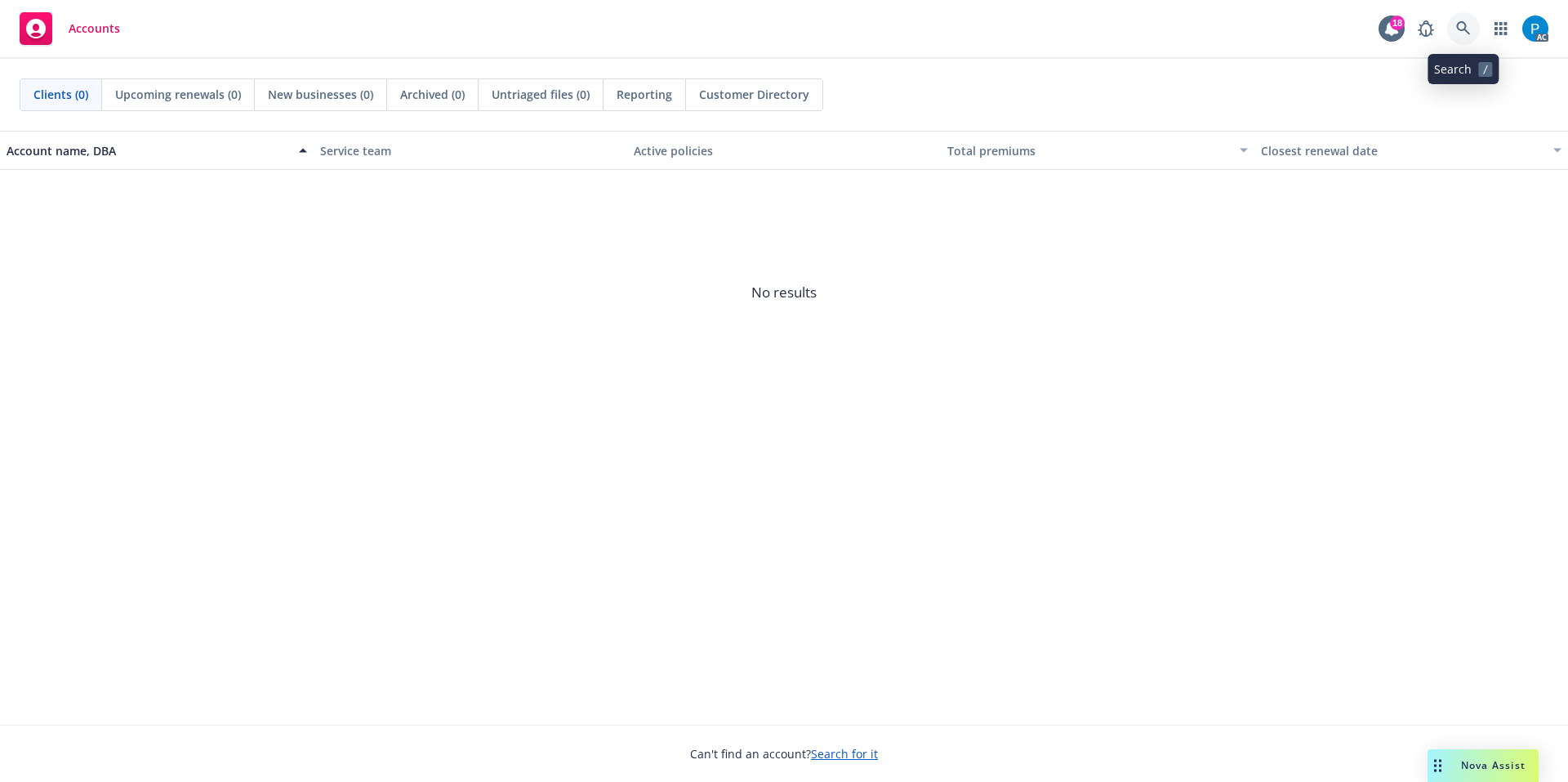
click at [1466, 33] on icon at bounding box center [1463, 29] width 15 height 15
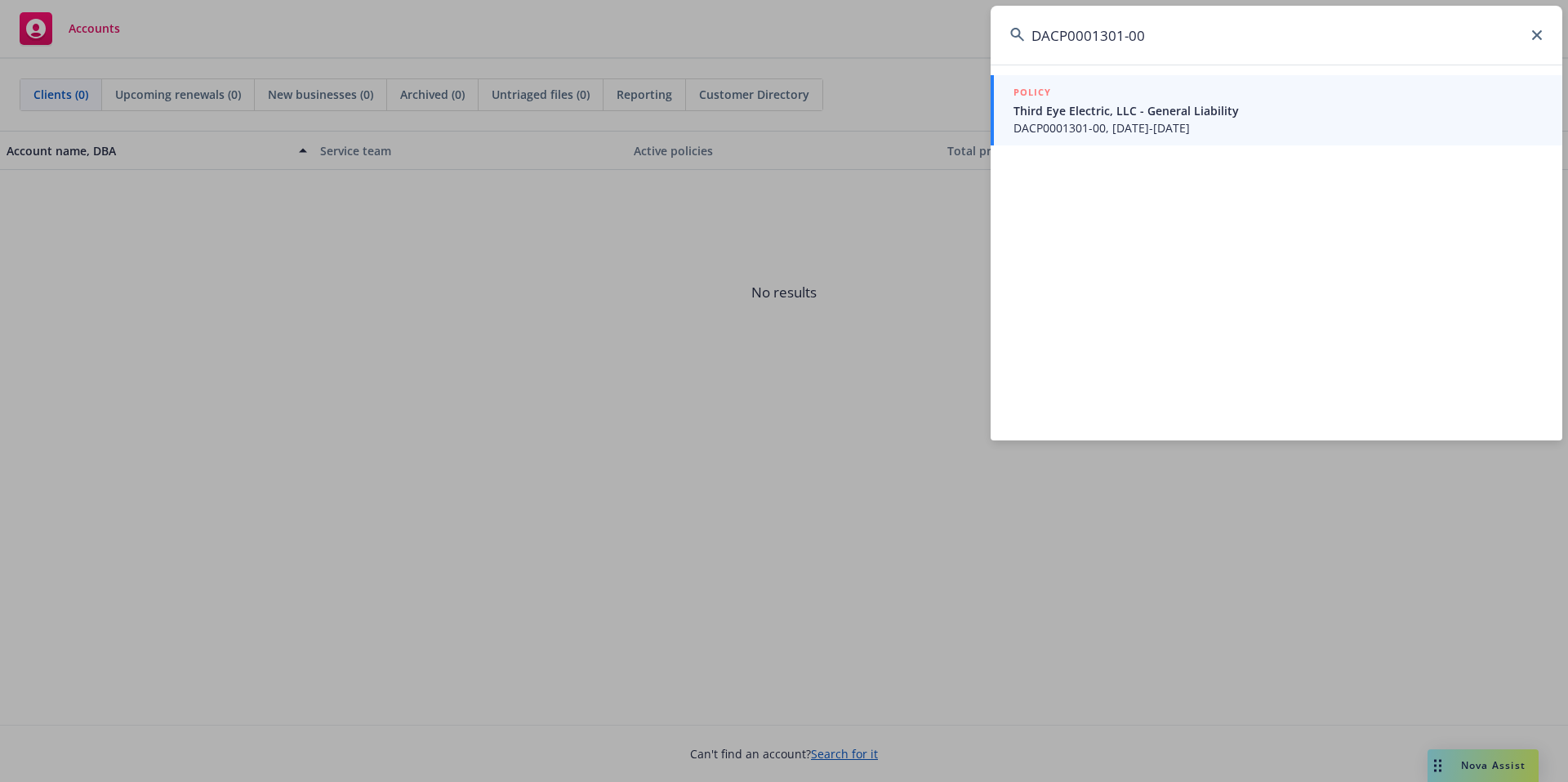
type input "DACP0001301-00"
click at [1178, 120] on span "DACP0001301-00, 10/01/2025-10/01/2026" at bounding box center [1278, 128] width 529 height 17
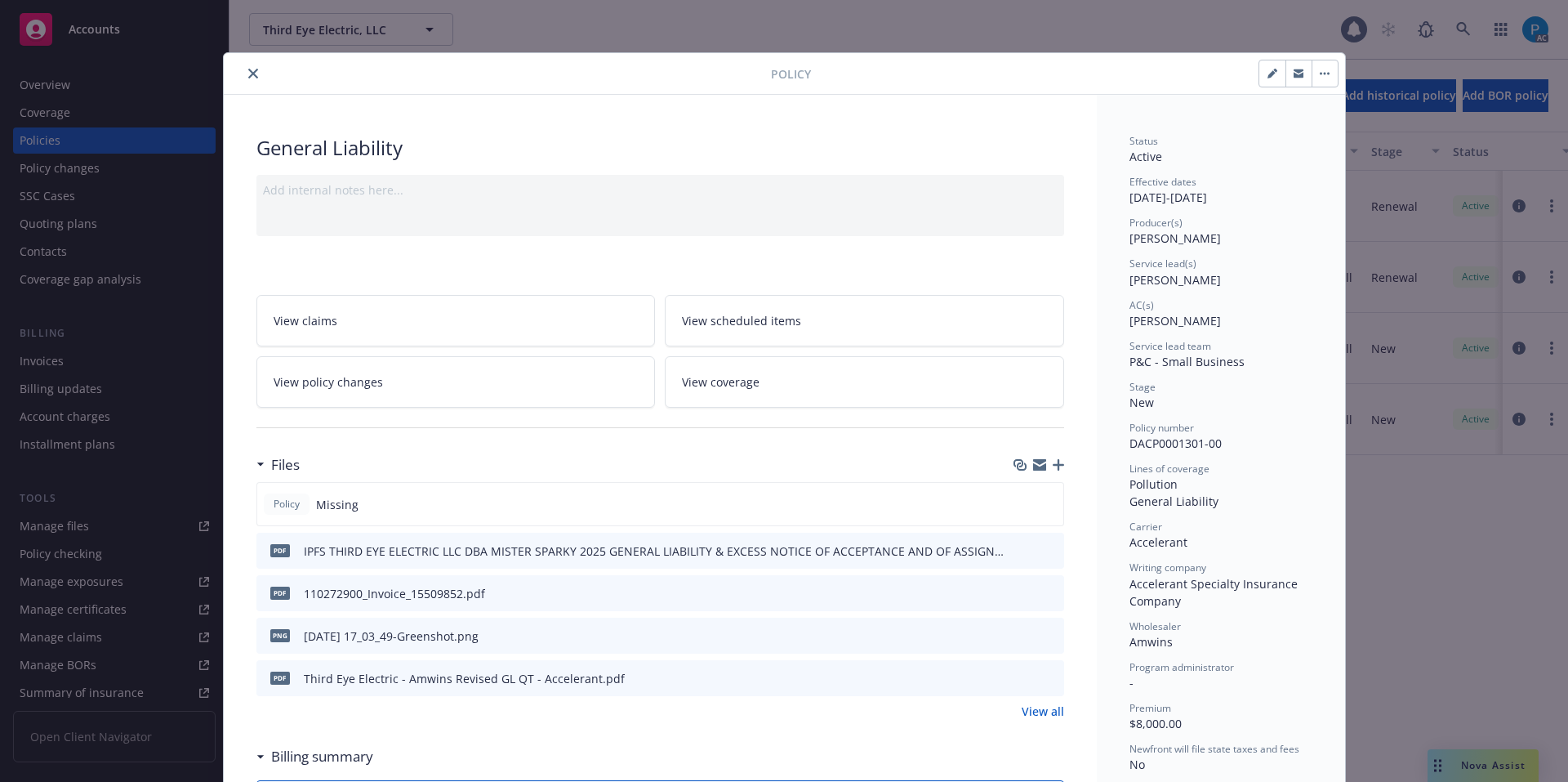
click at [248, 74] on icon "close" at bounding box center [253, 73] width 10 height 10
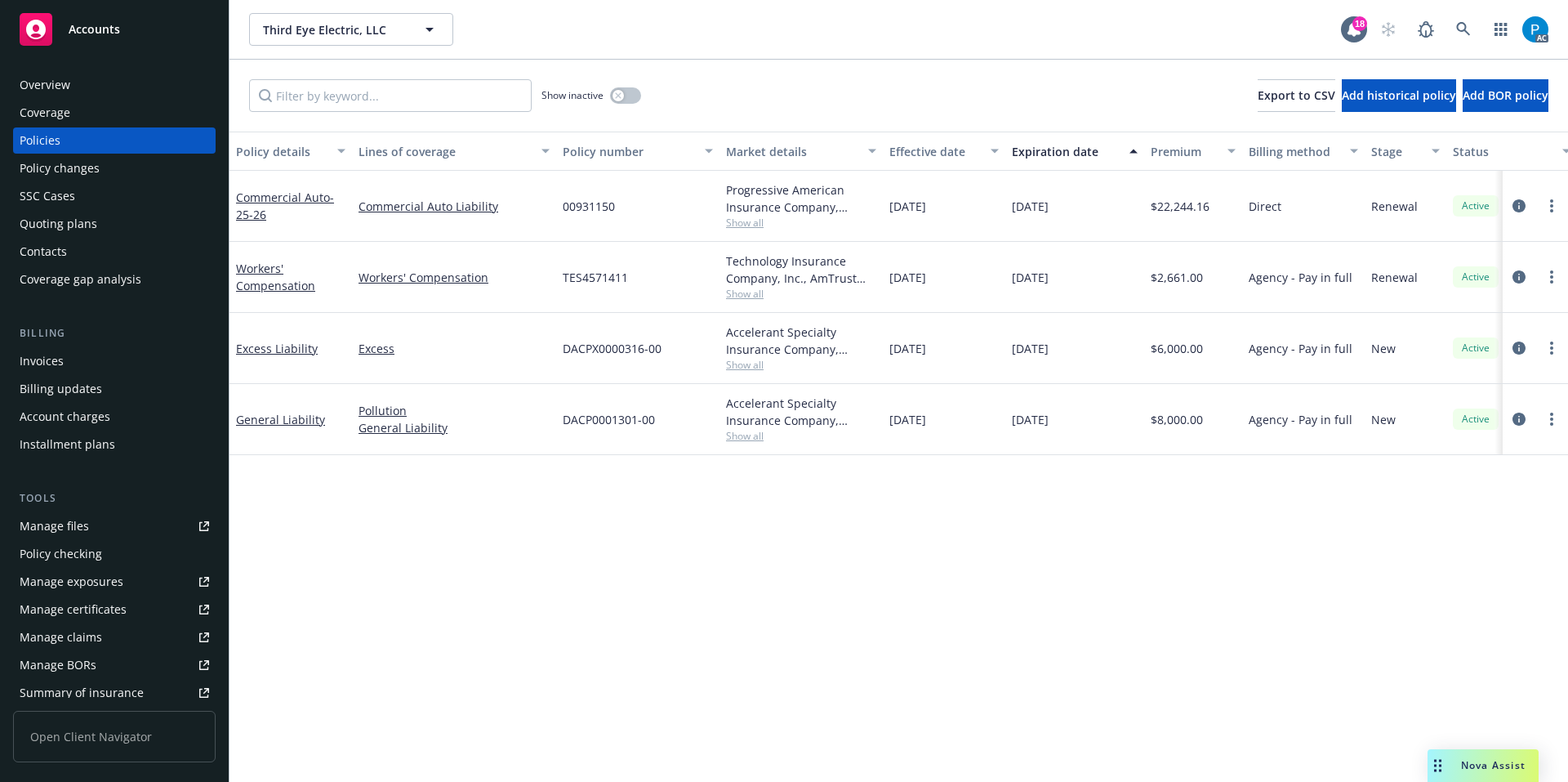
click at [61, 353] on div "Invoices" at bounding box center [42, 361] width 44 height 26
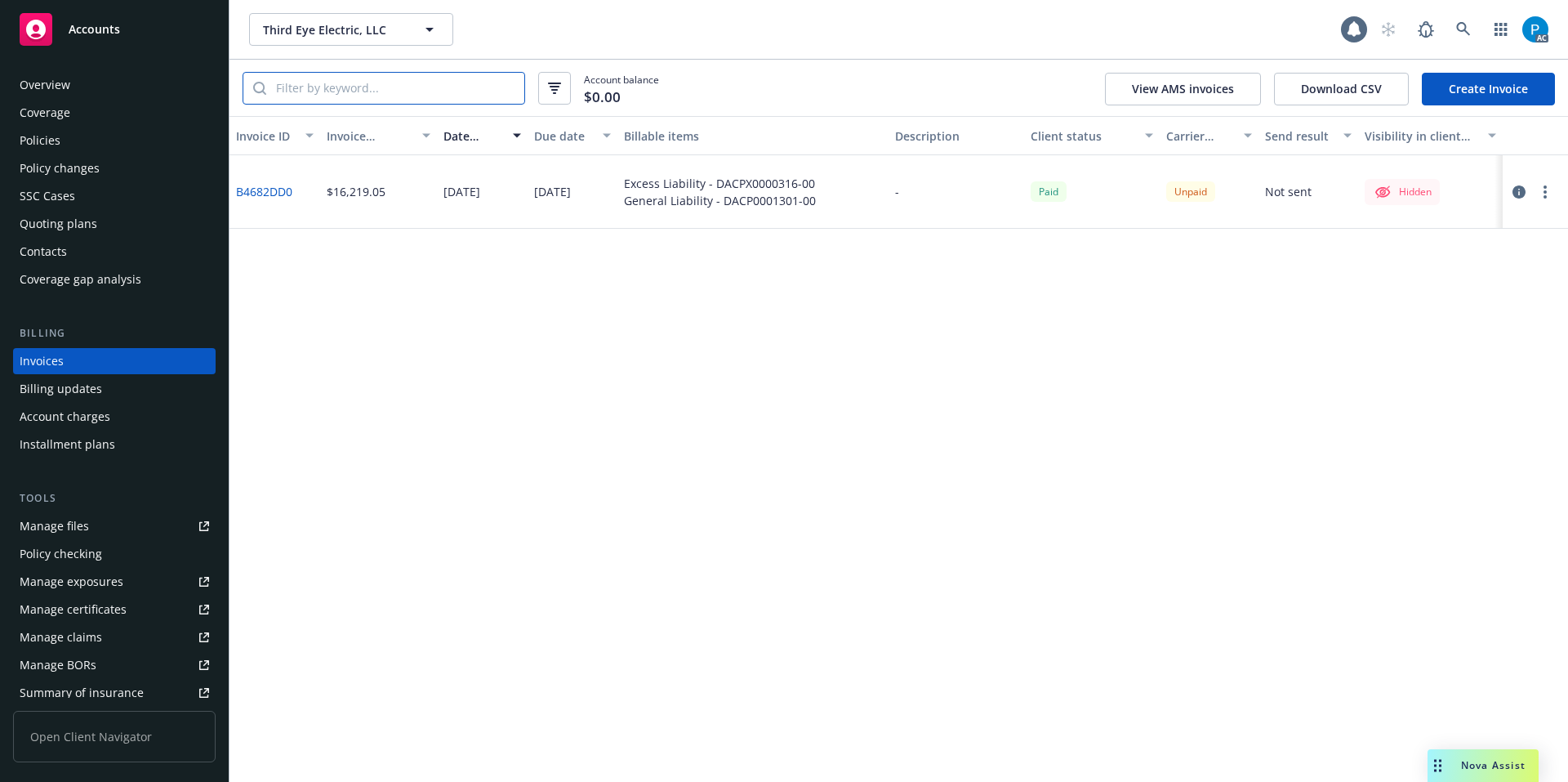
click at [380, 94] on input "search" at bounding box center [396, 88] width 258 height 31
paste input "DACP0001301-00"
type input "DACP0001301-00"
click at [1522, 188] on icon "button" at bounding box center [1519, 191] width 13 height 13
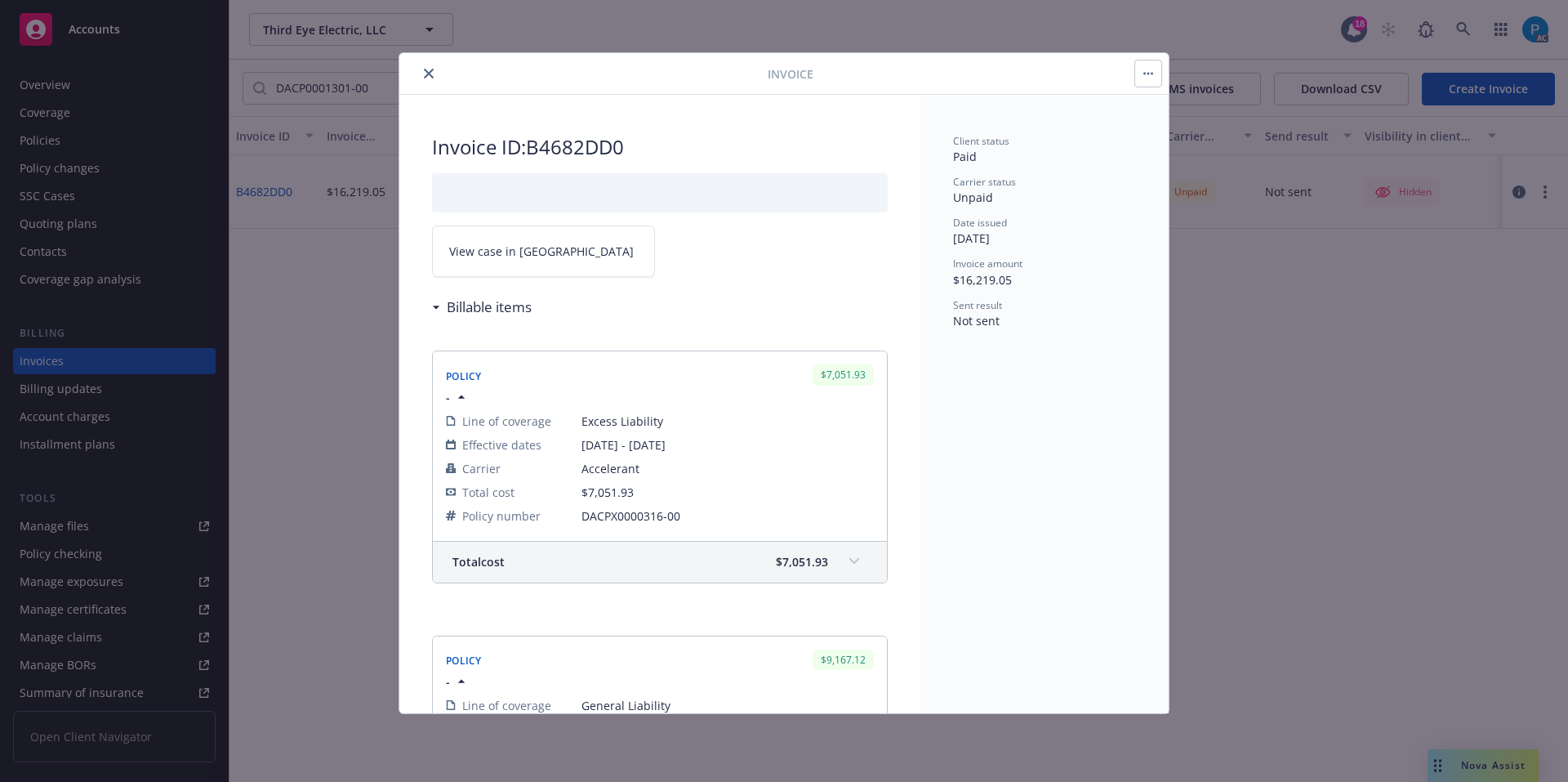
click at [578, 249] on link "View case in SSC" at bounding box center [544, 250] width 223 height 51
click at [425, 71] on icon "close" at bounding box center [429, 73] width 10 height 10
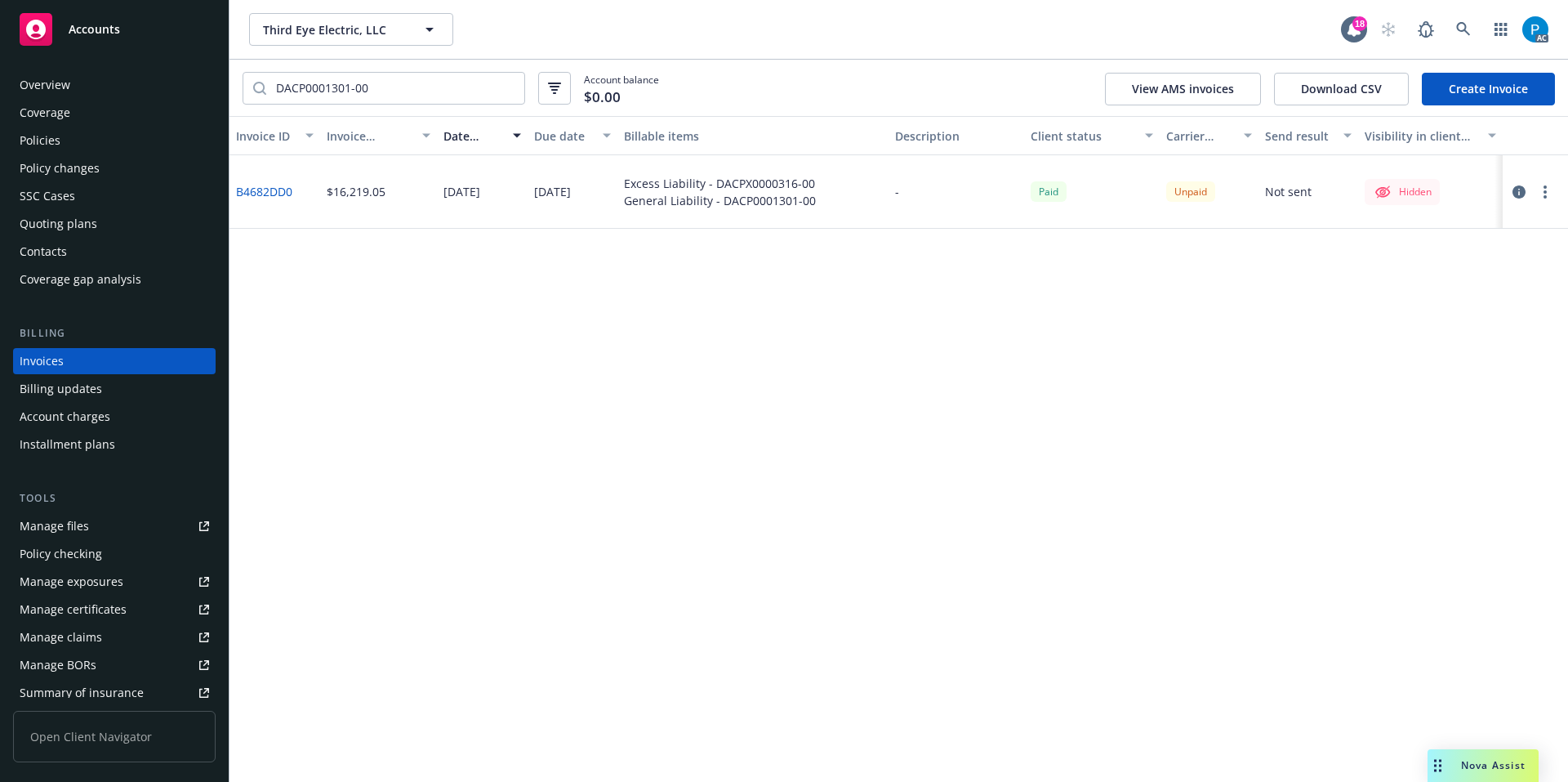
click at [172, 13] on div "Accounts" at bounding box center [114, 29] width 190 height 33
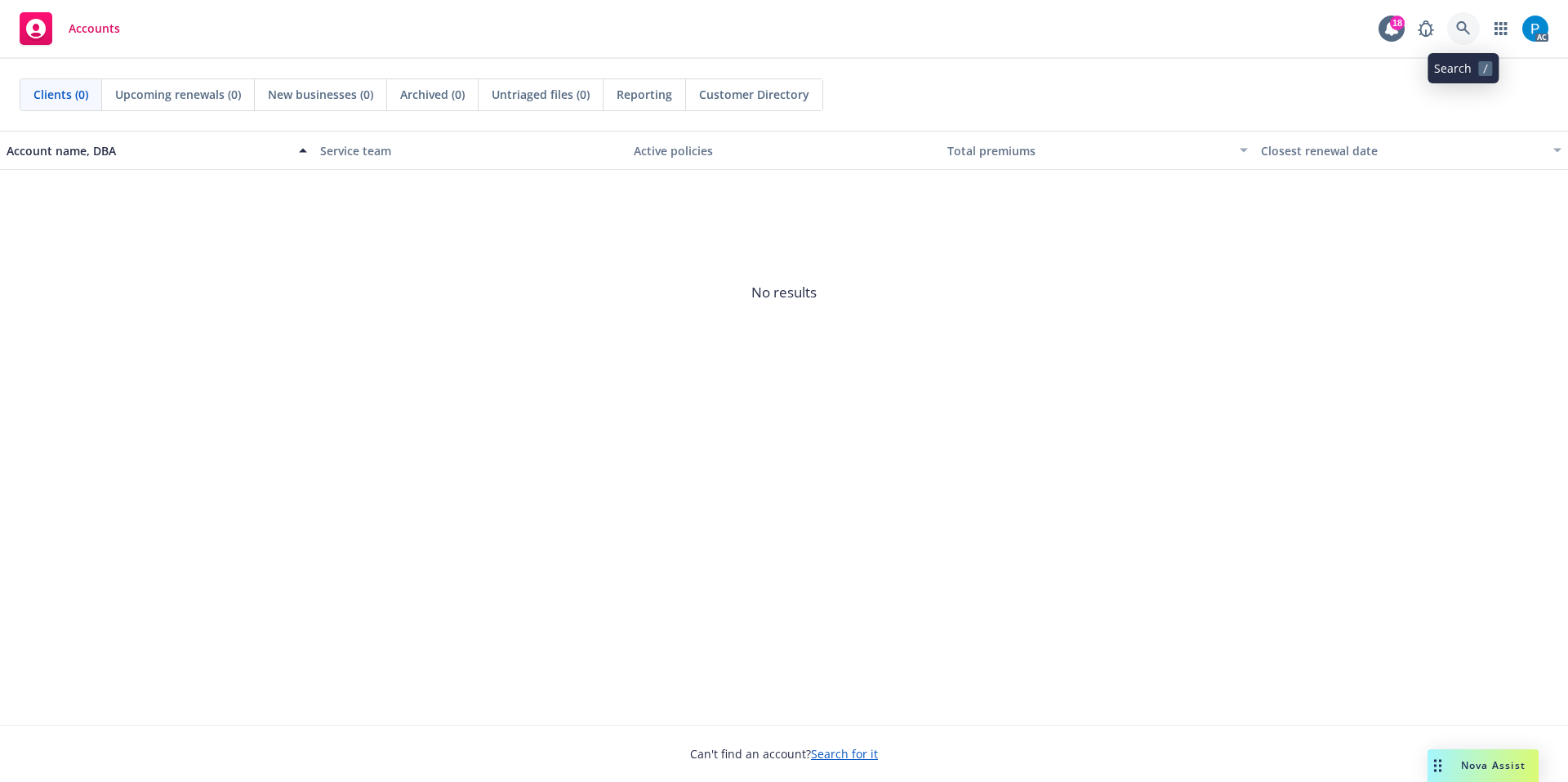
click at [1468, 30] on icon at bounding box center [1463, 29] width 15 height 15
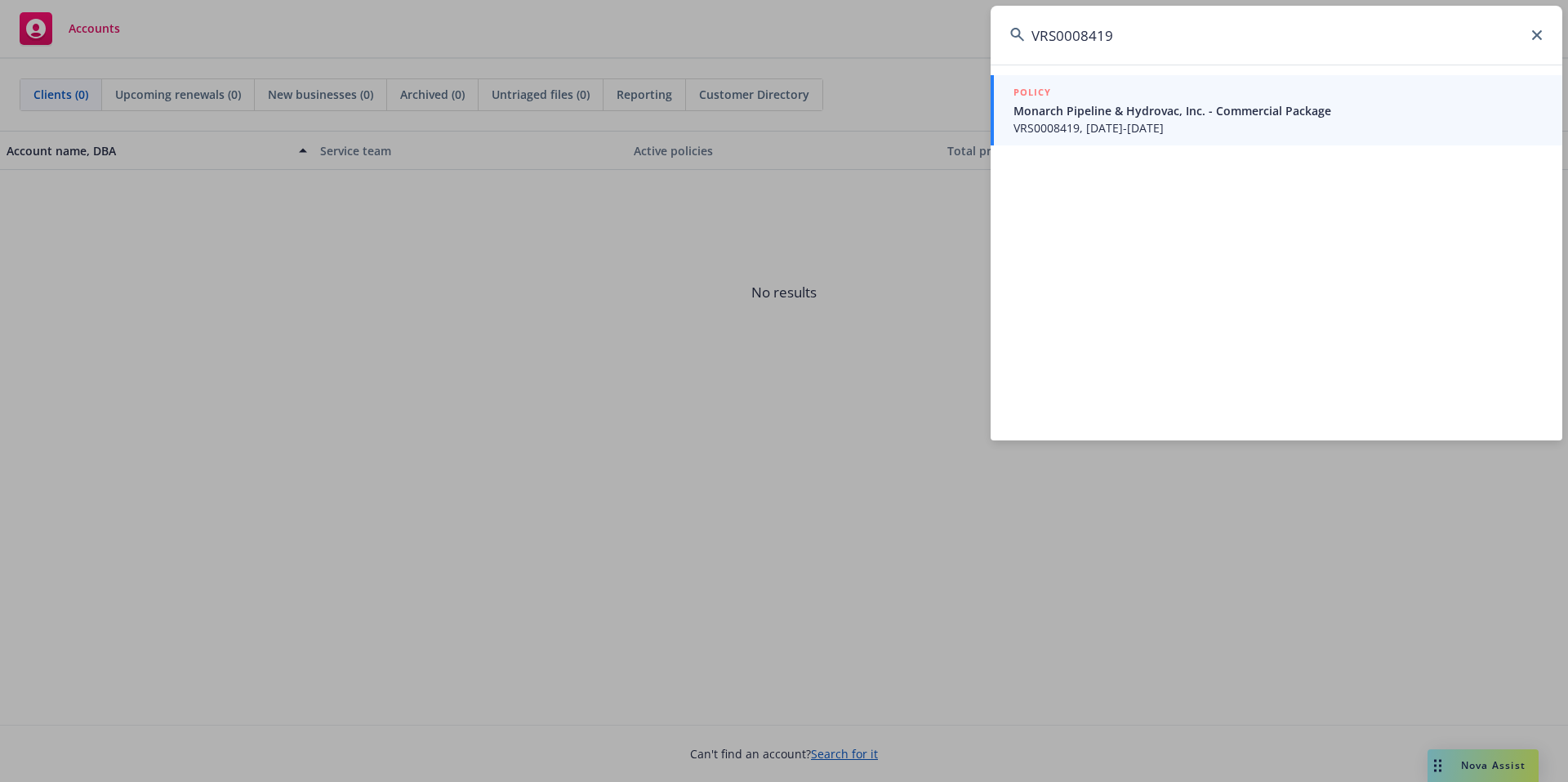
type input "VRS0008419"
click at [1166, 100] on div "POLICY" at bounding box center [1278, 93] width 529 height 18
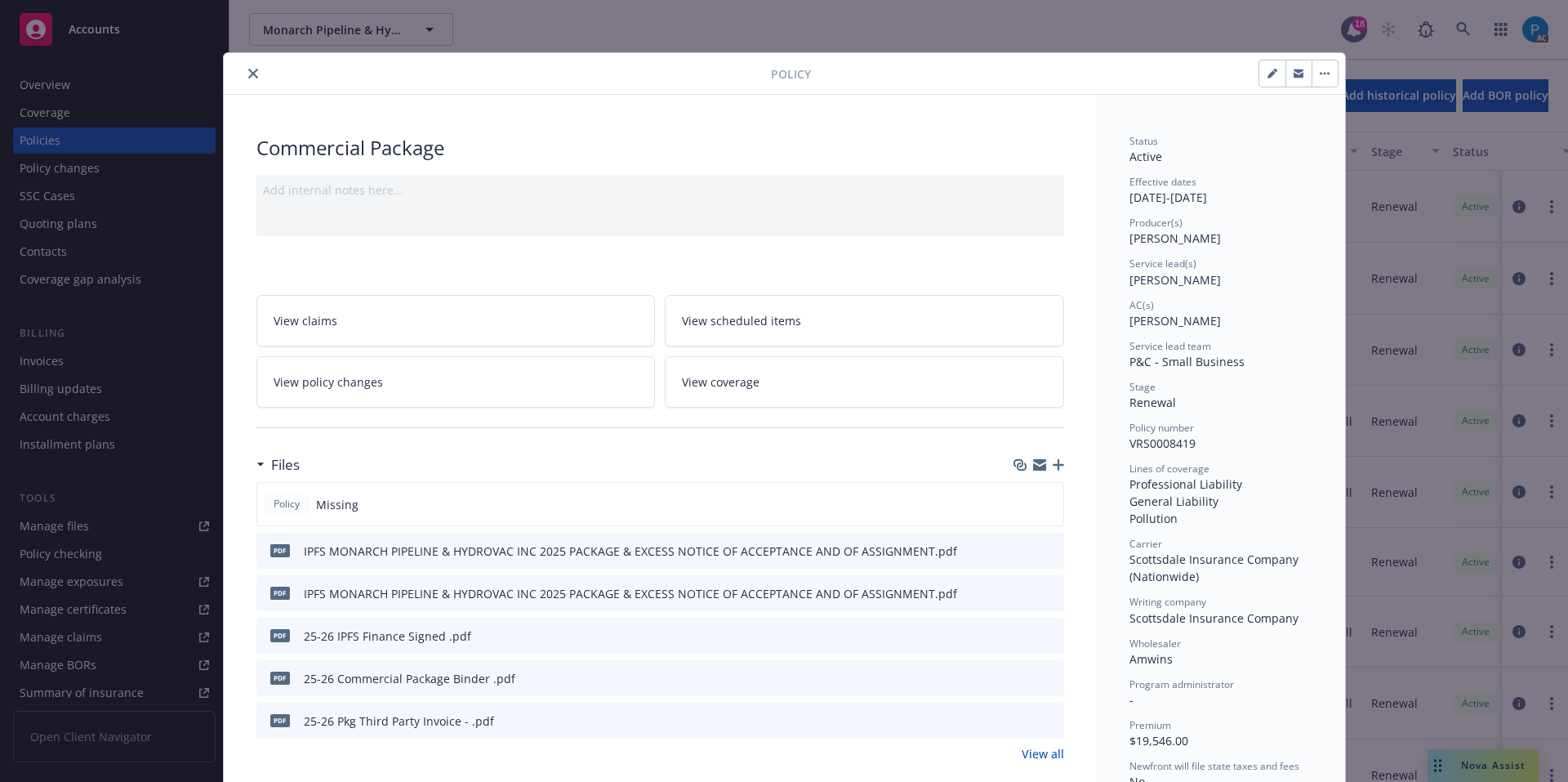
click at [243, 68] on button "close" at bounding box center [253, 74] width 20 height 20
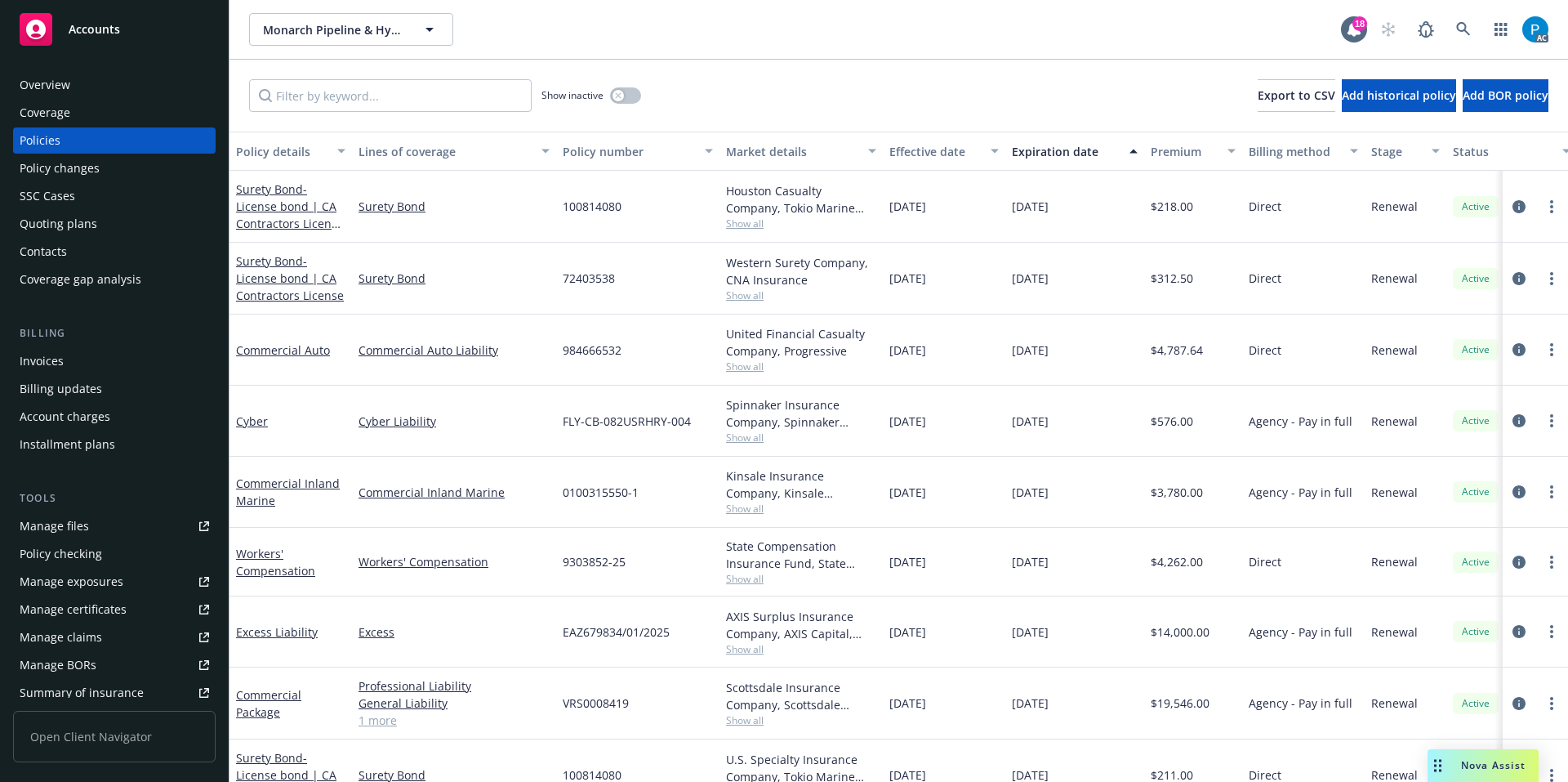
click at [65, 345] on div "Billing Invoices Billing updates Account charges Installment plans" at bounding box center [114, 391] width 203 height 132
click at [60, 350] on div "Invoices" at bounding box center [42, 361] width 44 height 26
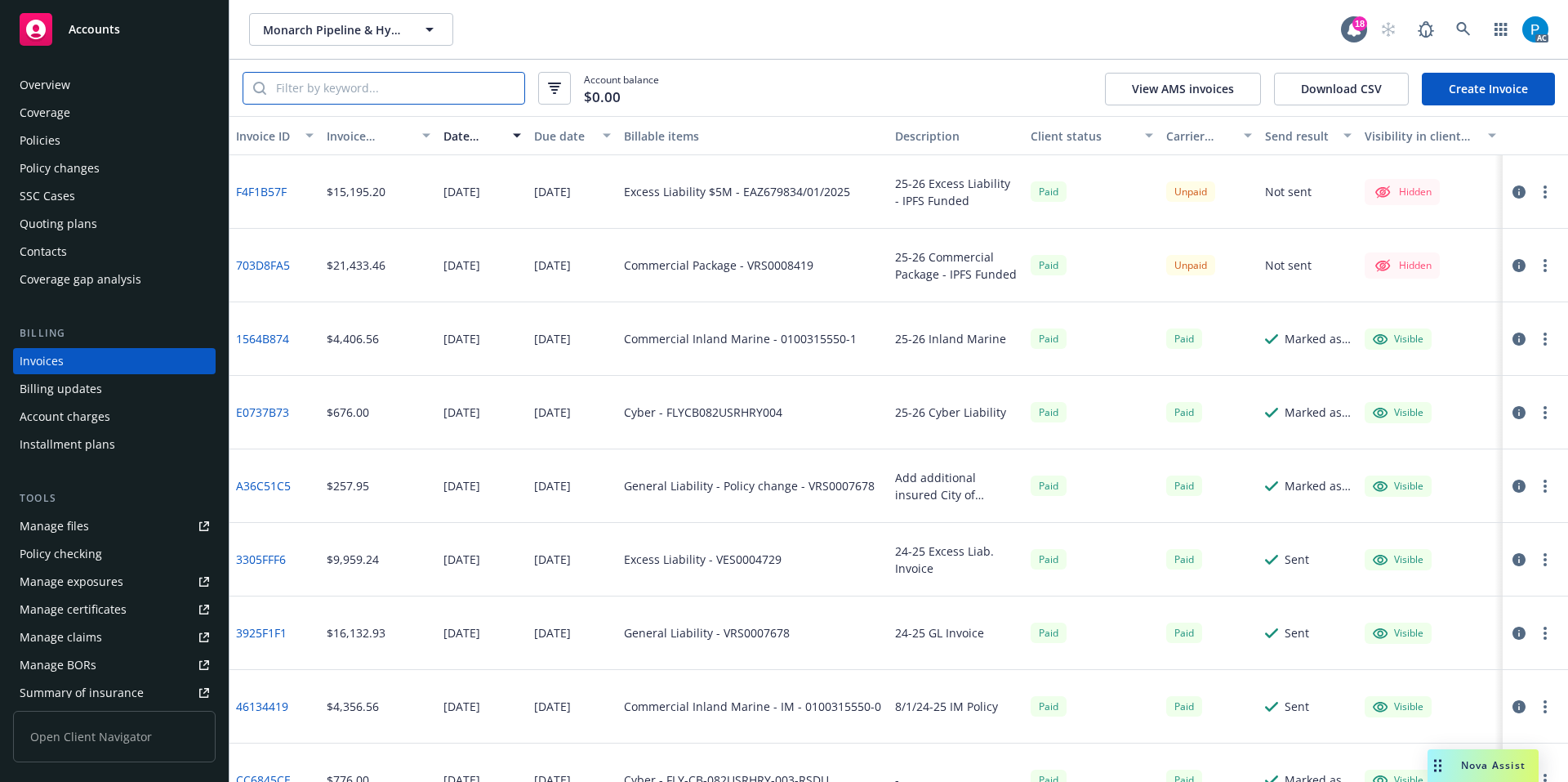
click at [365, 81] on input "search" at bounding box center [396, 88] width 258 height 31
paste input "VRS0008419"
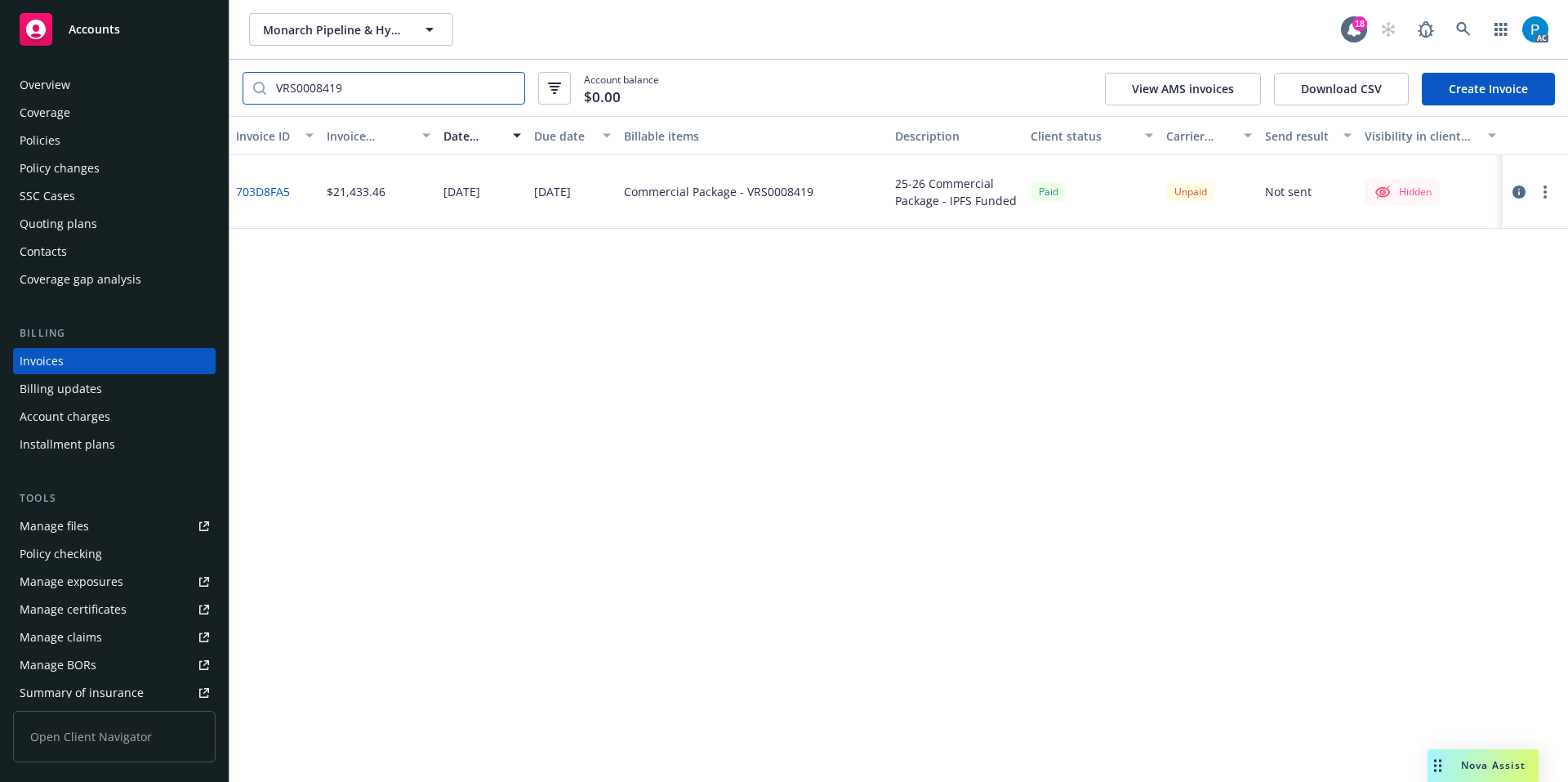
type input "VRS0008419"
click at [1514, 189] on icon "button" at bounding box center [1519, 191] width 13 height 13
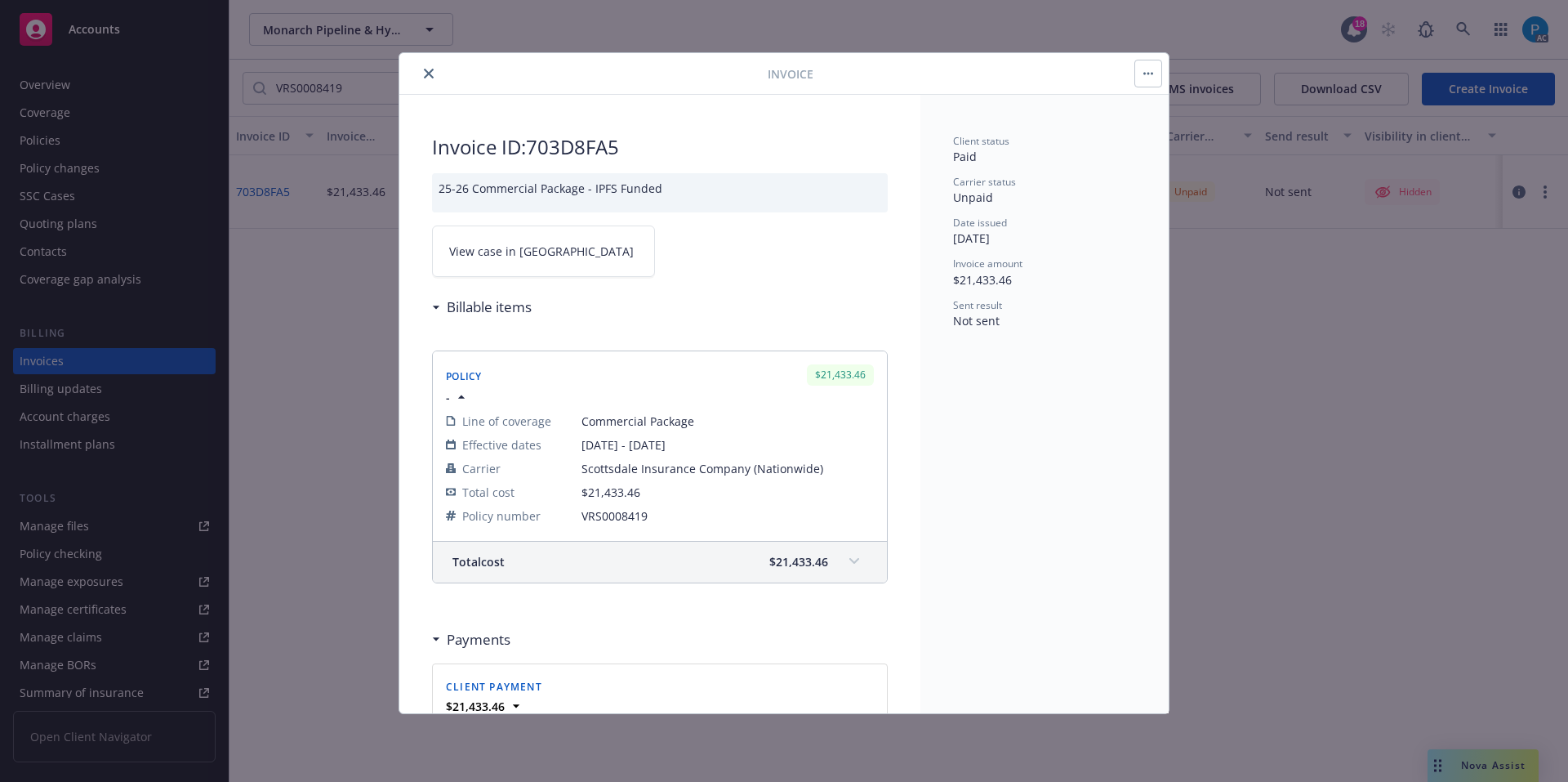
click at [558, 252] on link "View case in SSC" at bounding box center [544, 250] width 223 height 51
click at [420, 76] on button "close" at bounding box center [429, 74] width 20 height 20
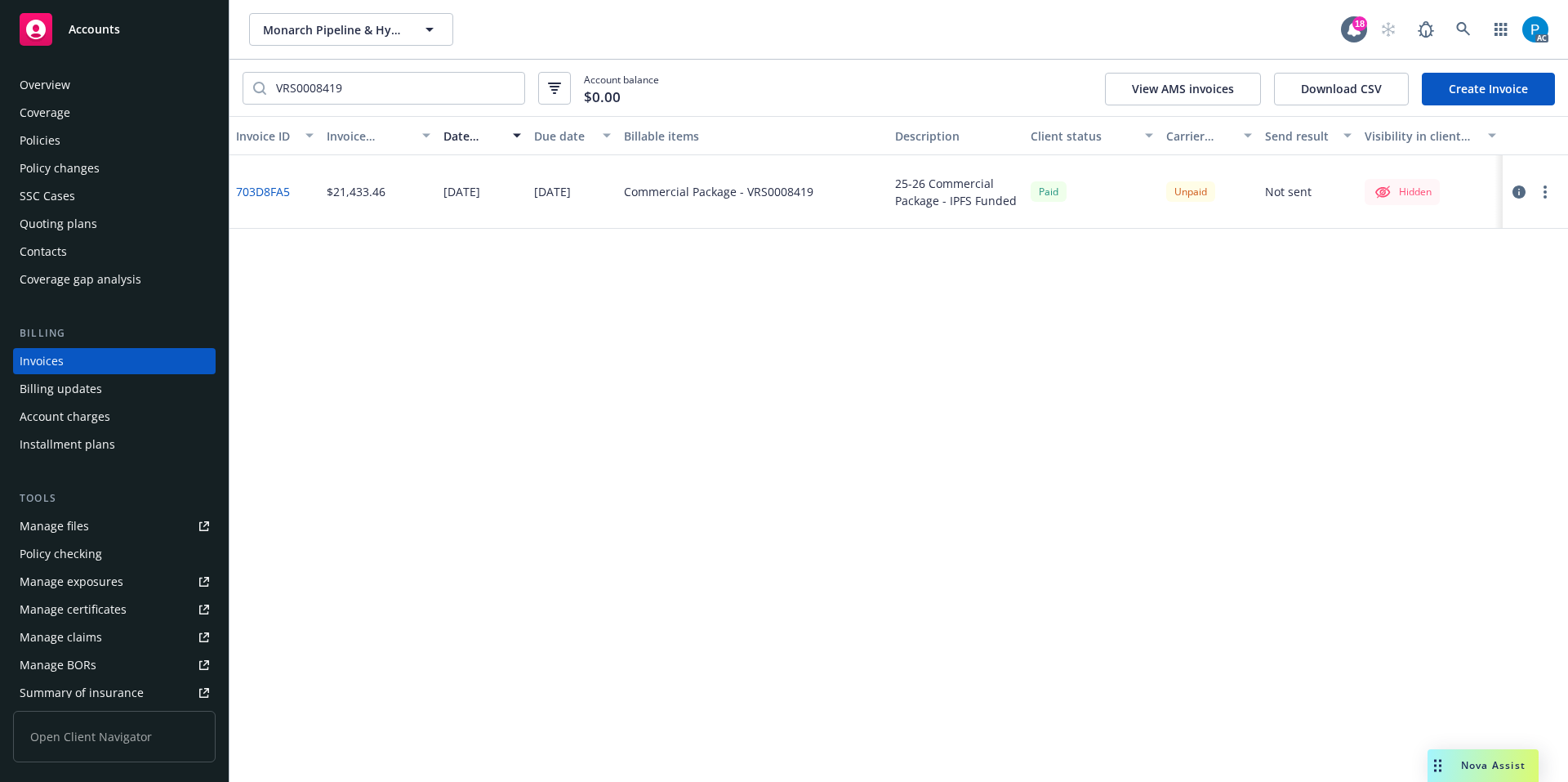
click at [138, 43] on div "Accounts" at bounding box center [114, 29] width 190 height 33
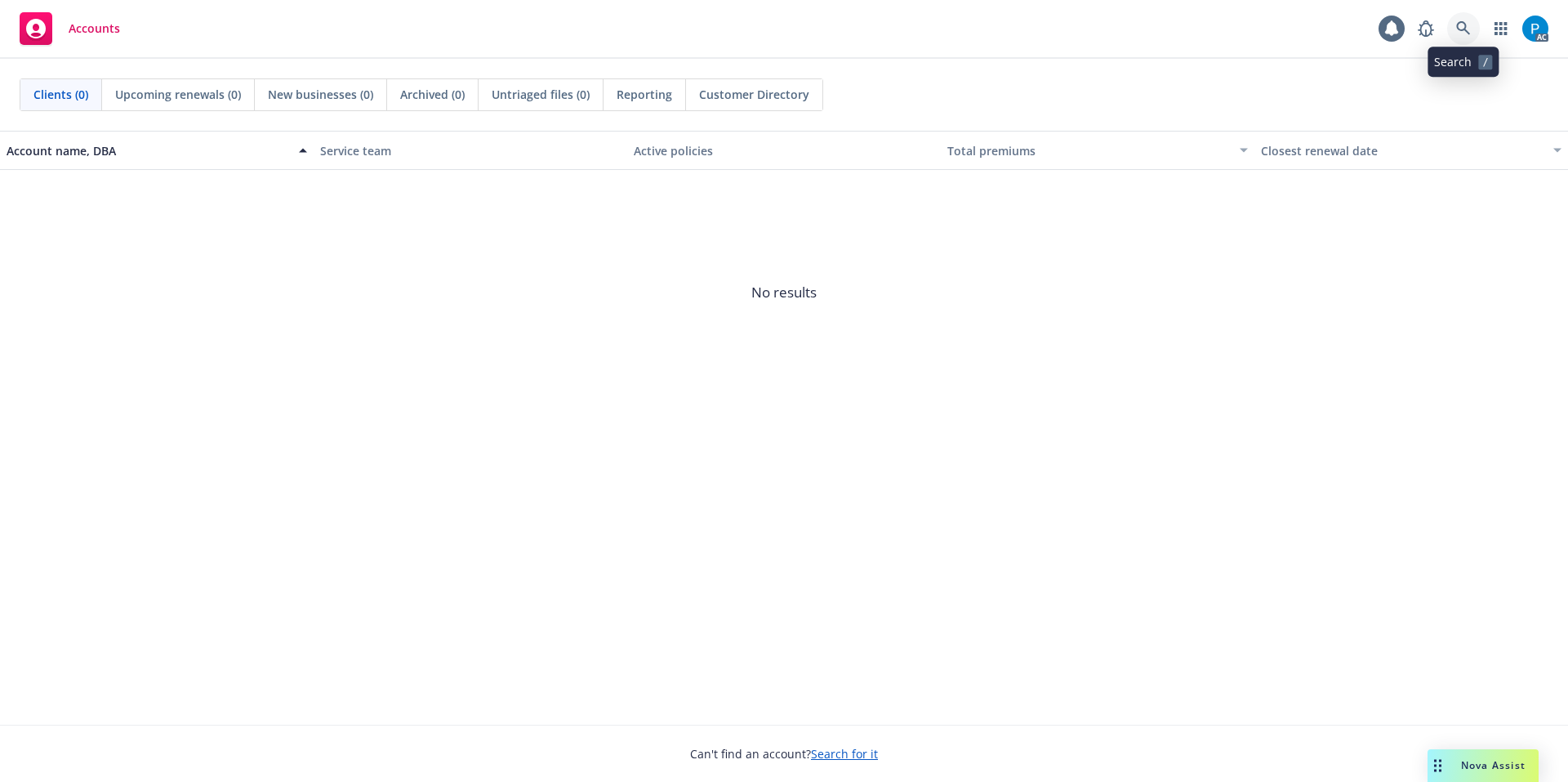
click at [1470, 25] on icon at bounding box center [1463, 29] width 15 height 15
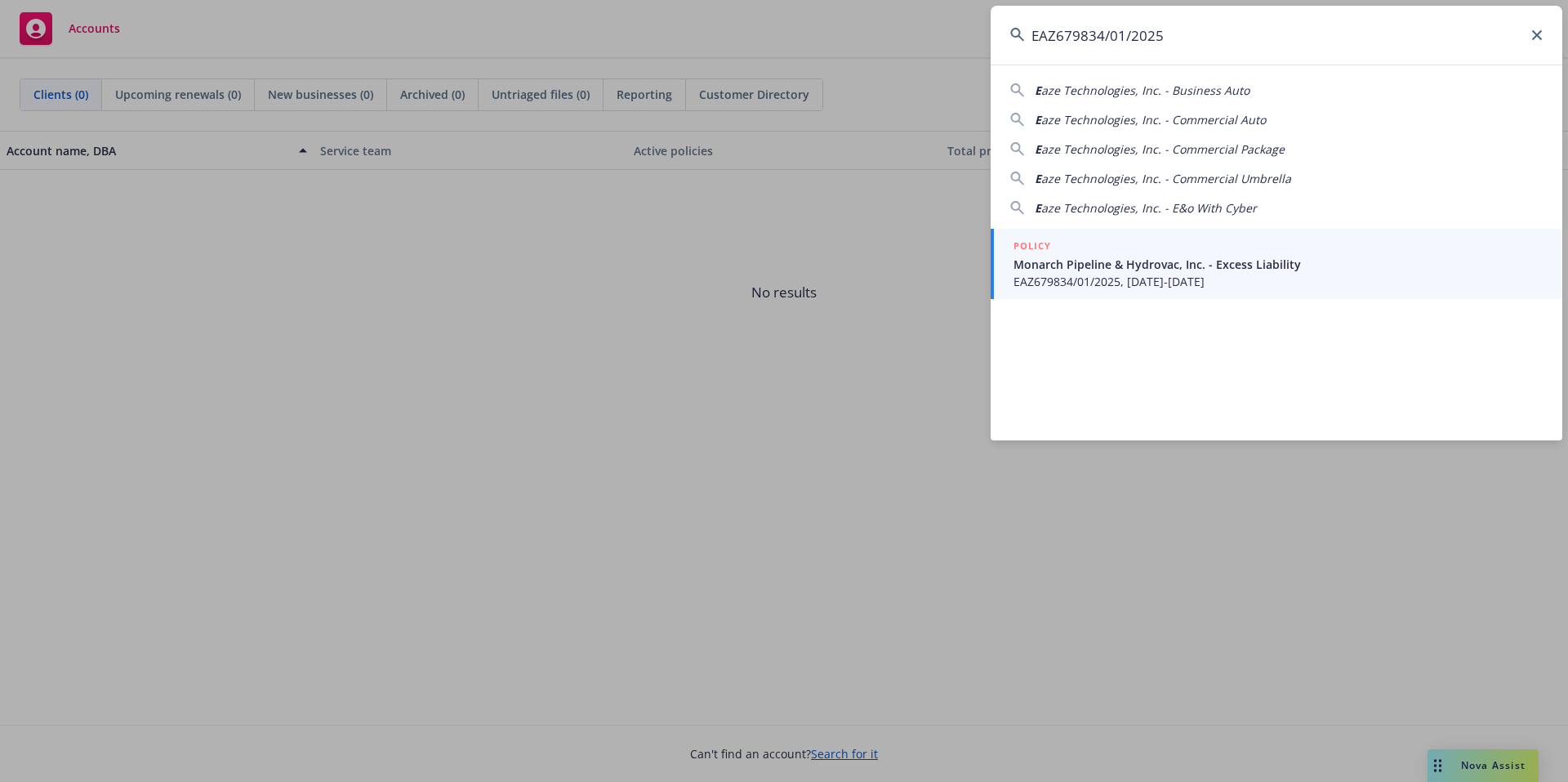
type input "EAZ679834/01/2025"
click at [1148, 237] on link "POLICY Monarch Pipeline & Hydrovac, Inc. - Excess Liability EAZ679834/01/2025, …" at bounding box center [1276, 263] width 571 height 70
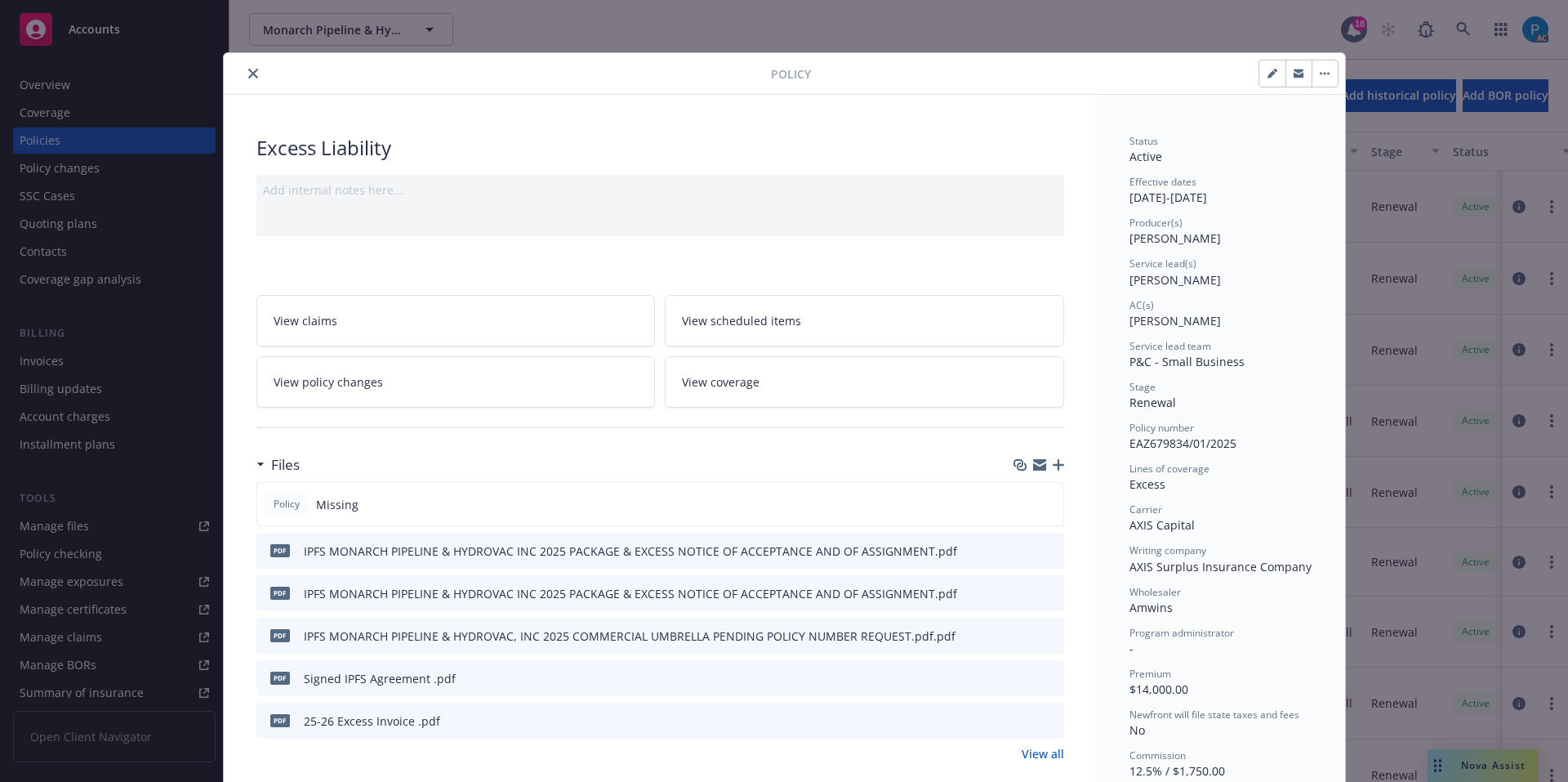
click at [243, 67] on button "close" at bounding box center [253, 74] width 20 height 20
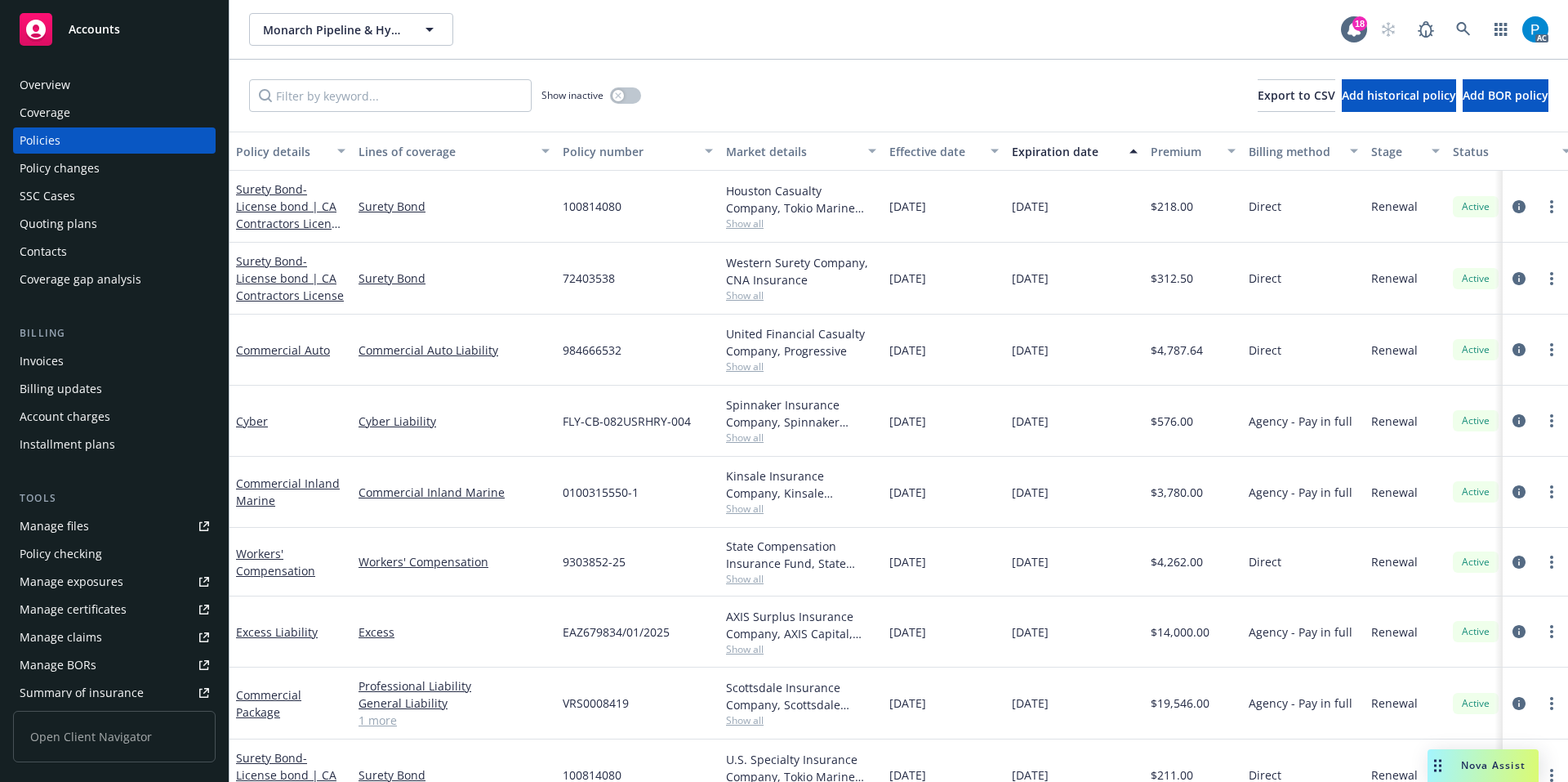
click at [85, 357] on div "Invoices" at bounding box center [114, 361] width 190 height 26
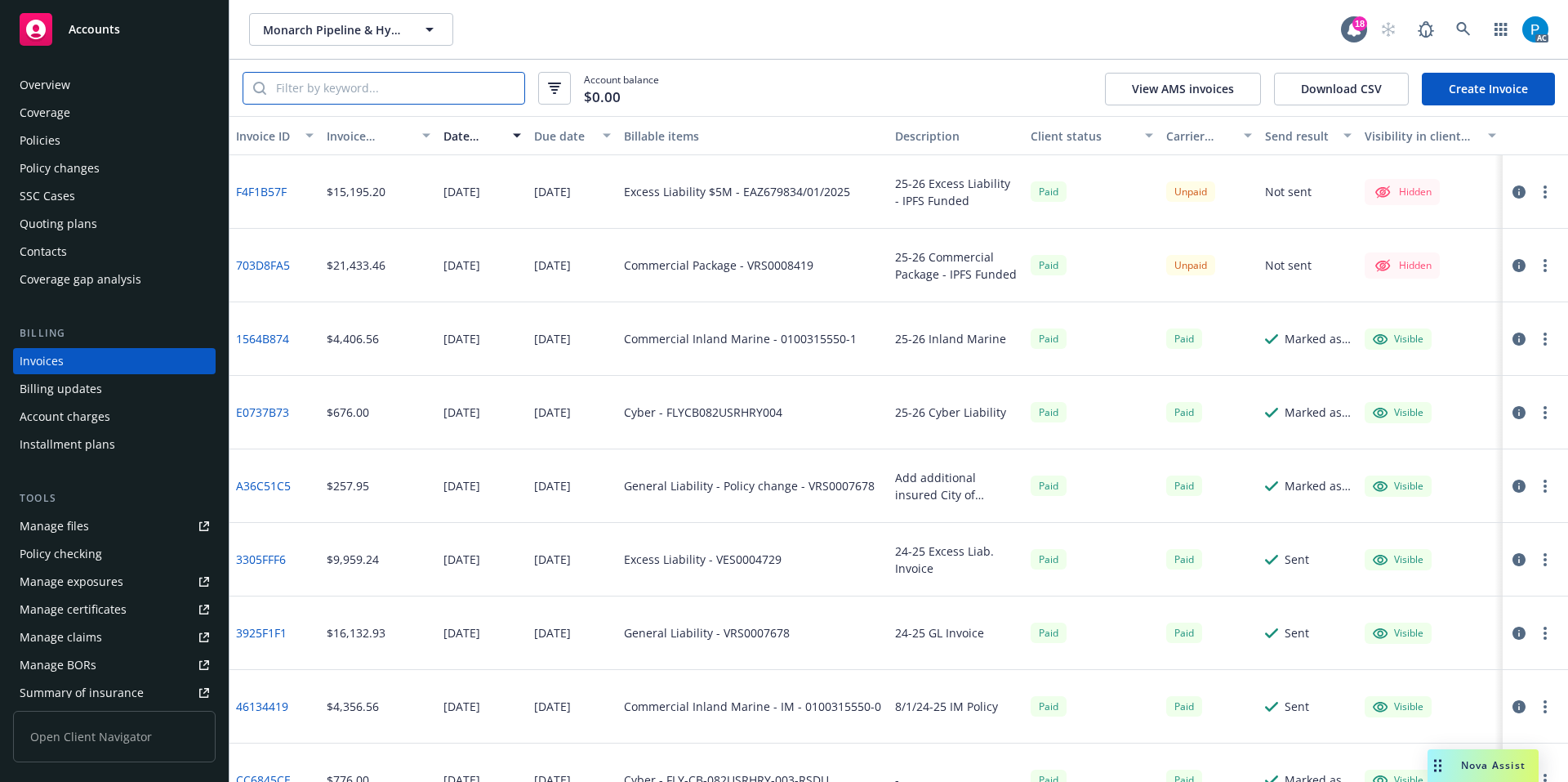
click at [384, 101] on input "search" at bounding box center [396, 88] width 258 height 31
paste input "EAZ679834/01/2025"
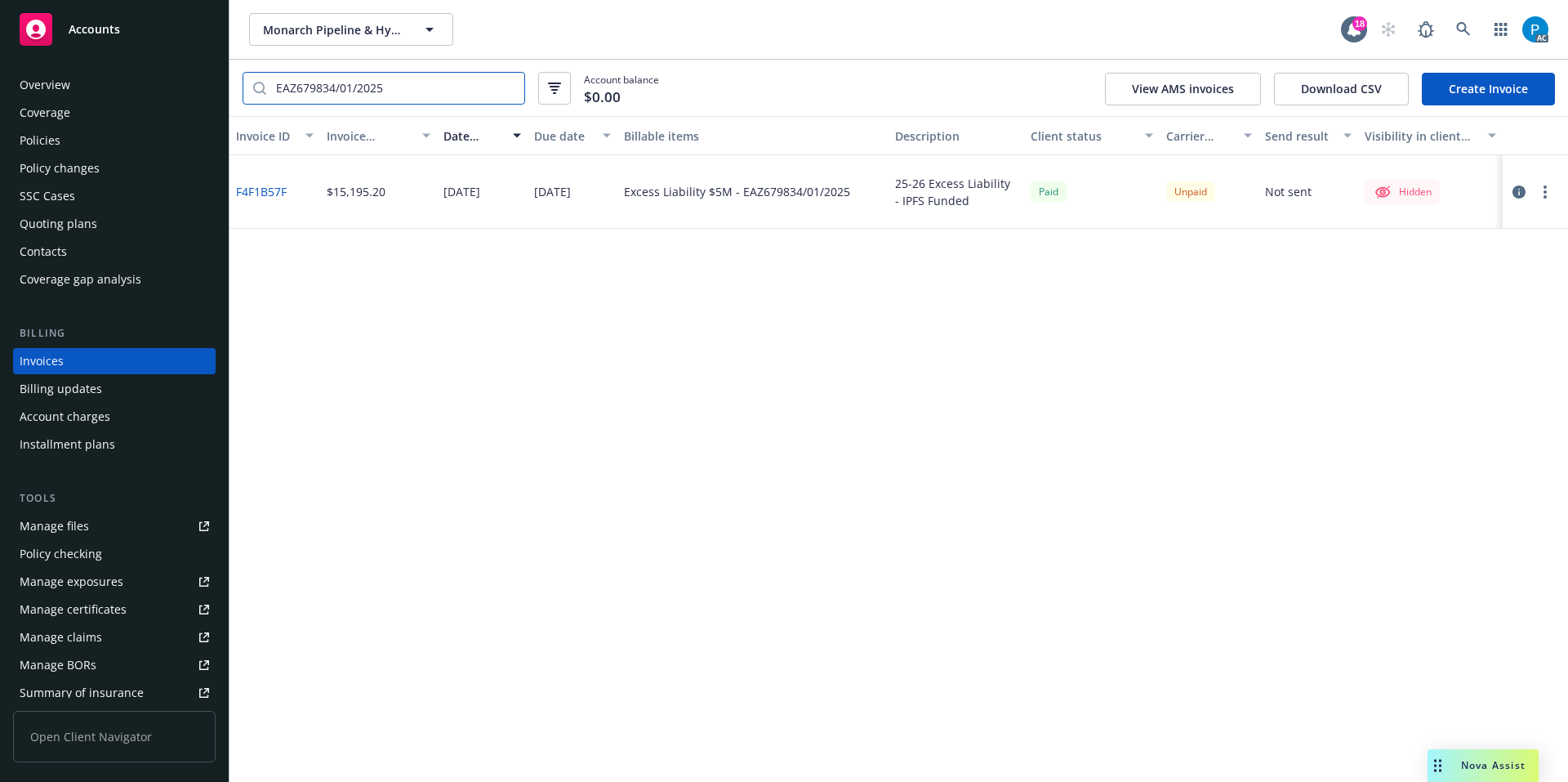
type input "EAZ679834/01/2025"
click at [1516, 200] on button "button" at bounding box center [1519, 191] width 20 height 20
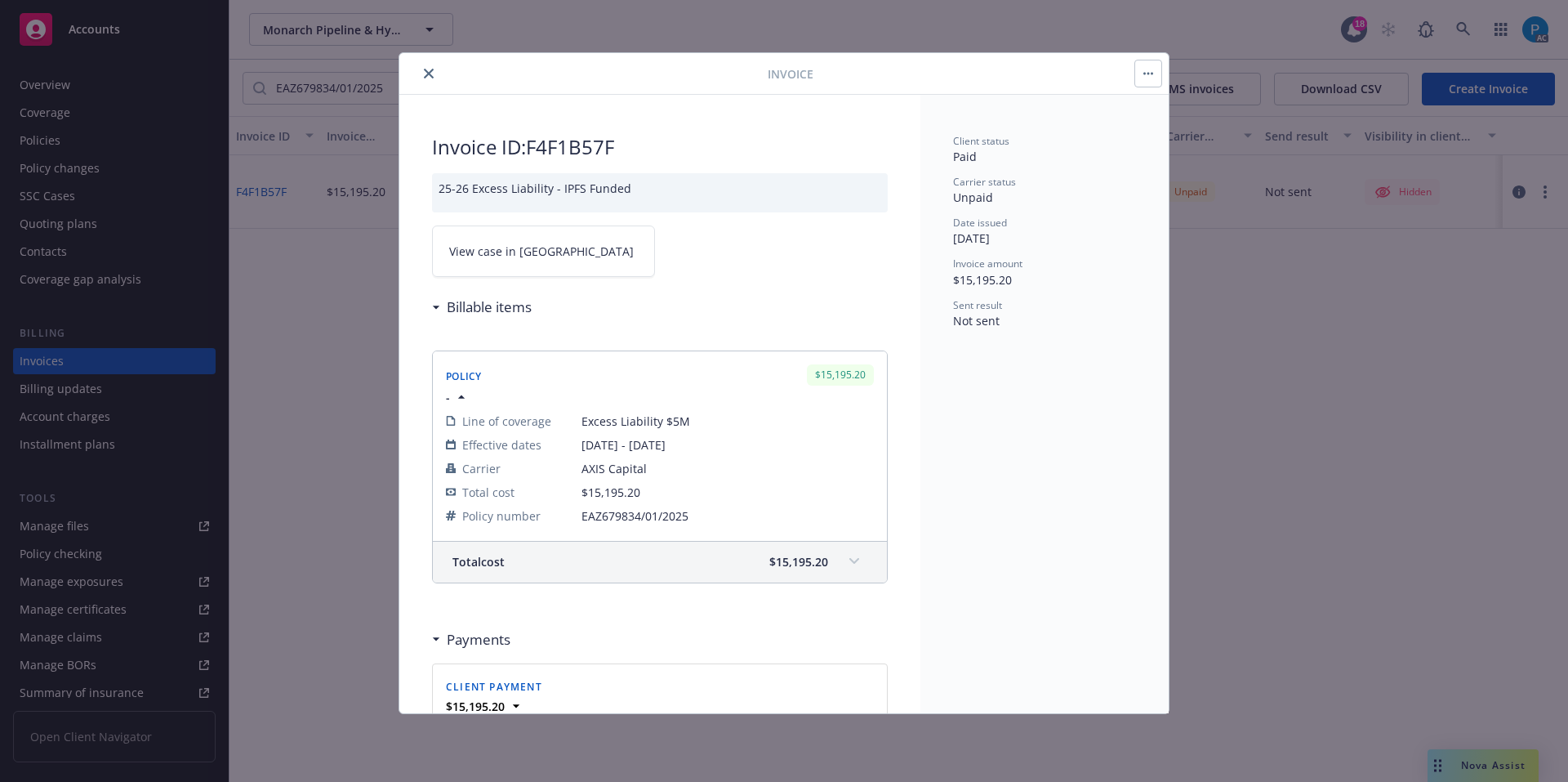
click at [578, 247] on link "View case in SSC" at bounding box center [544, 250] width 223 height 51
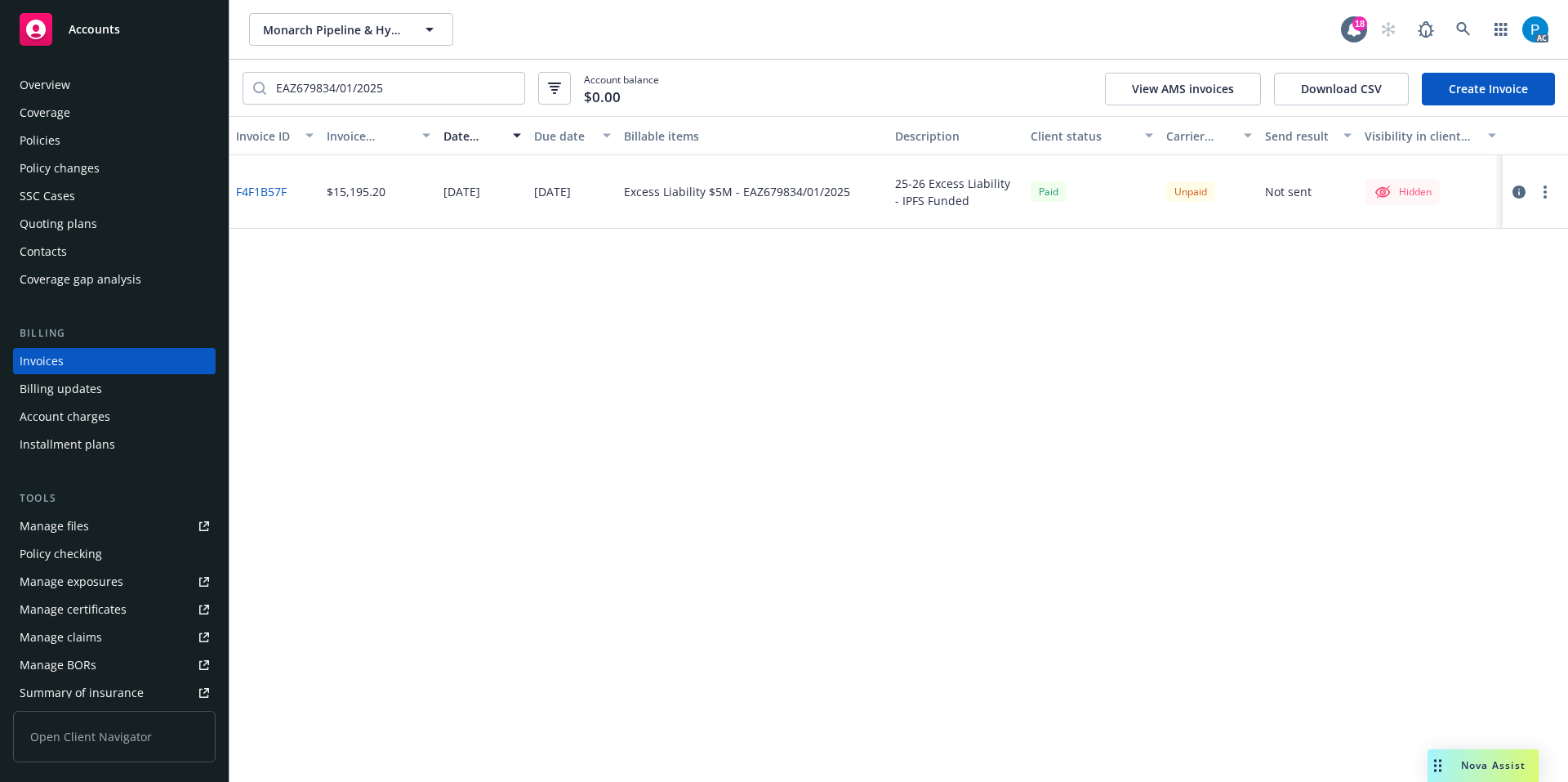
click at [140, 43] on div "Accounts" at bounding box center [114, 29] width 190 height 33
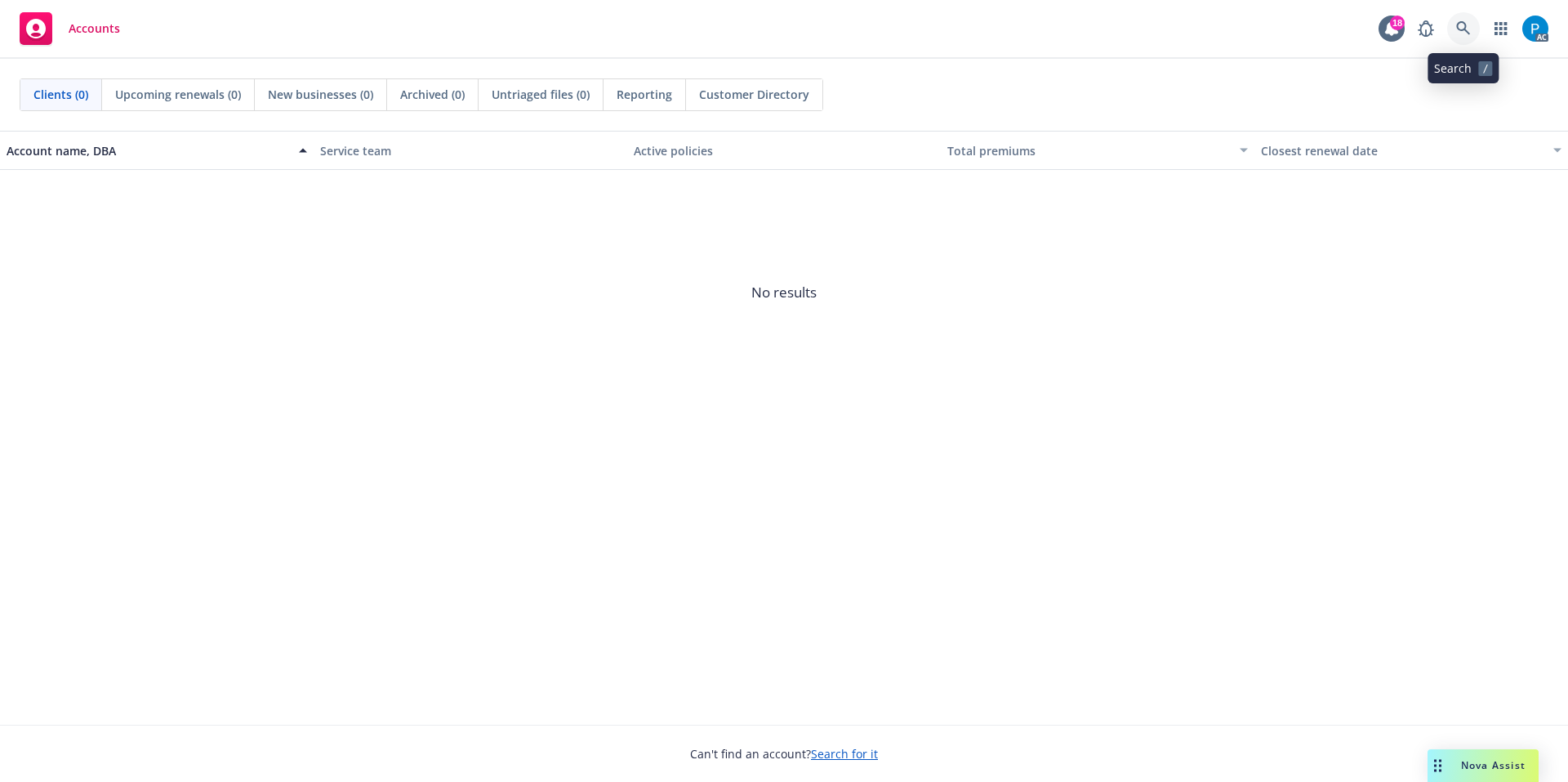
click at [1459, 30] on icon at bounding box center [1463, 29] width 15 height 15
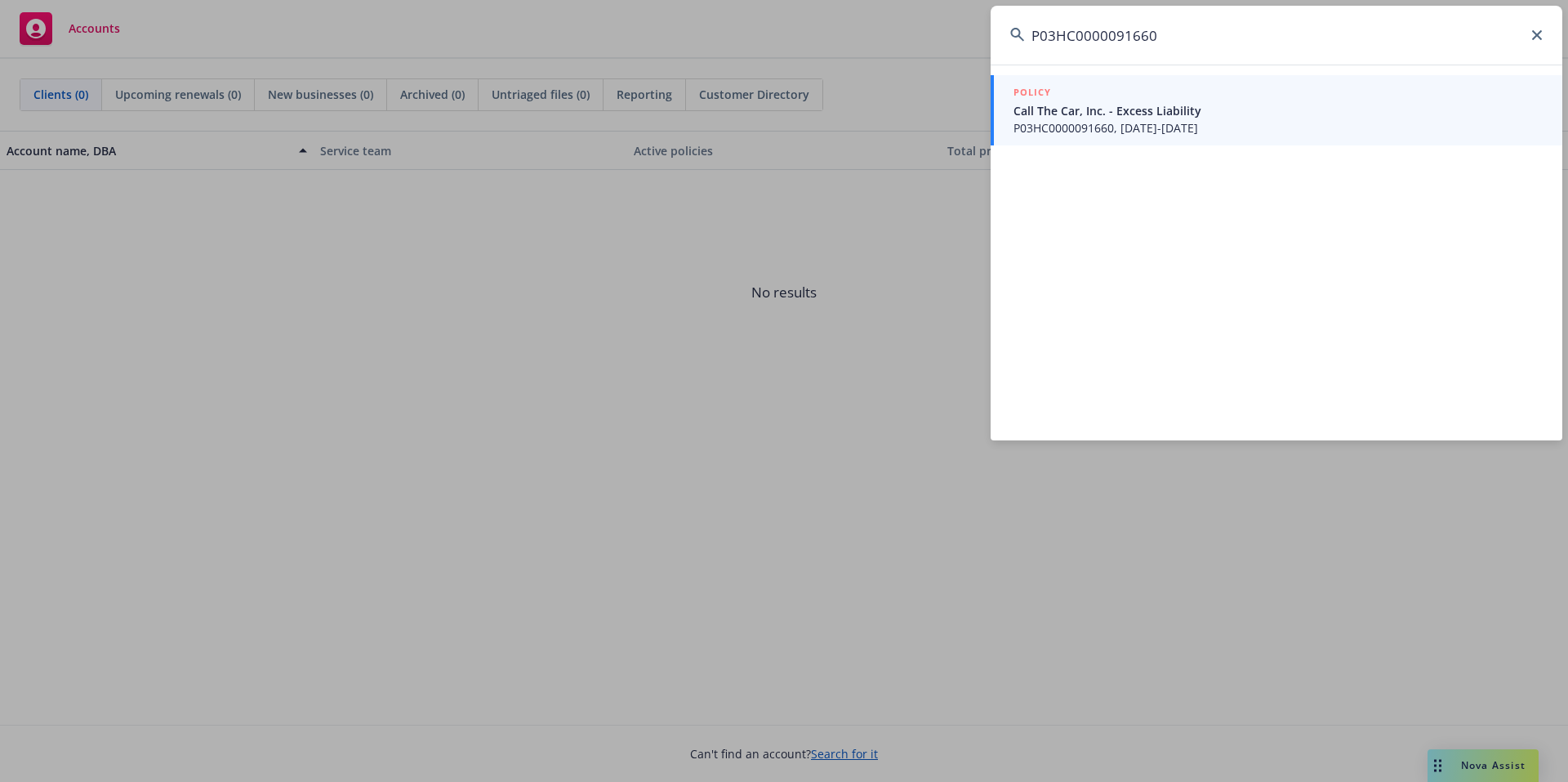
type input "P03HC0000091660"
click at [1184, 111] on span "Call The Car, Inc. - Excess Liability" at bounding box center [1278, 111] width 529 height 17
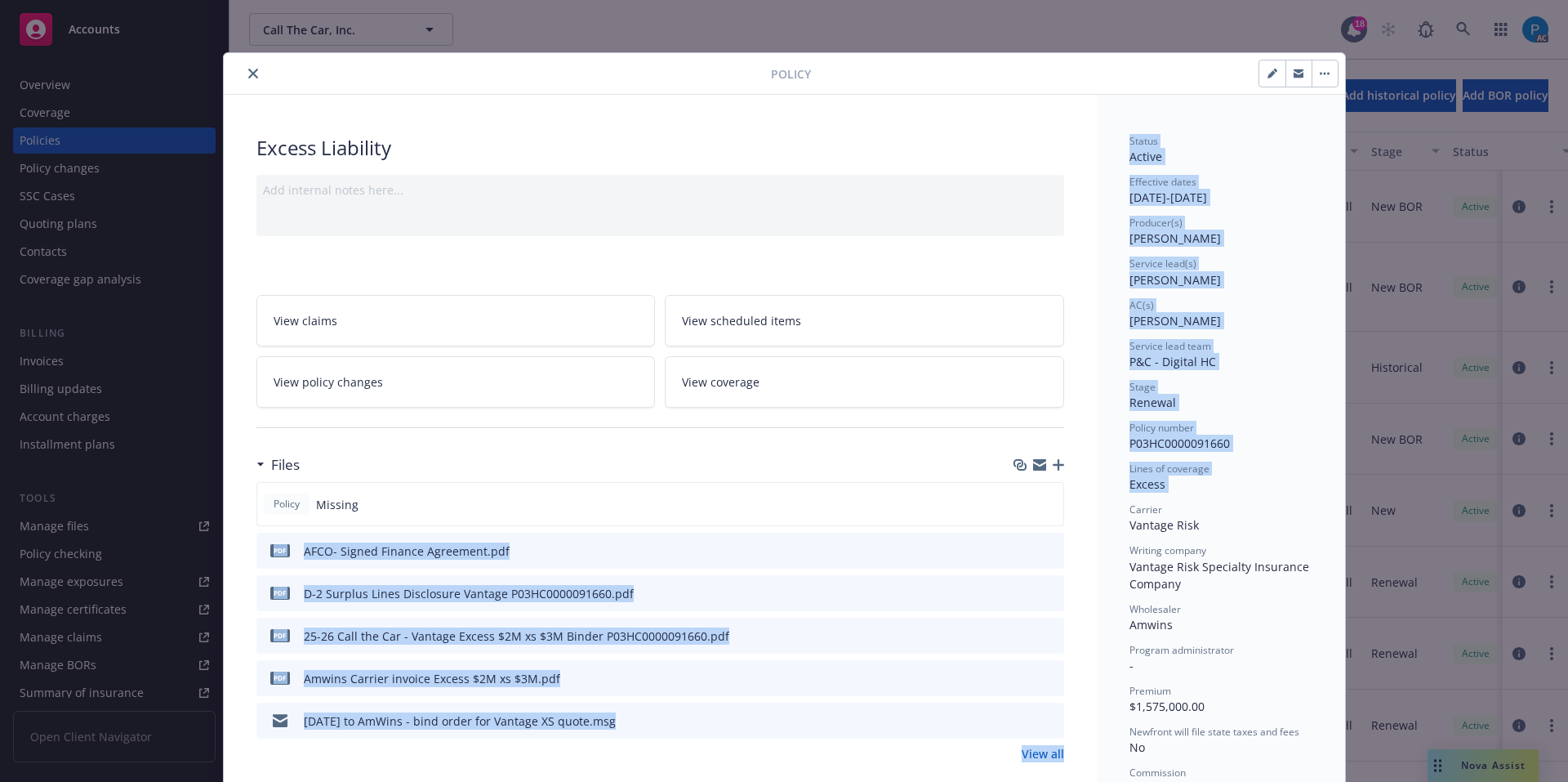
drag, startPoint x: 1032, startPoint y: 750, endPoint x: 1084, endPoint y: 526, distance: 230.0
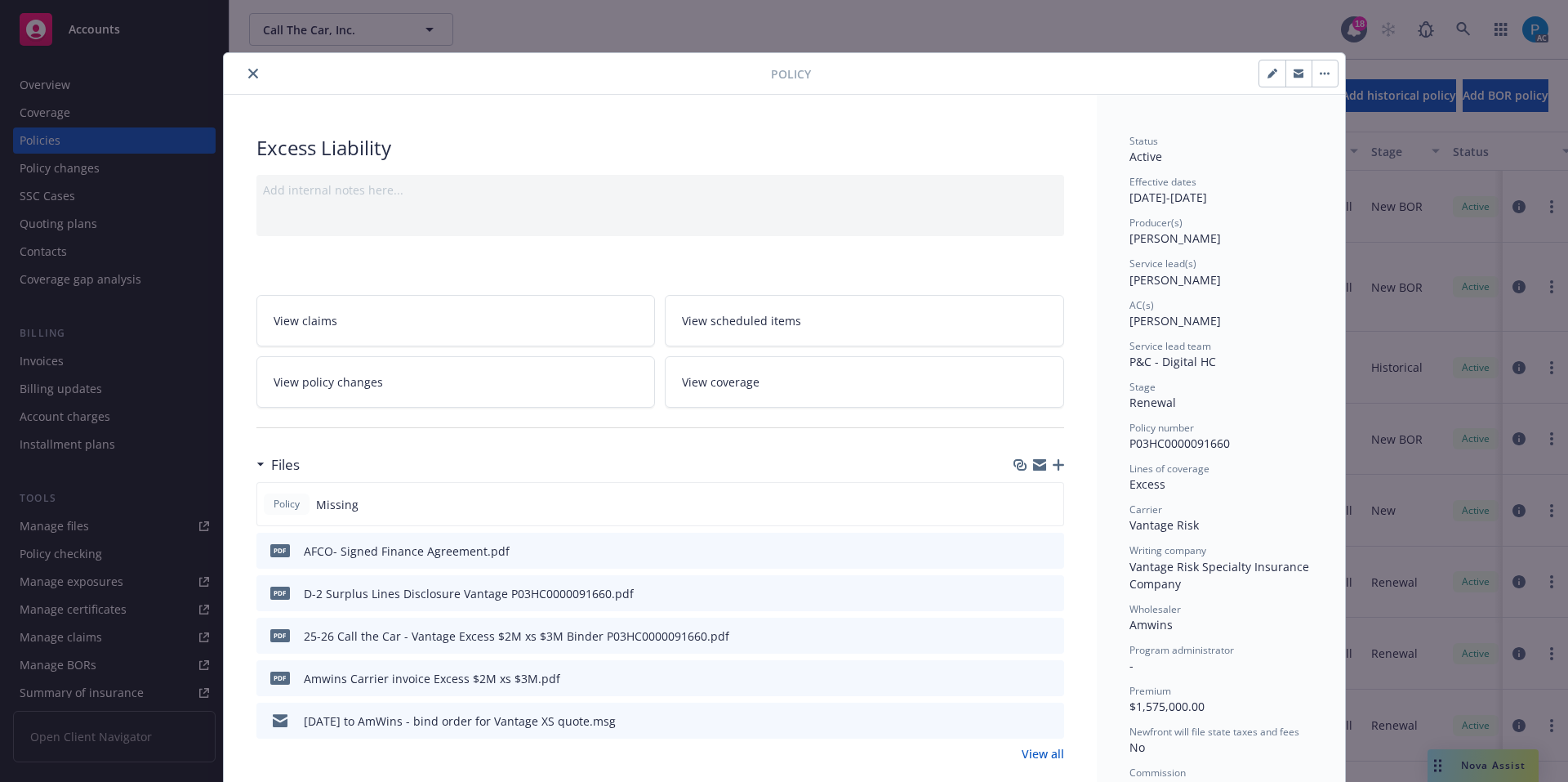
click at [248, 74] on icon "close" at bounding box center [253, 73] width 10 height 10
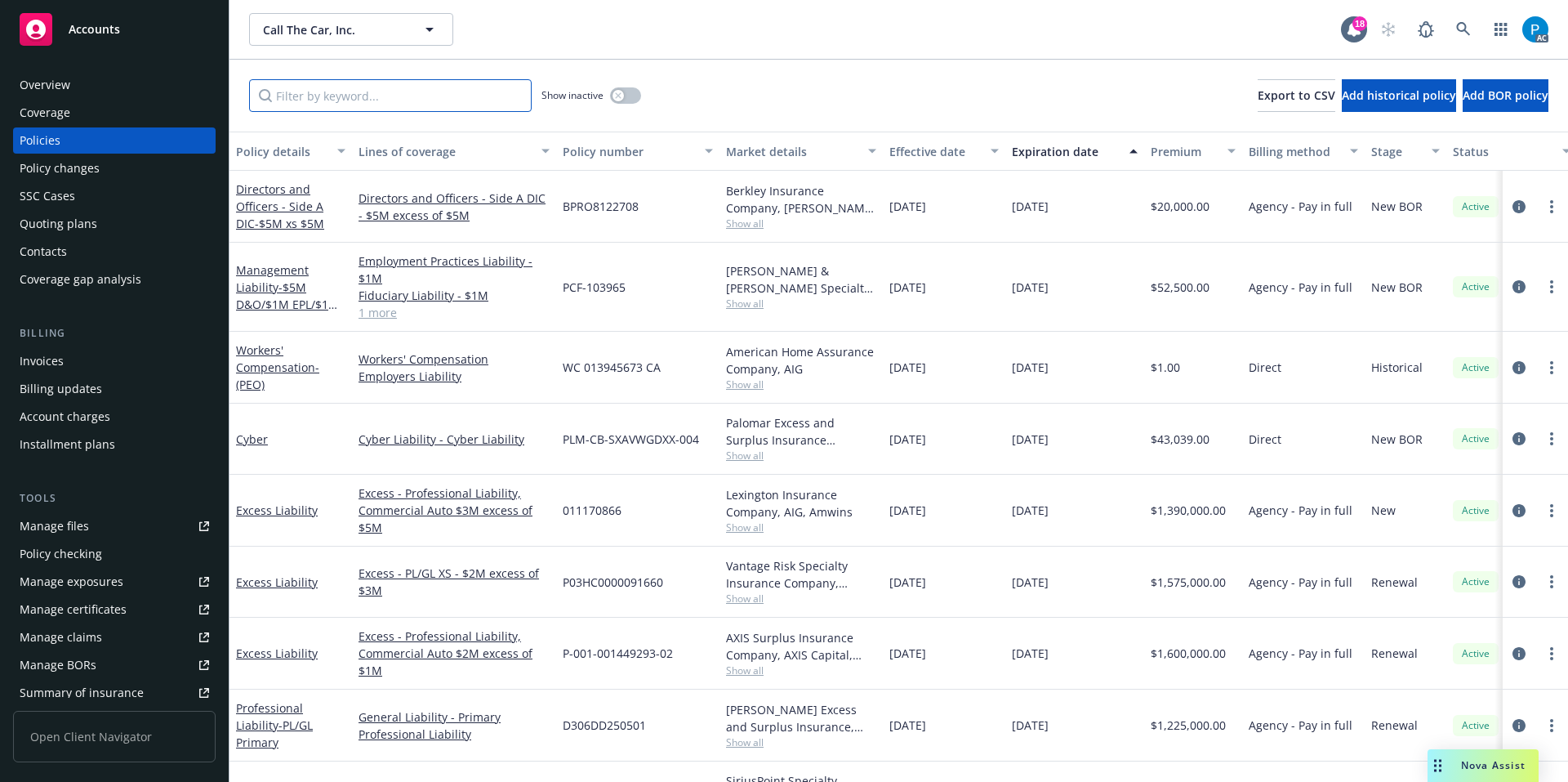
click at [353, 100] on input "Filter by keyword..." at bounding box center [390, 96] width 282 height 33
paste input "FMT02AU00000227"
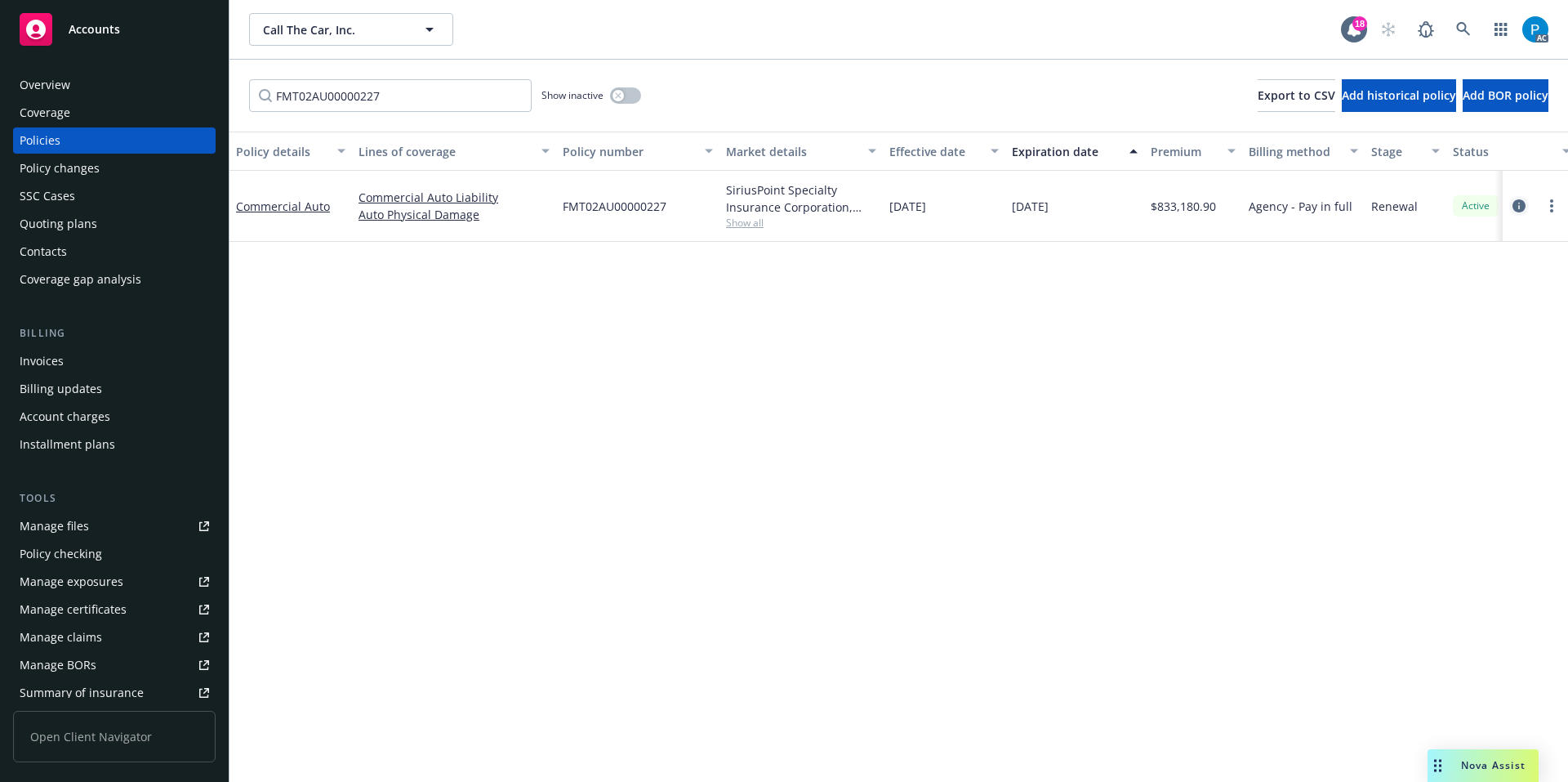
click at [1517, 204] on icon "circleInformation" at bounding box center [1519, 205] width 13 height 13
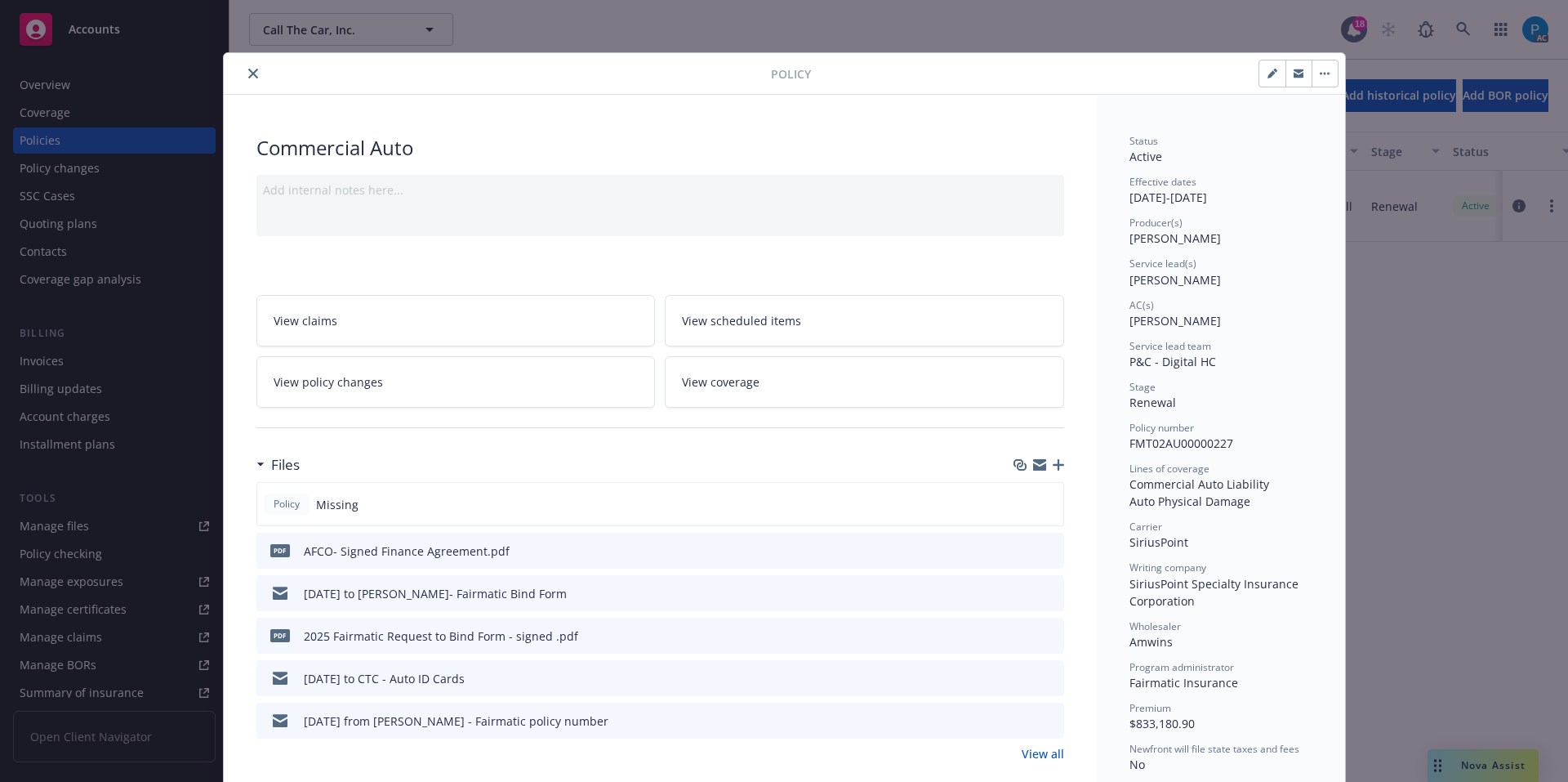
click at [246, 67] on button "close" at bounding box center [253, 74] width 20 height 20
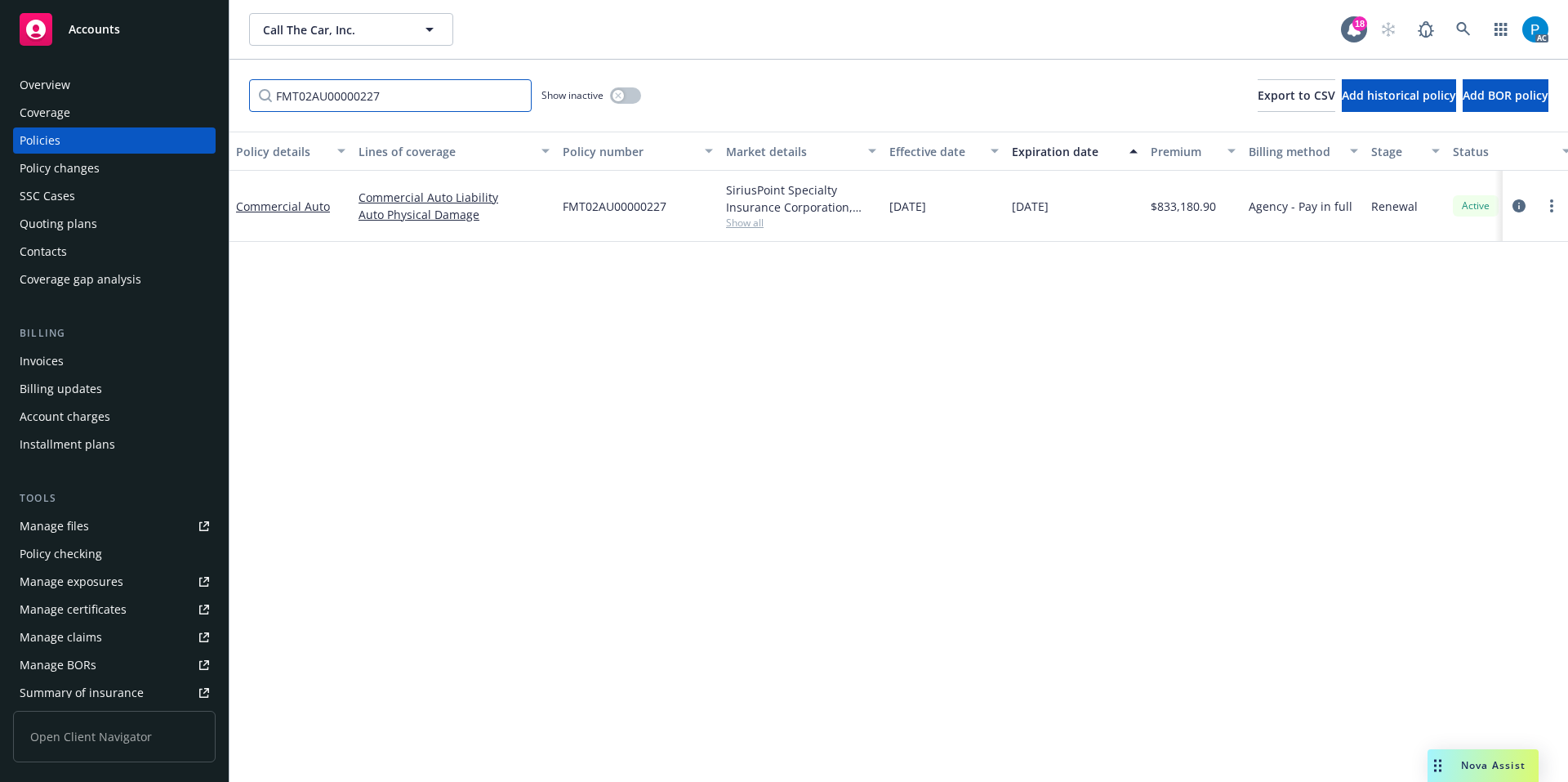
click at [434, 95] on input "FMT02AU00000227" at bounding box center [390, 96] width 282 height 33
paste input "P-001-001449293-02"
click at [1519, 207] on icon "circleInformation" at bounding box center [1519, 206] width 13 height 13
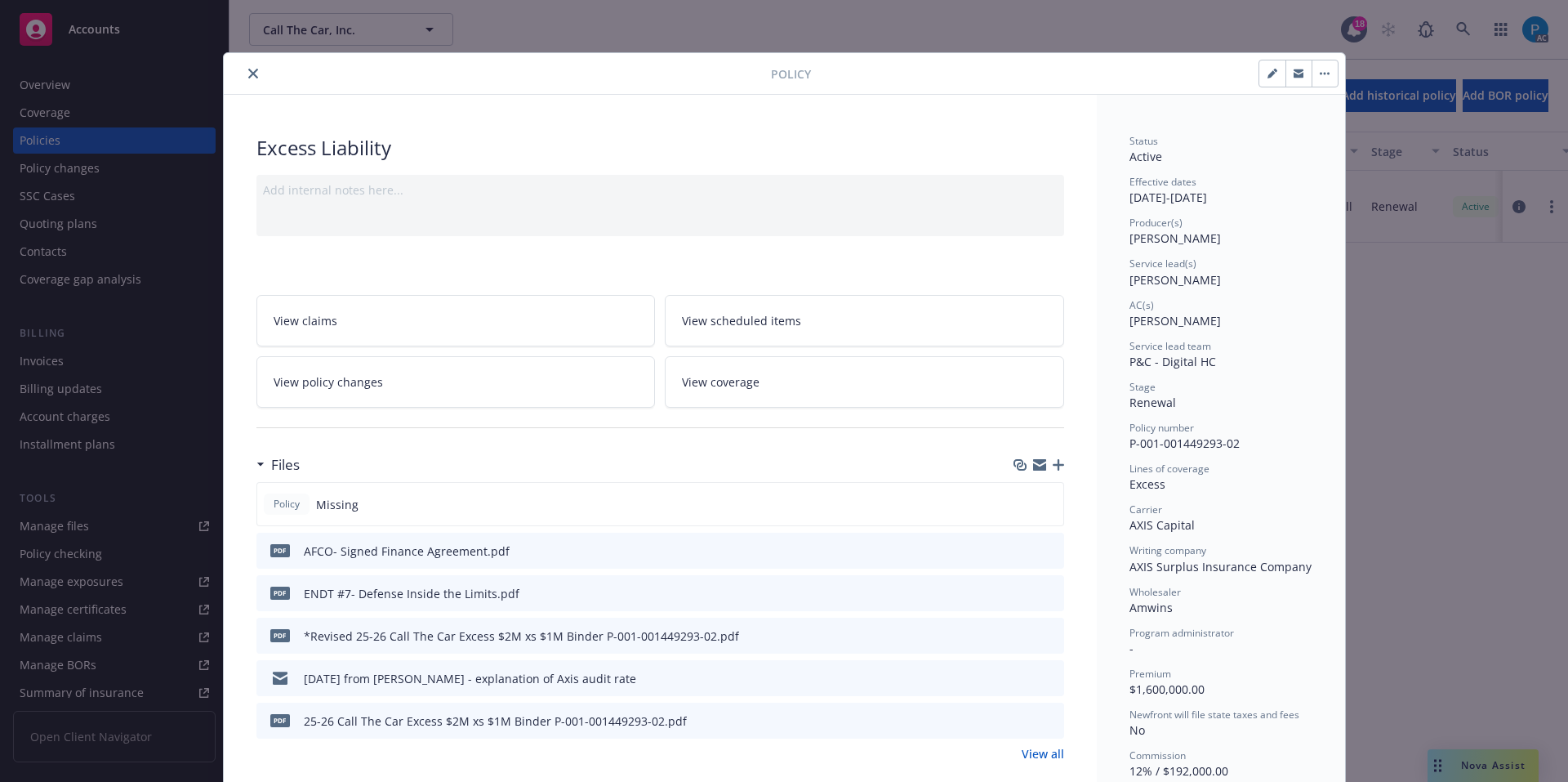
click at [248, 75] on icon "close" at bounding box center [253, 73] width 10 height 10
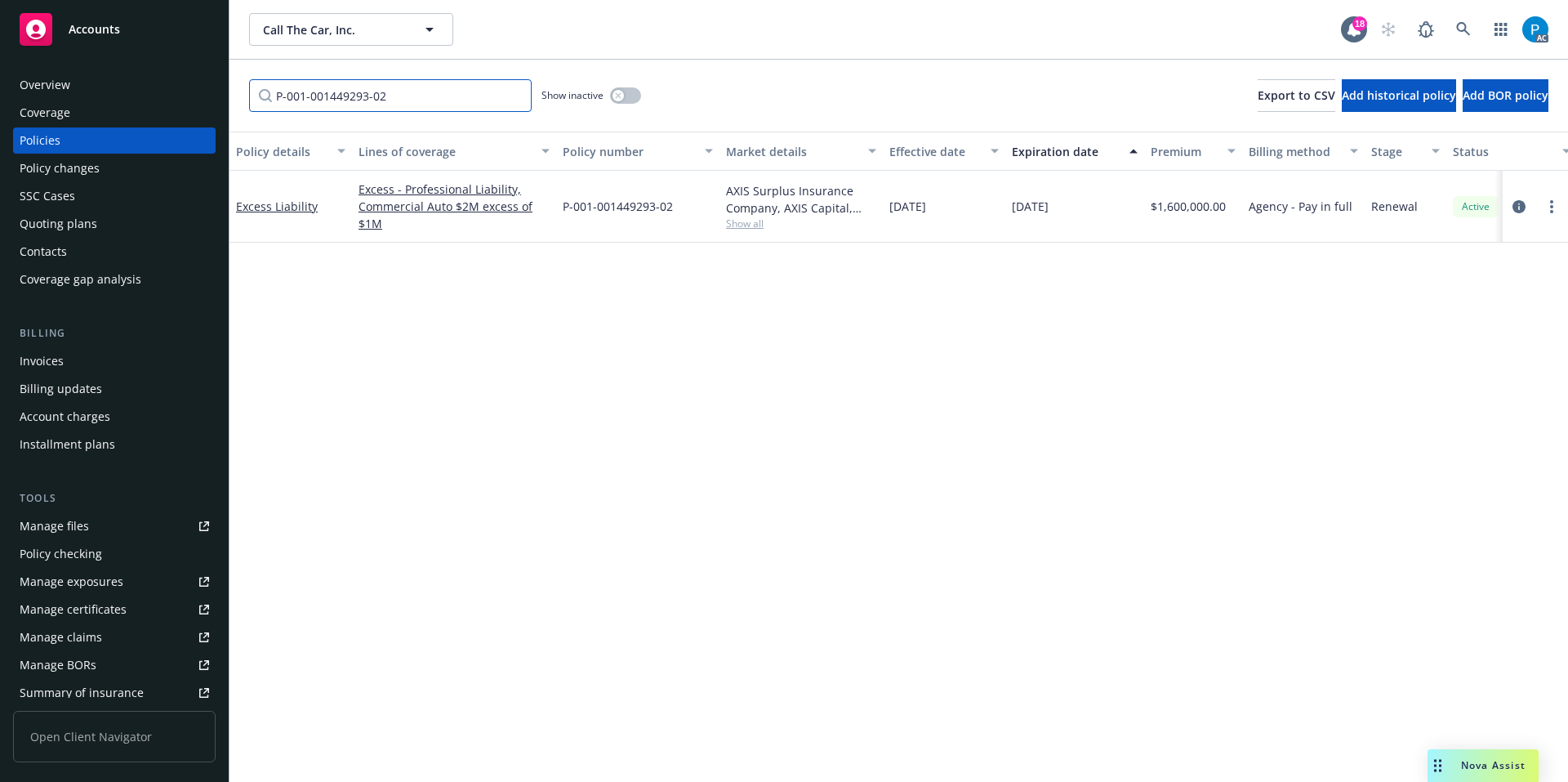
click at [340, 94] on input "P-001-001449293-02" at bounding box center [390, 96] width 282 height 33
paste input "11170866"
click at [1516, 202] on icon "circleInformation" at bounding box center [1519, 206] width 13 height 13
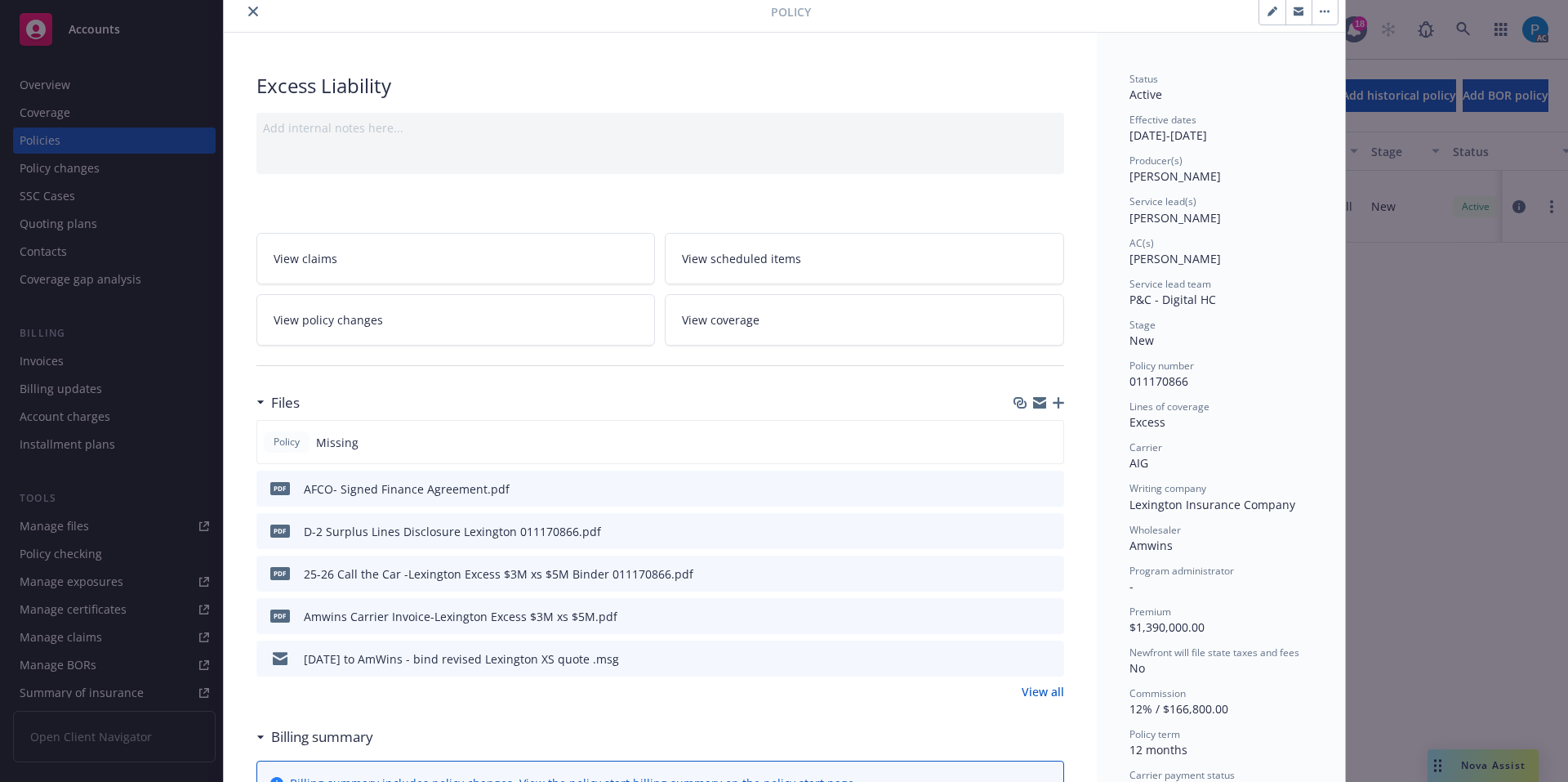
scroll to position [245, 0]
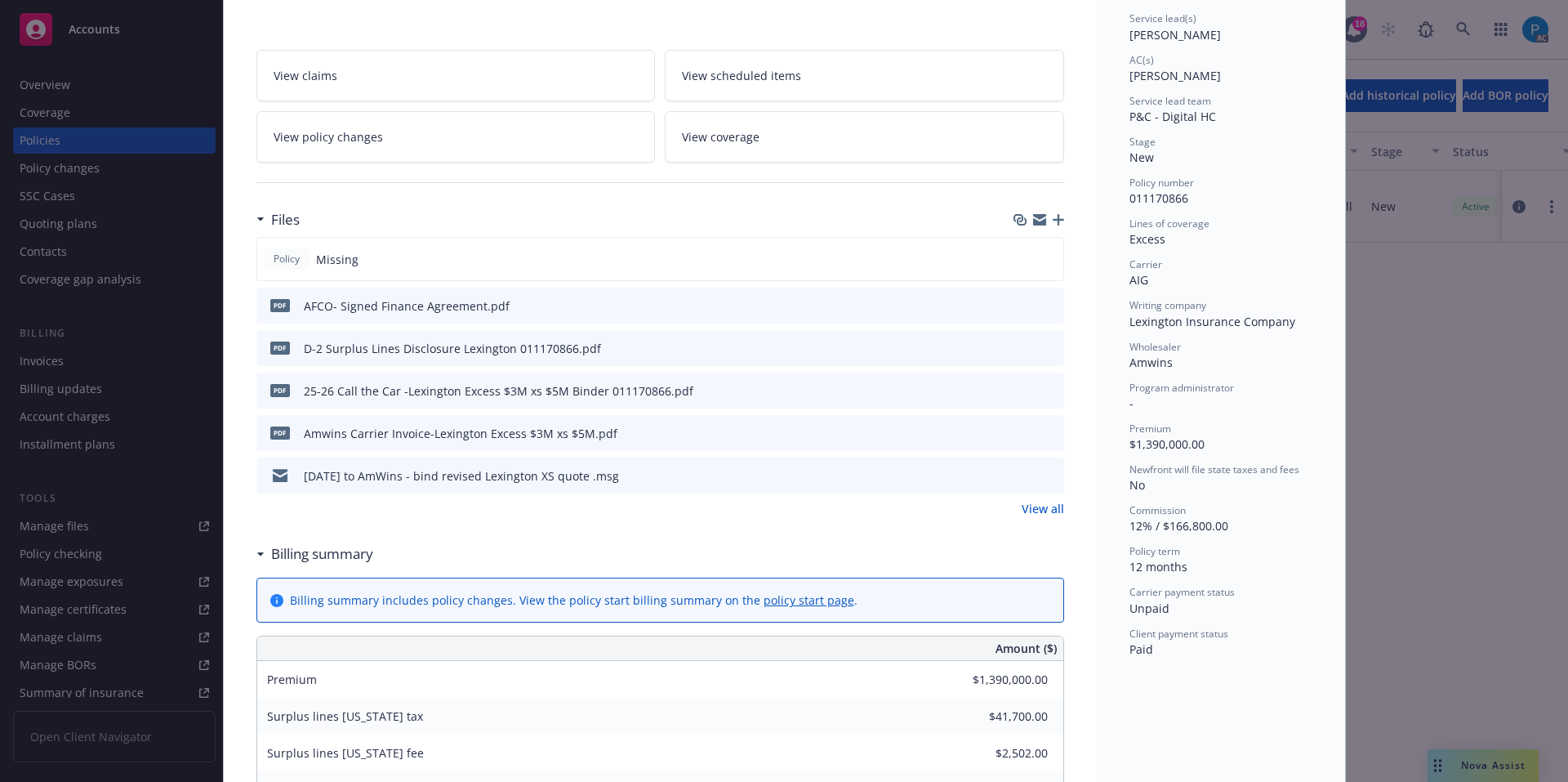
click at [1016, 427] on icon "download file" at bounding box center [1021, 430] width 10 height 10
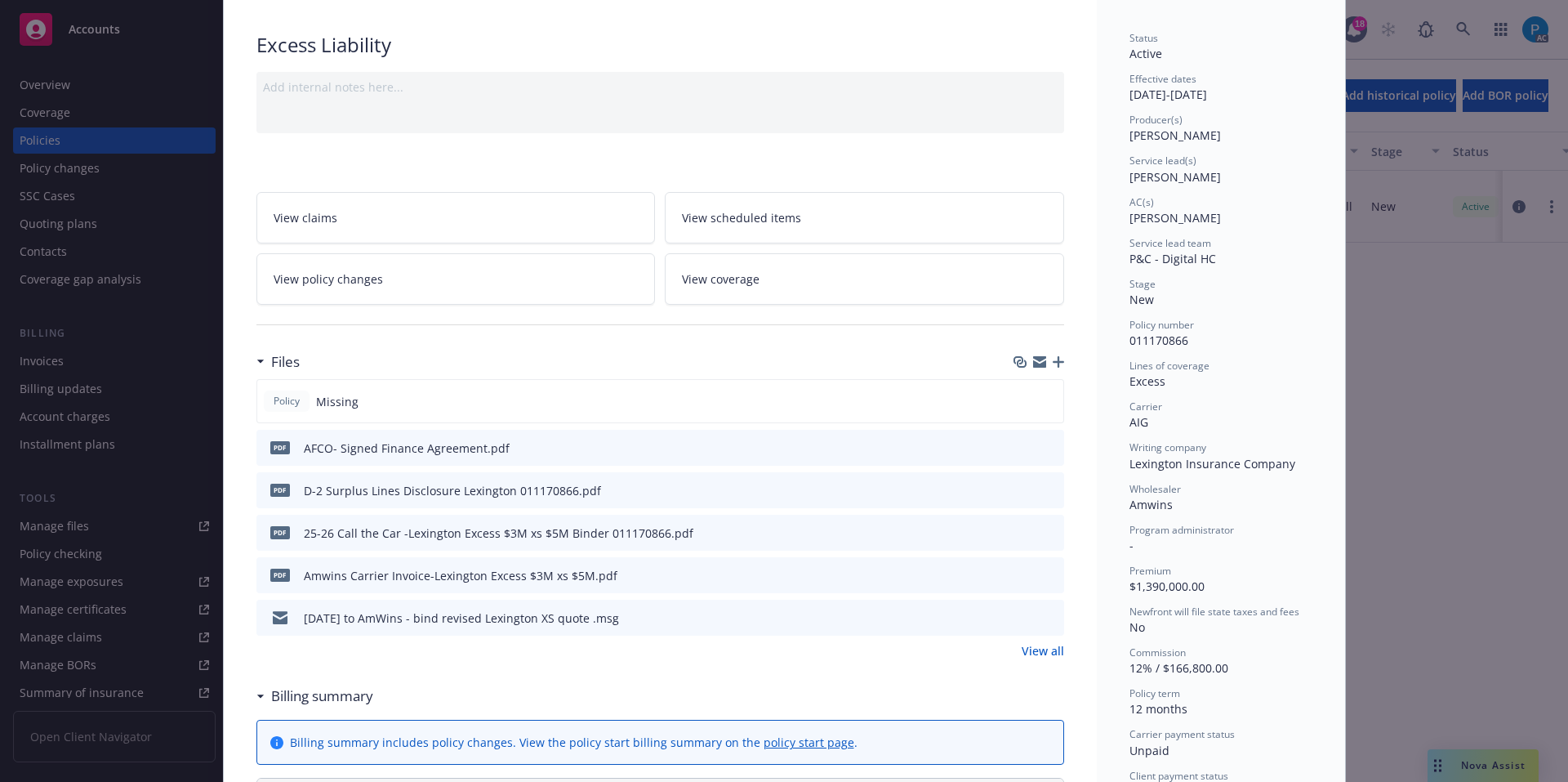
scroll to position [0, 0]
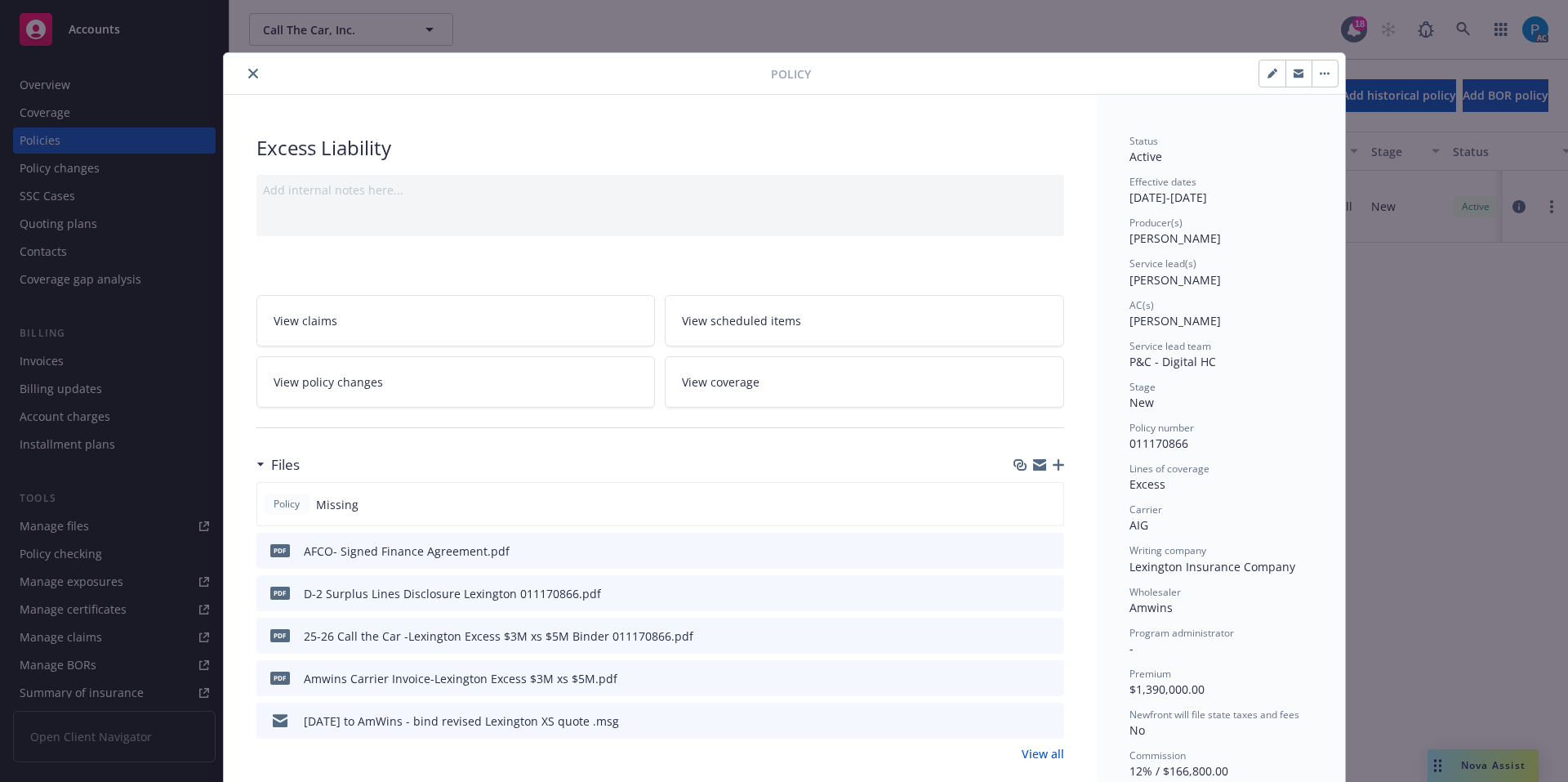
click at [243, 75] on button "close" at bounding box center [253, 74] width 20 height 20
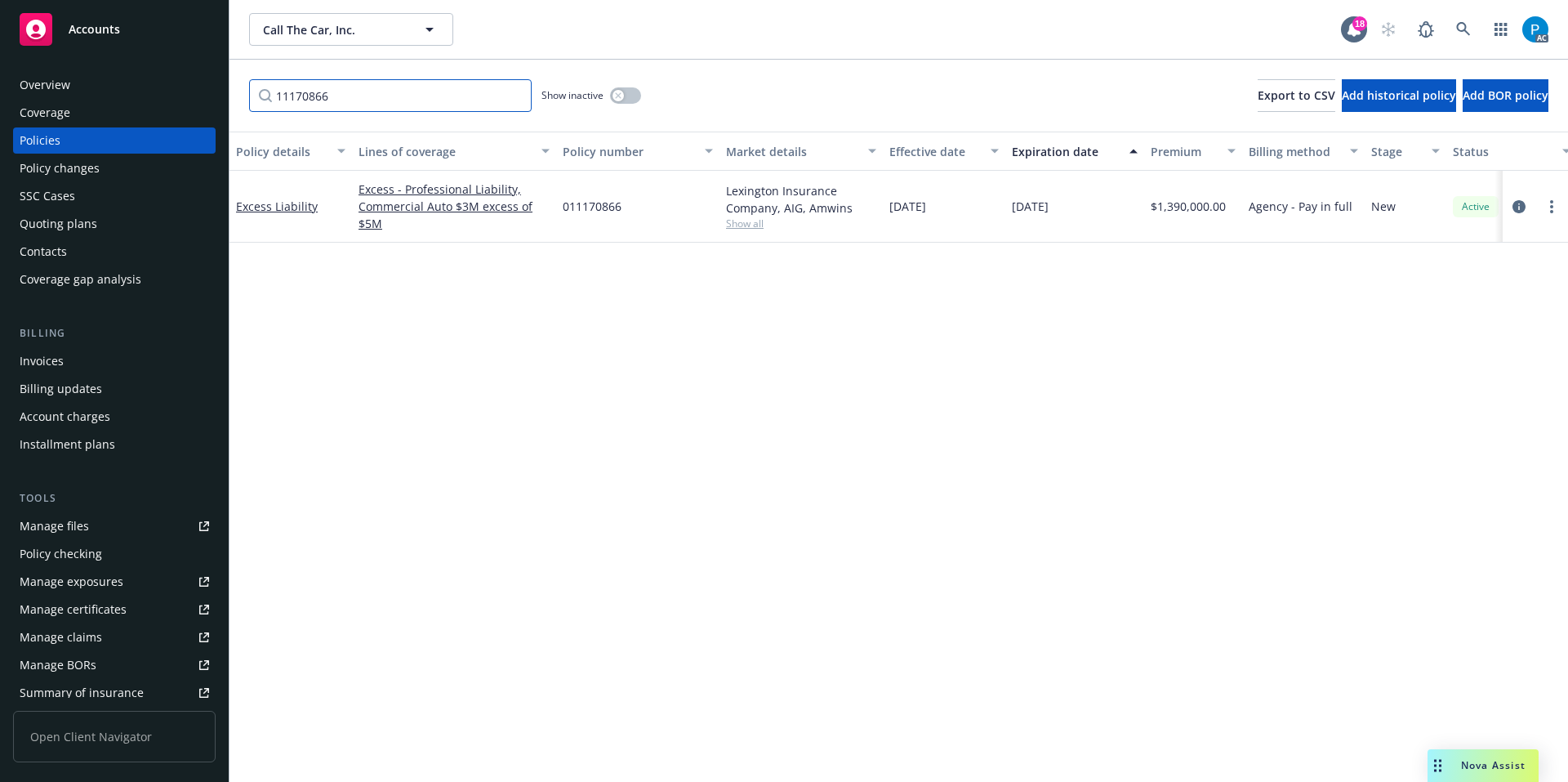
click at [362, 100] on input "11170866" at bounding box center [390, 96] width 282 height 33
paste input "D306DD250501"
type input "D306DD250501"
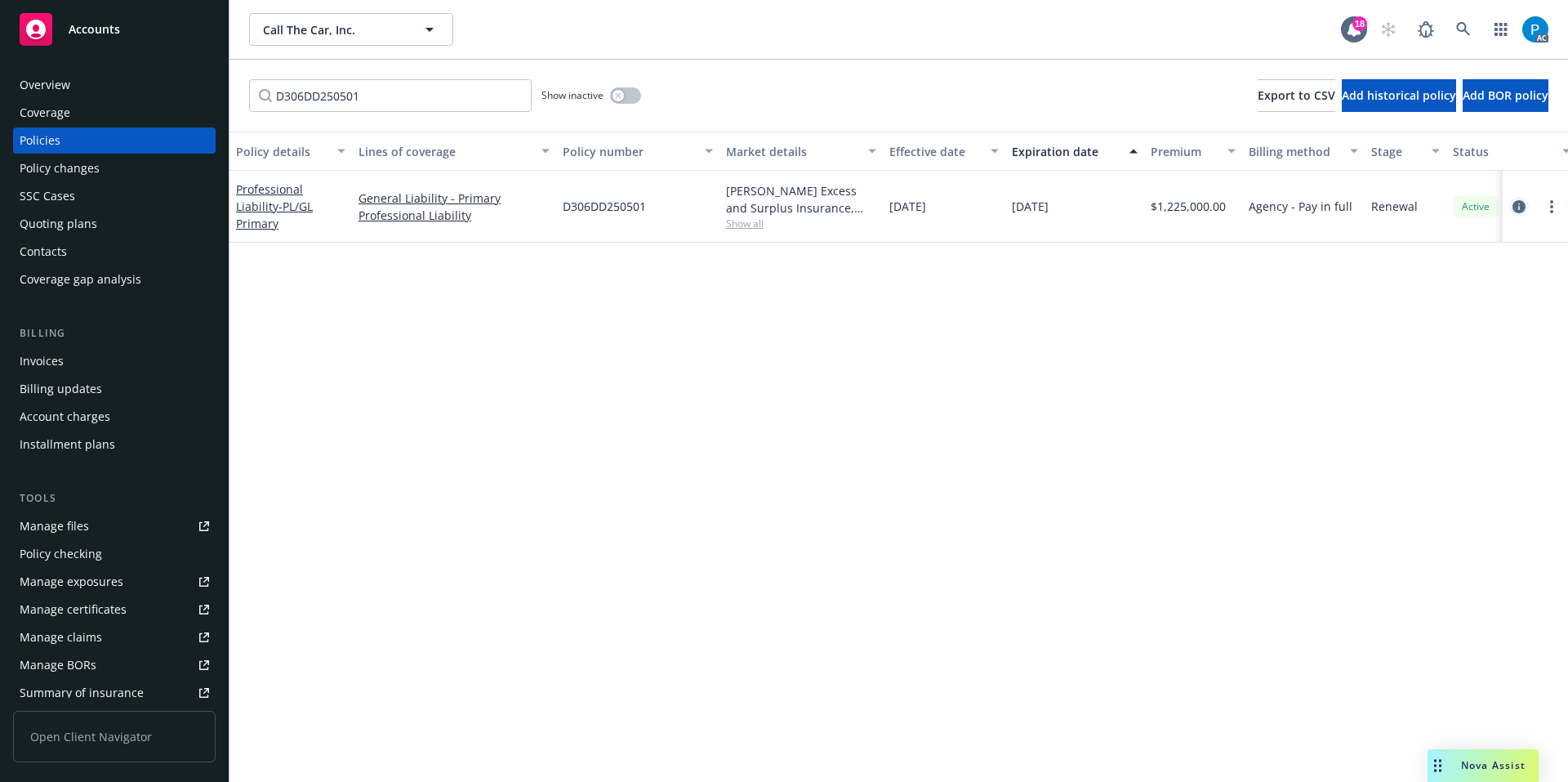
click at [1517, 204] on icon "circleInformation" at bounding box center [1519, 206] width 13 height 13
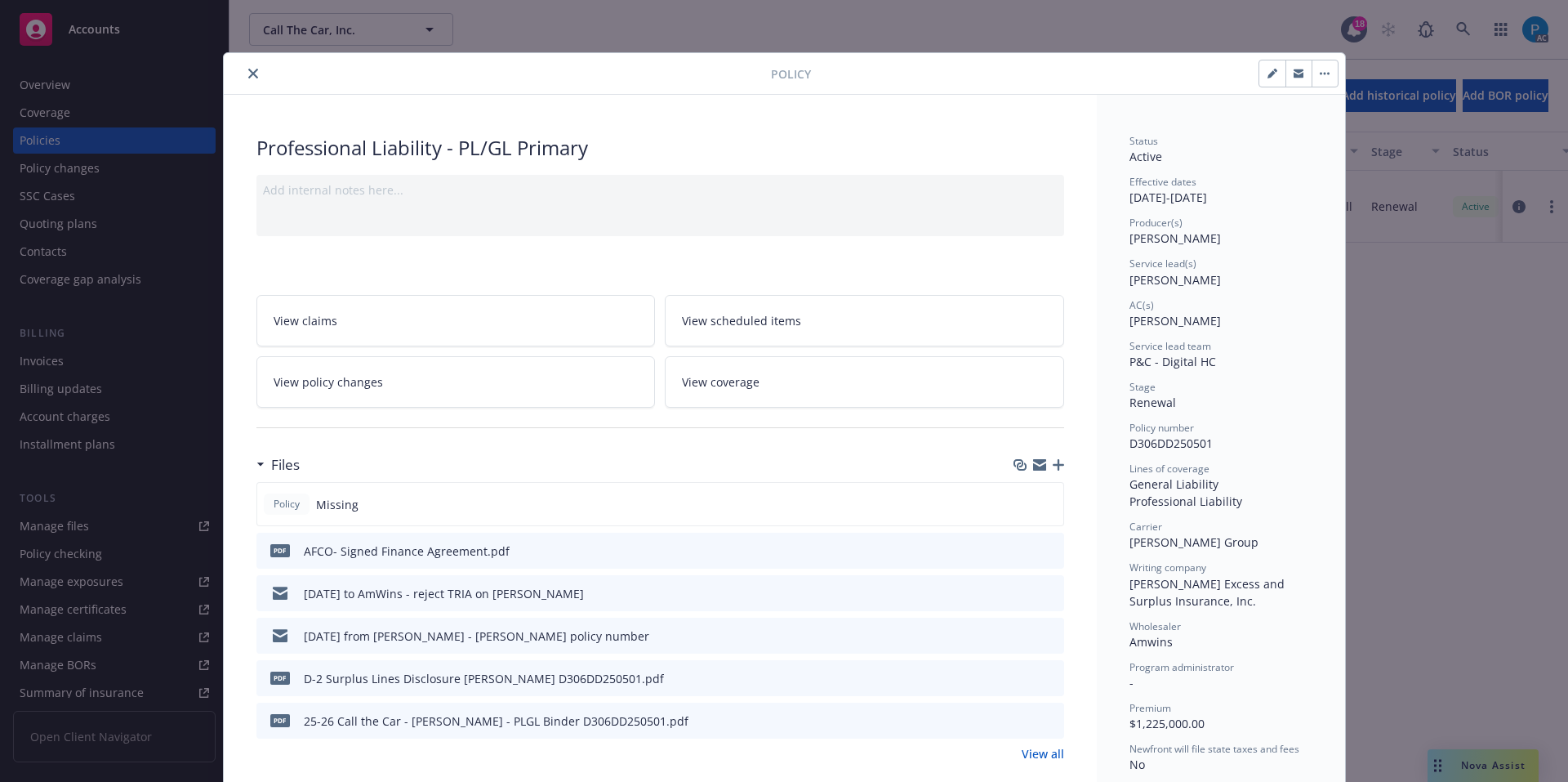
click at [248, 76] on icon "close" at bounding box center [253, 73] width 10 height 10
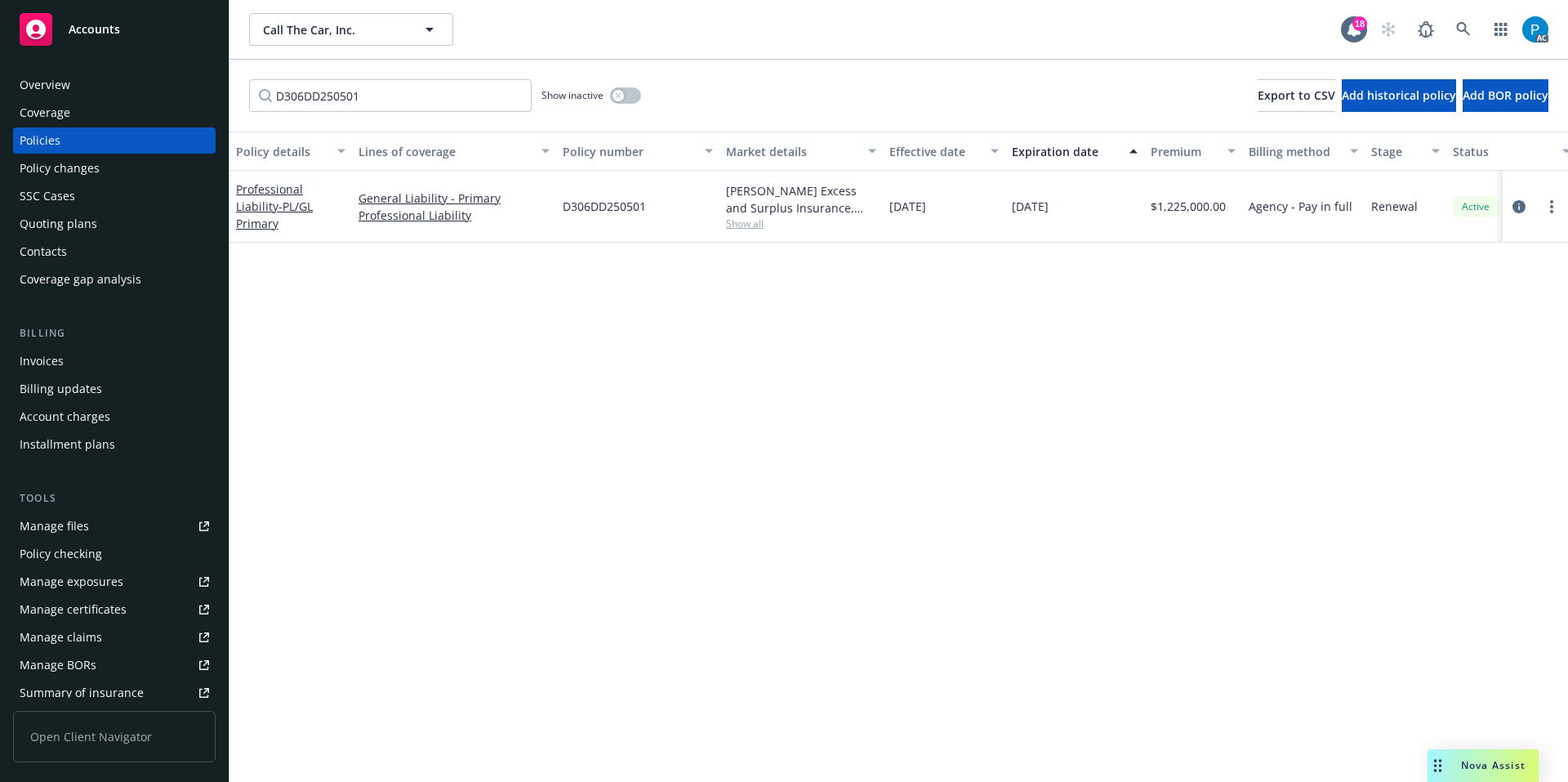
click at [63, 351] on div "Invoices" at bounding box center [114, 361] width 190 height 26
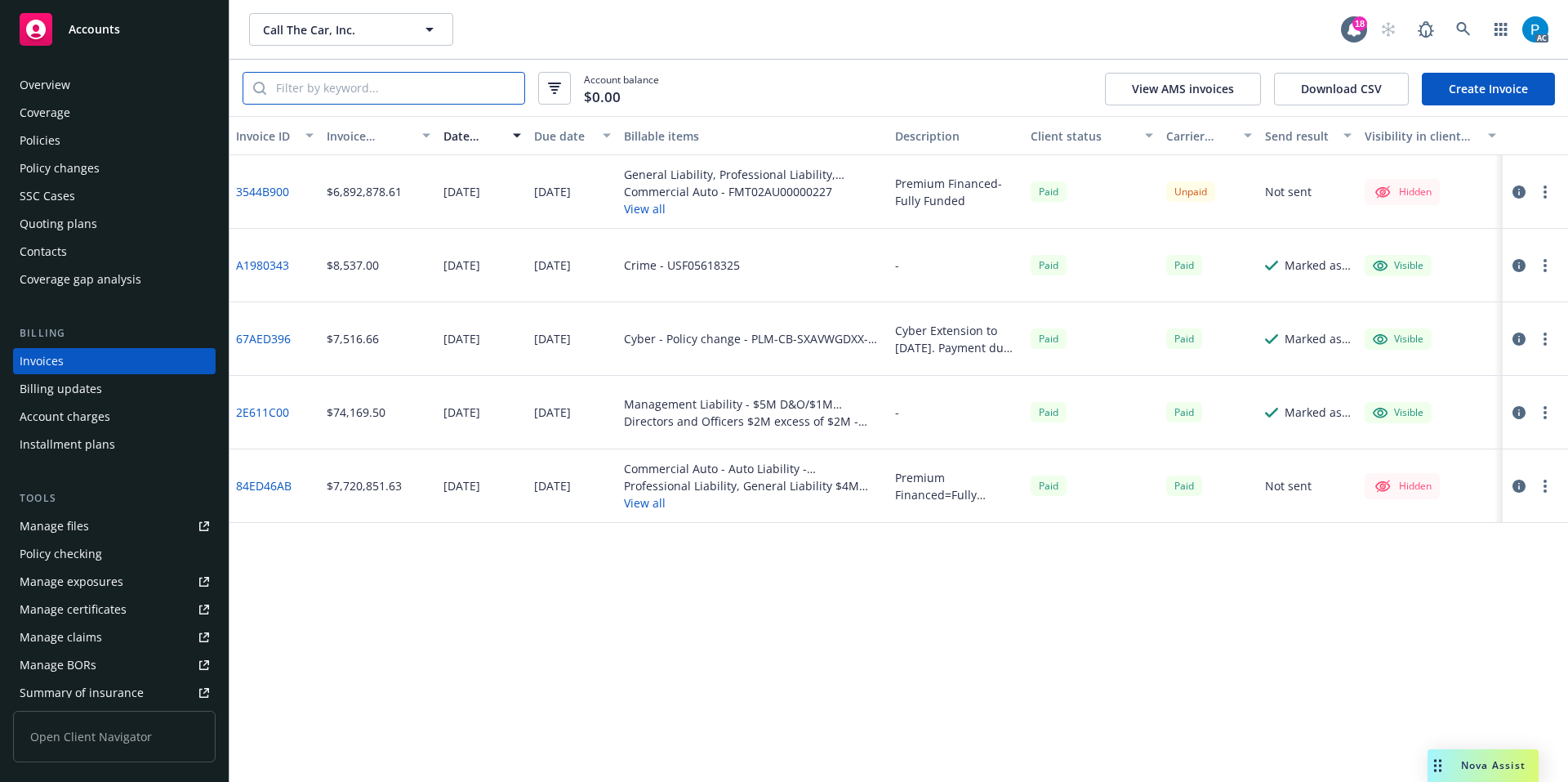
click at [384, 86] on input "search" at bounding box center [396, 88] width 258 height 31
paste input "D306DD250501"
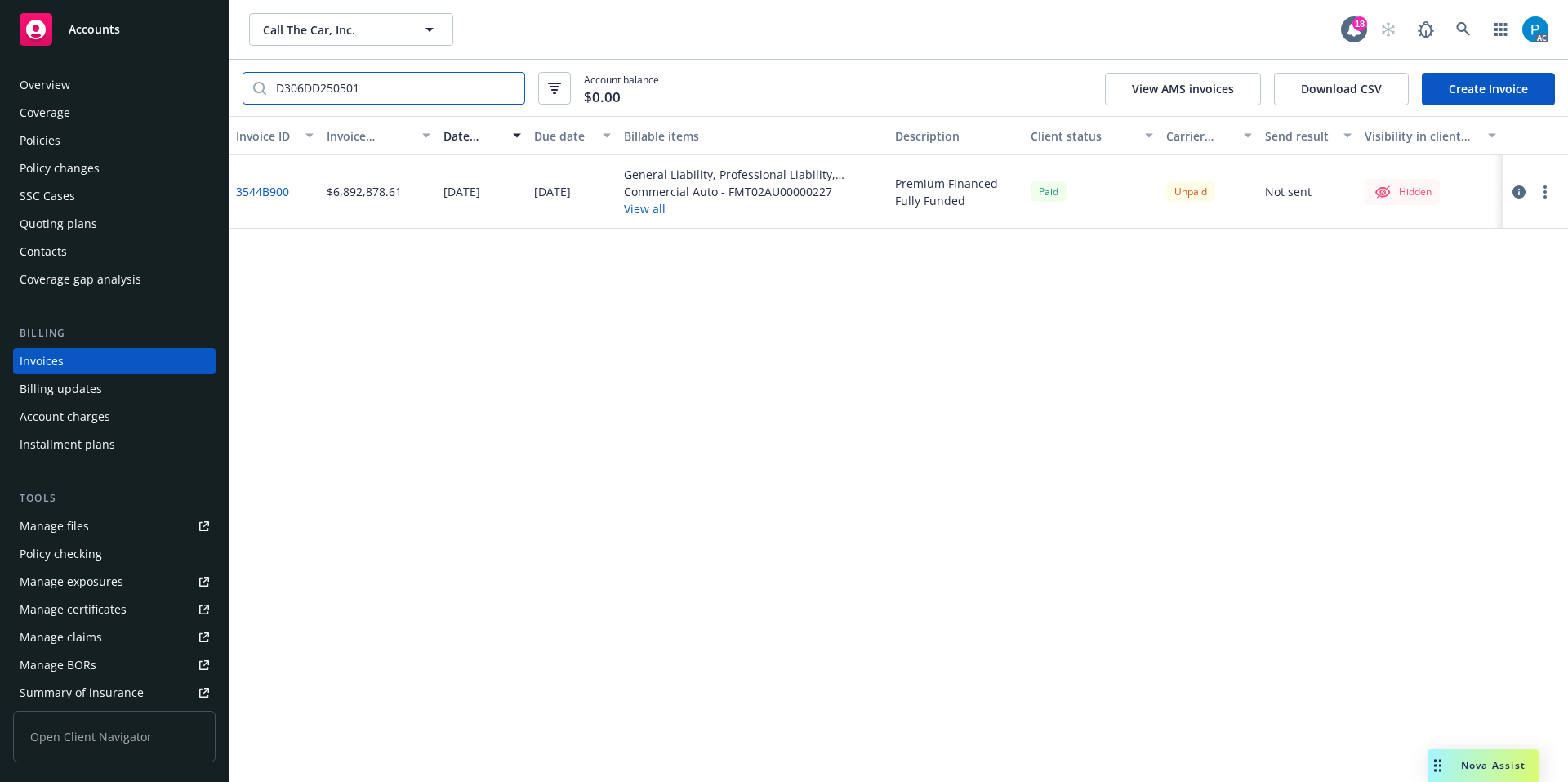
type input "D306DD250501"
click at [64, 131] on div "Policies" at bounding box center [114, 140] width 190 height 26
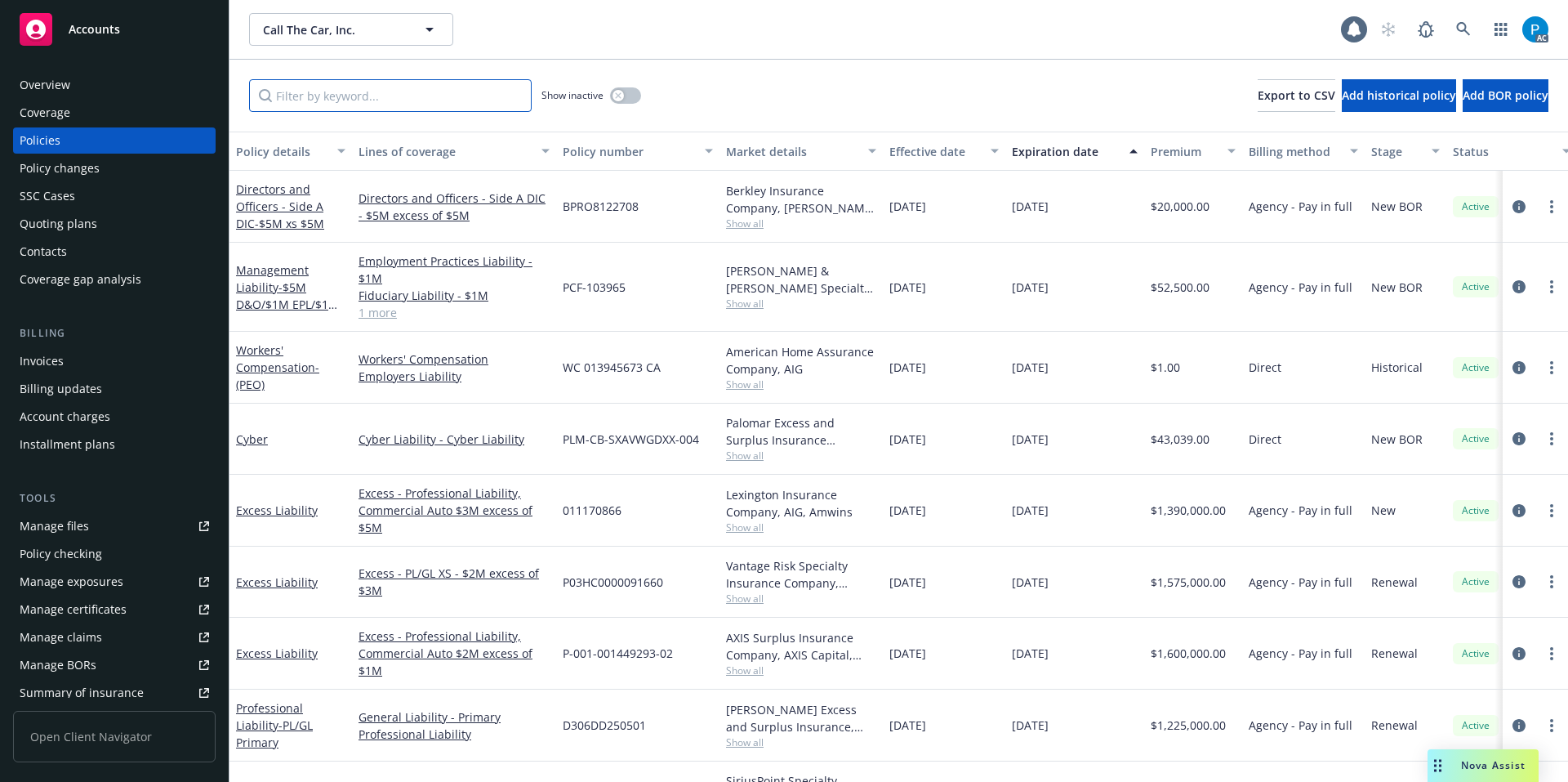
click at [343, 100] on input "Filter by keyword..." at bounding box center [390, 96] width 282 height 33
paste input "D306DD250501"
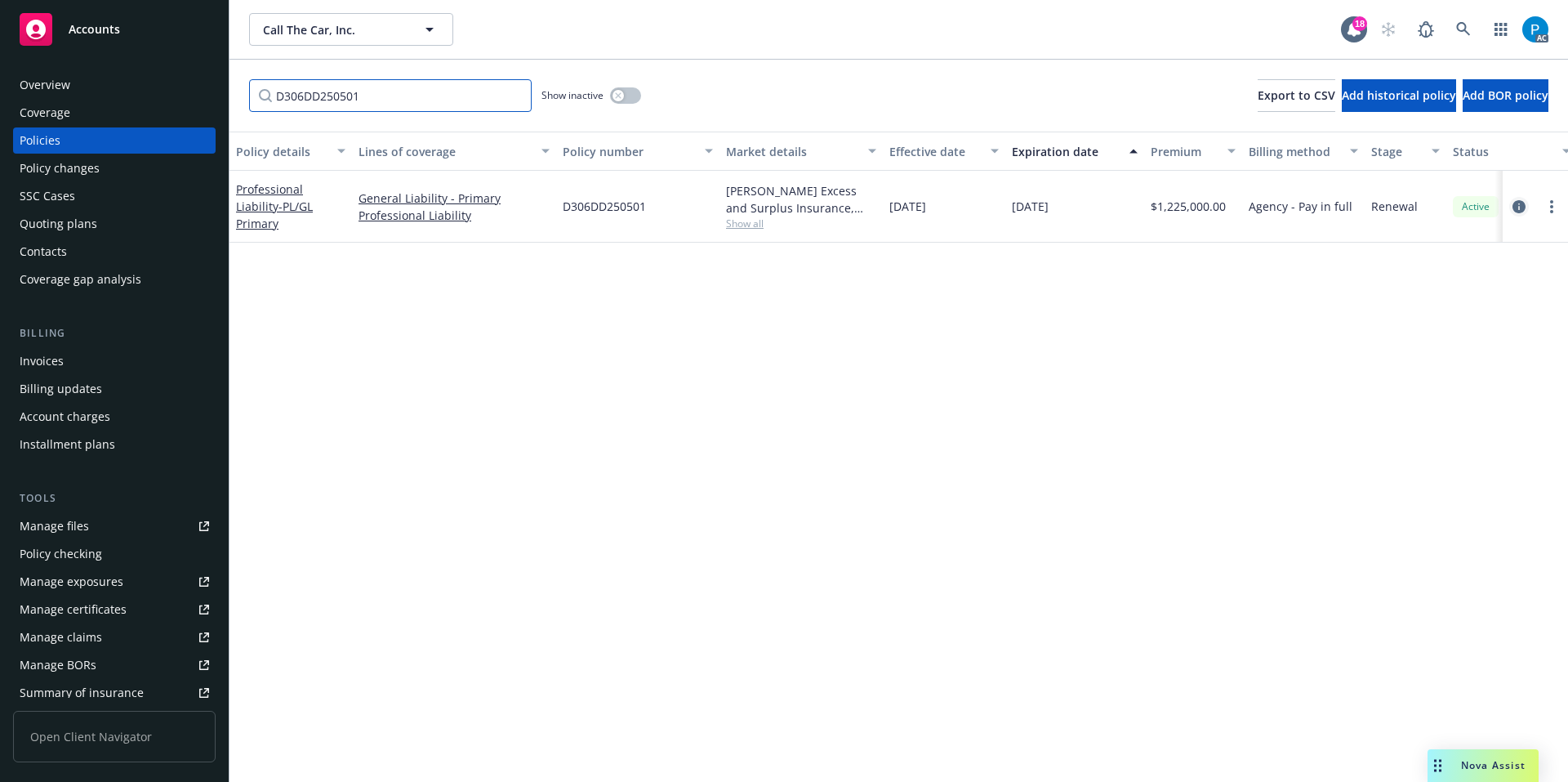
type input "D306DD250501"
click at [1519, 200] on icon "circleInformation" at bounding box center [1519, 206] width 13 height 13
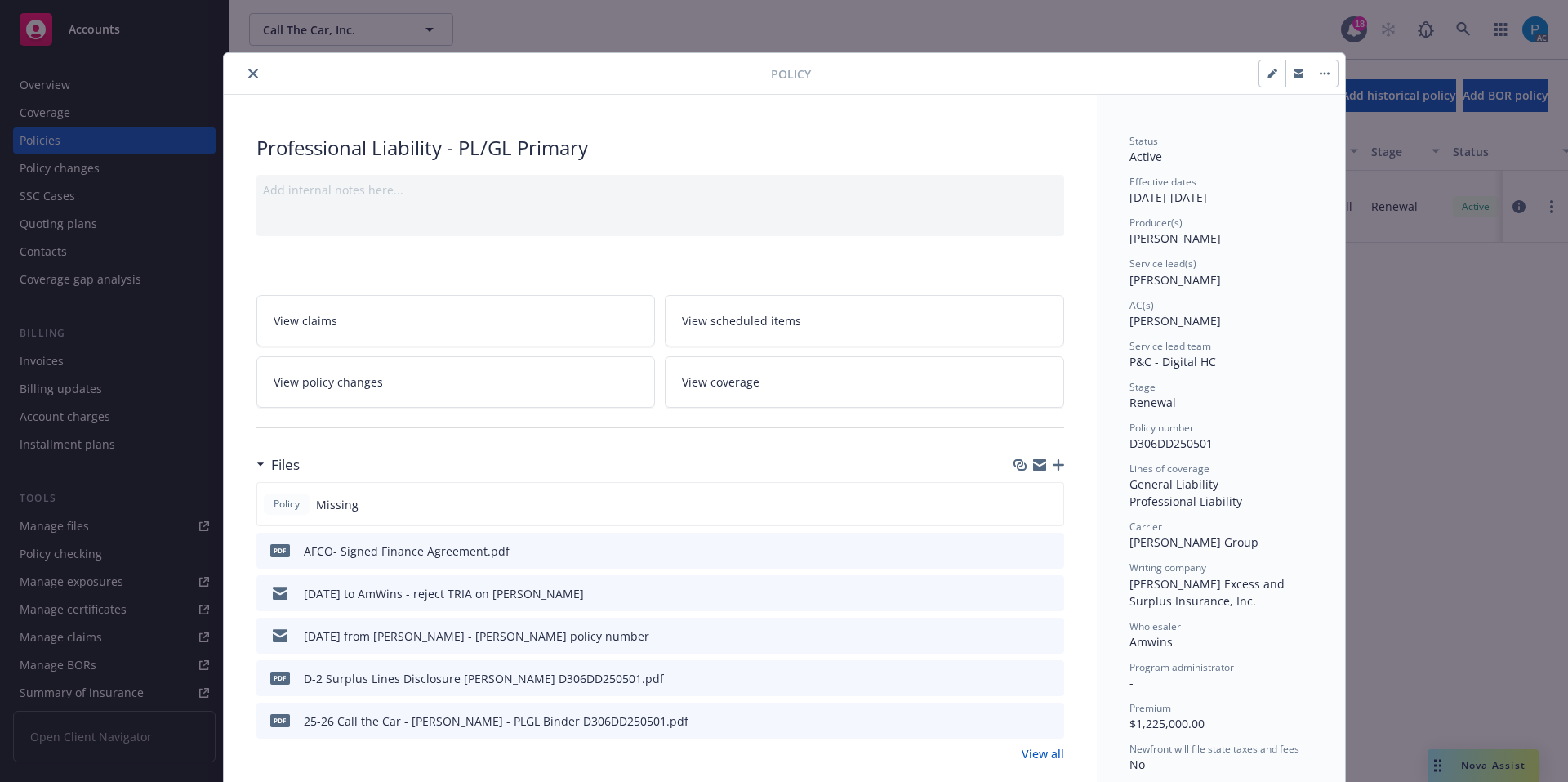
click at [249, 72] on icon "close" at bounding box center [253, 73] width 10 height 10
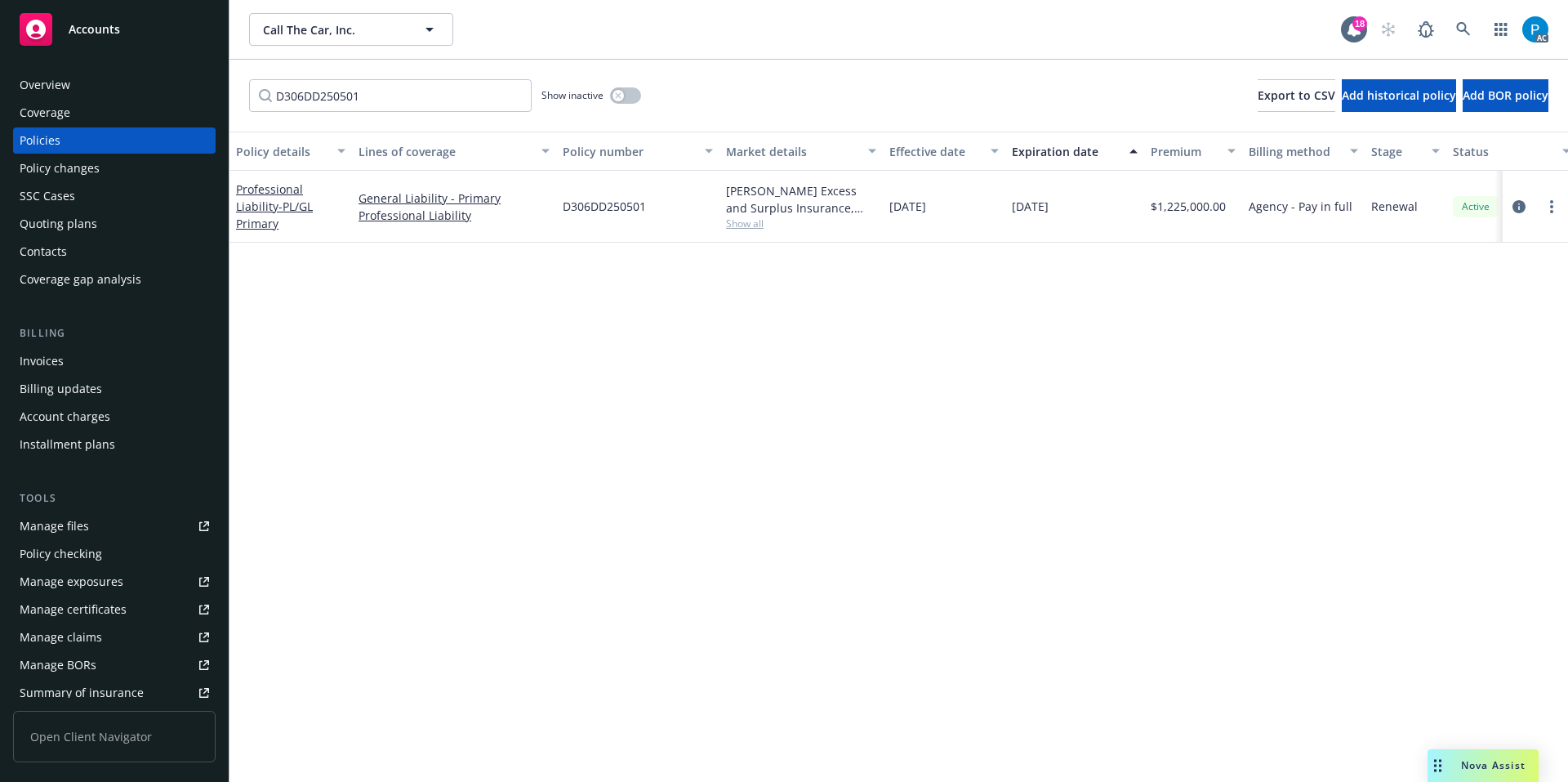
click at [69, 365] on div "Invoices" at bounding box center [114, 361] width 190 height 26
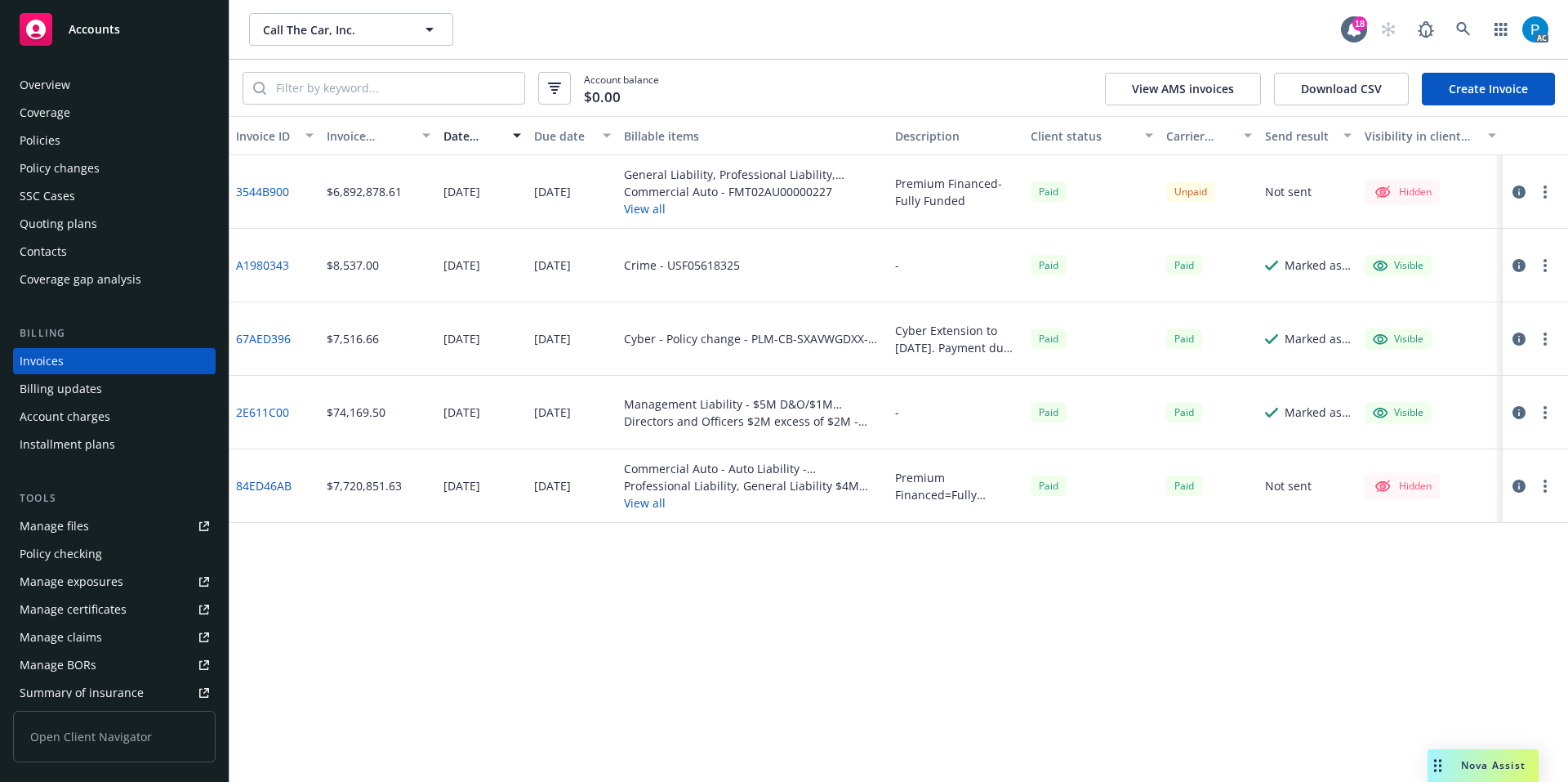
click at [1521, 191] on icon "button" at bounding box center [1519, 191] width 13 height 13
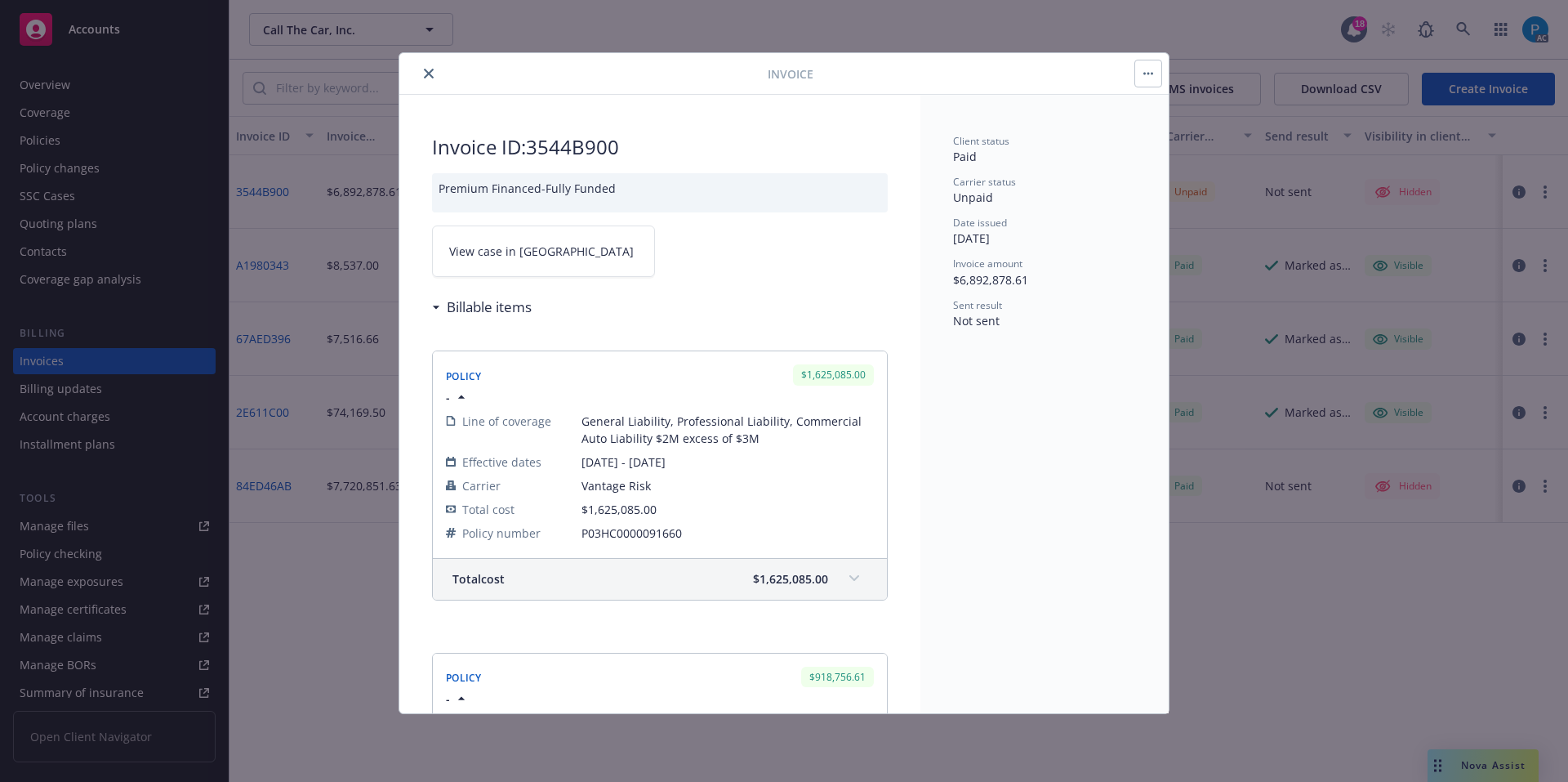
click at [545, 252] on link "View case in SSC" at bounding box center [544, 250] width 223 height 51
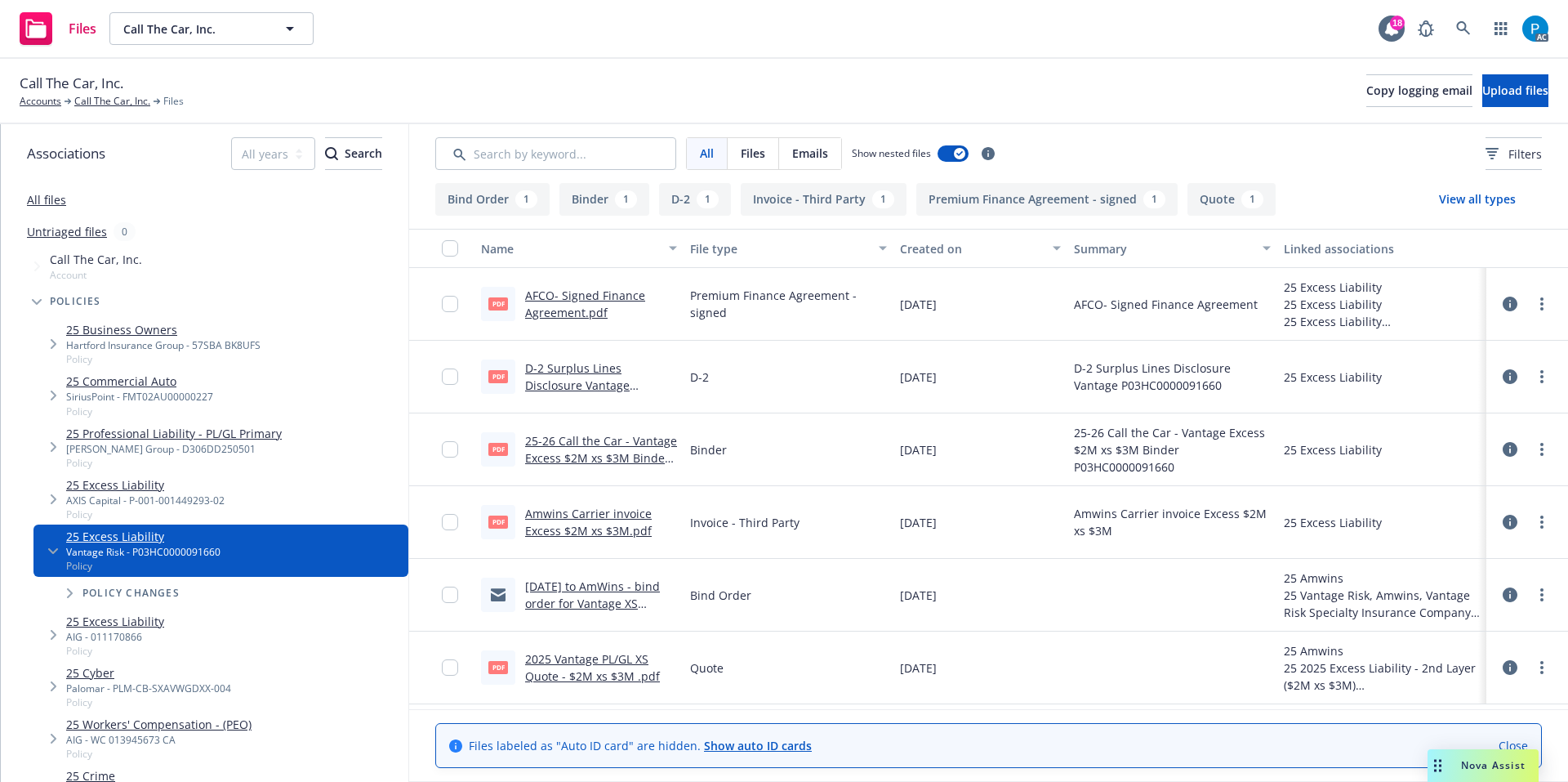
drag, startPoint x: 622, startPoint y: 515, endPoint x: 556, endPoint y: 513, distance: 66.0
click at [556, 513] on link "Amwins Carrier invoice Excess $2M xs $3M.pdf" at bounding box center [589, 522] width 126 height 33
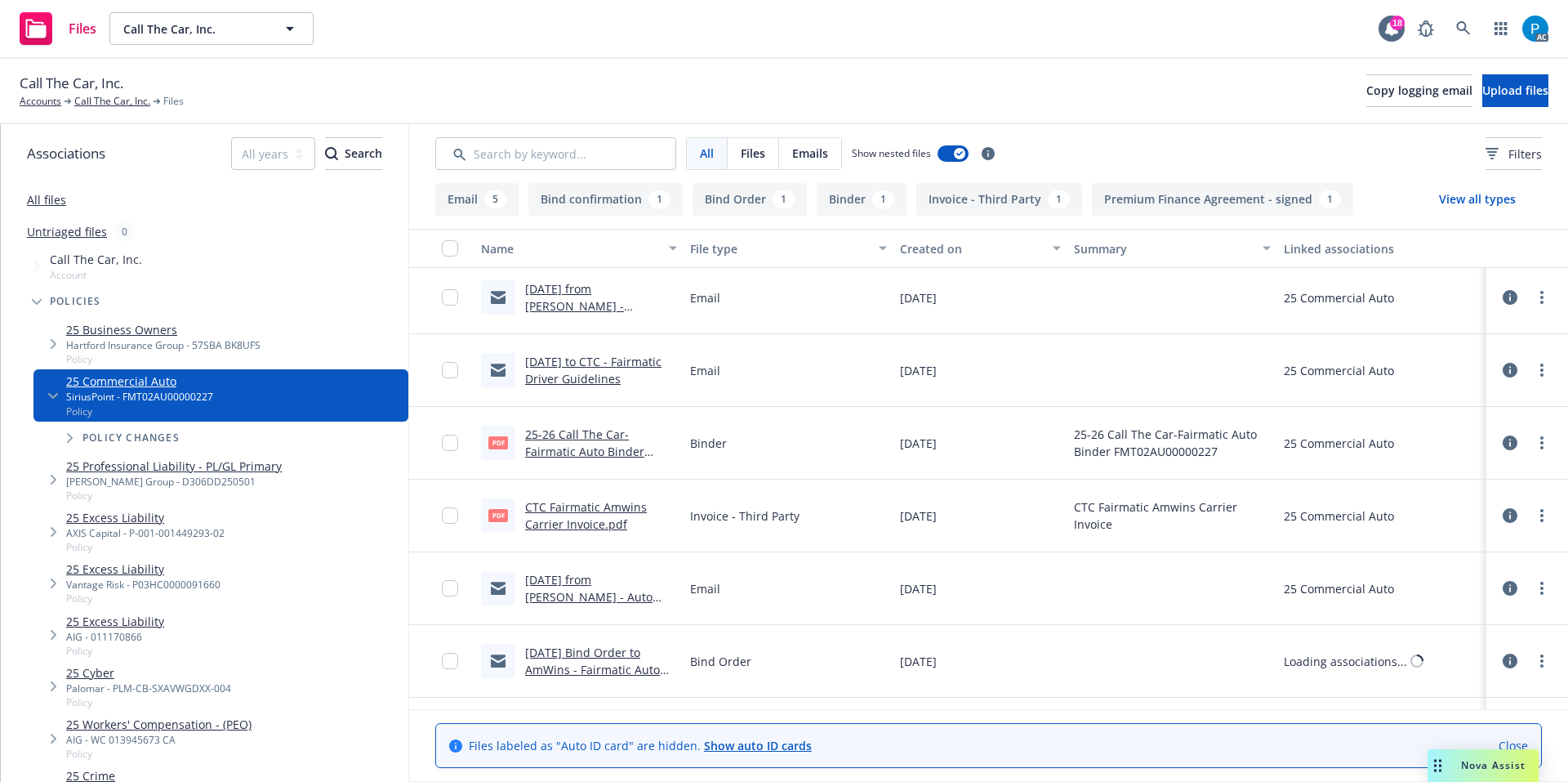
scroll to position [326, 0]
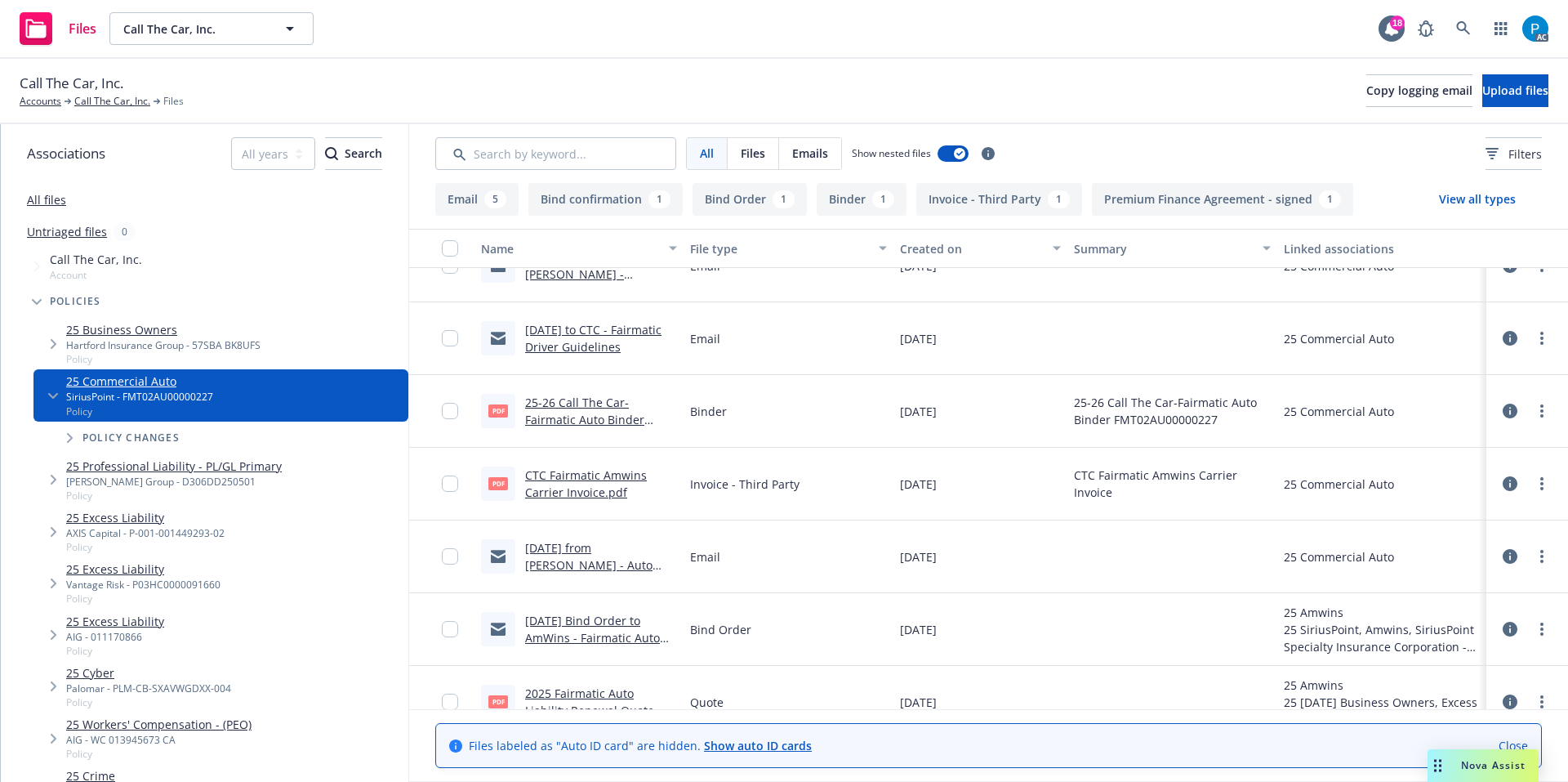
click at [571, 471] on link "CTC Fairmatic Amwins Carrier Invoice.pdf" at bounding box center [586, 484] width 122 height 33
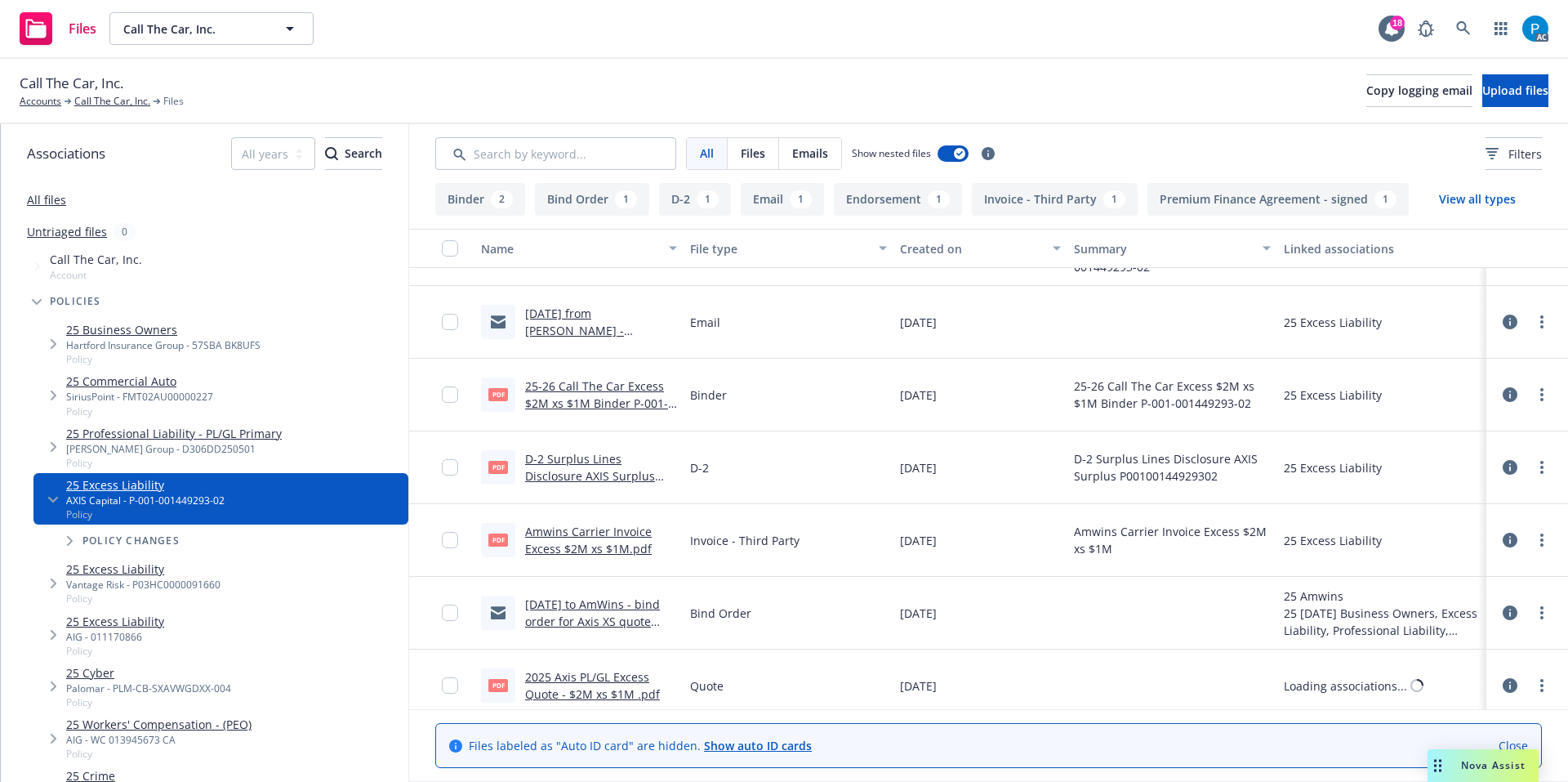
scroll to position [206, 0]
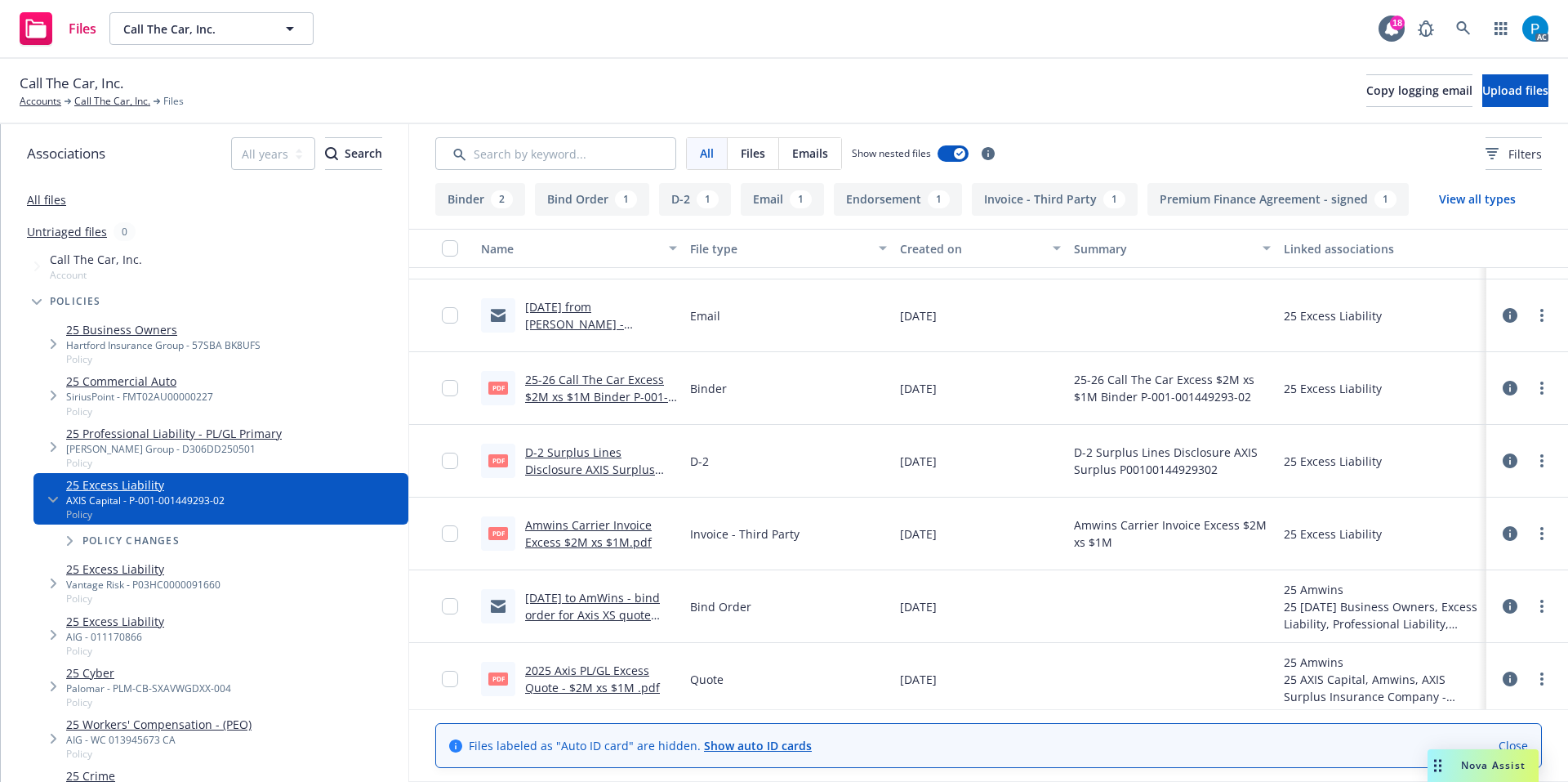
click at [594, 525] on link "Amwins Carrier Invoice Excess $2M xs $1M.pdf" at bounding box center [589, 533] width 126 height 33
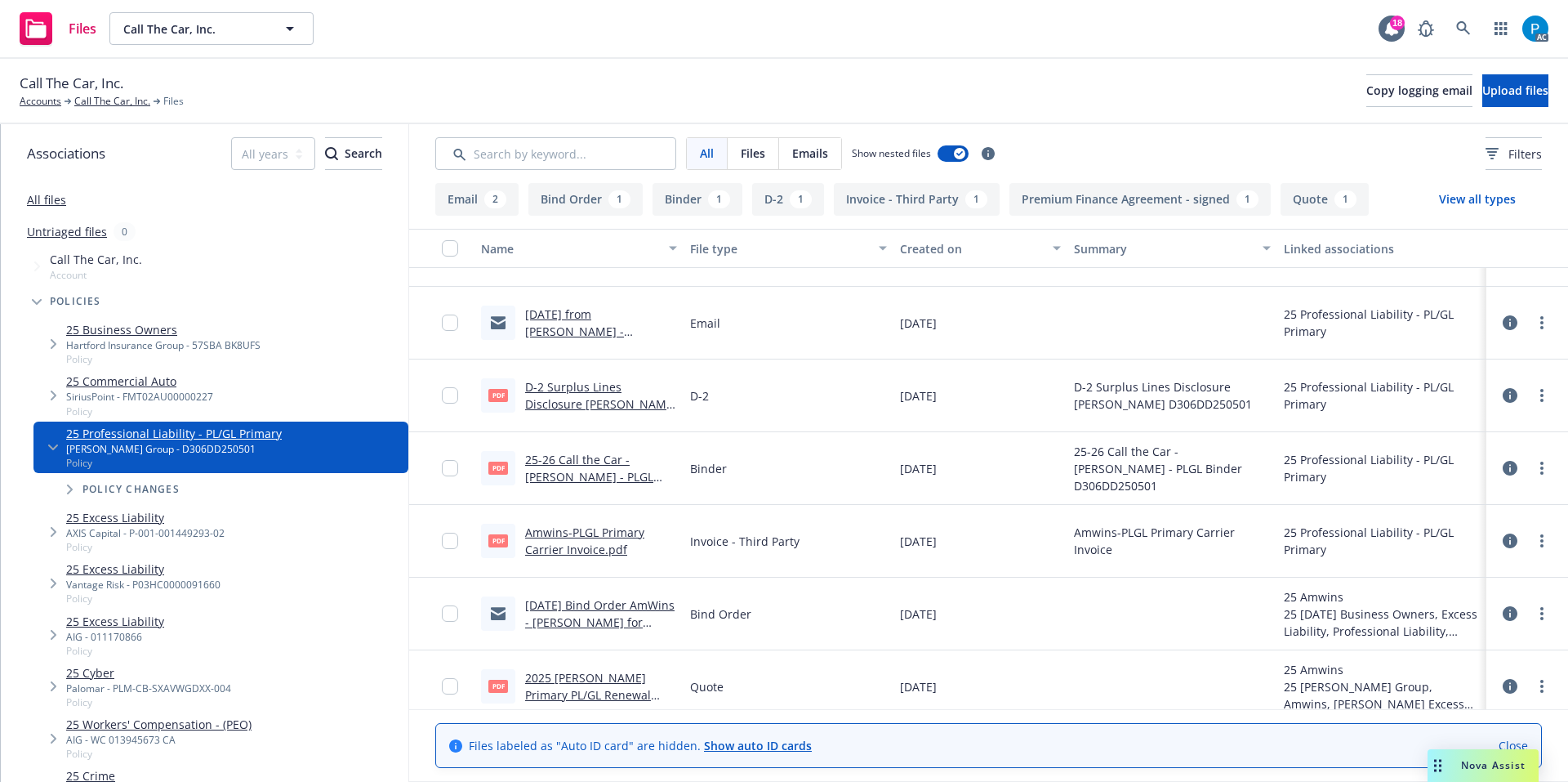
scroll to position [140, 0]
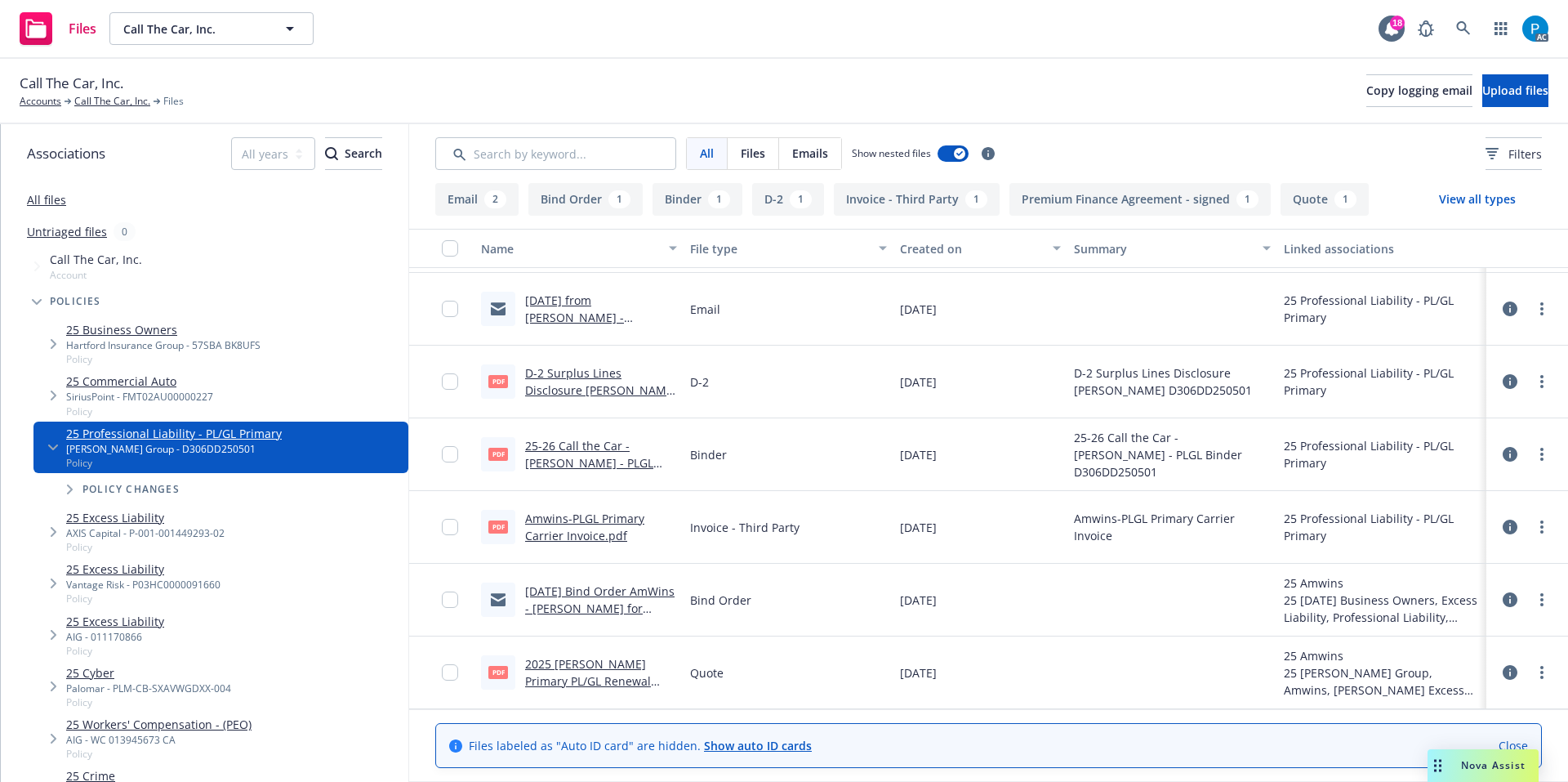
click at [584, 514] on link "Amwins-PLGL Primary Carrier Invoice.pdf" at bounding box center [585, 527] width 119 height 33
